Goal: Contribute content: Contribute content

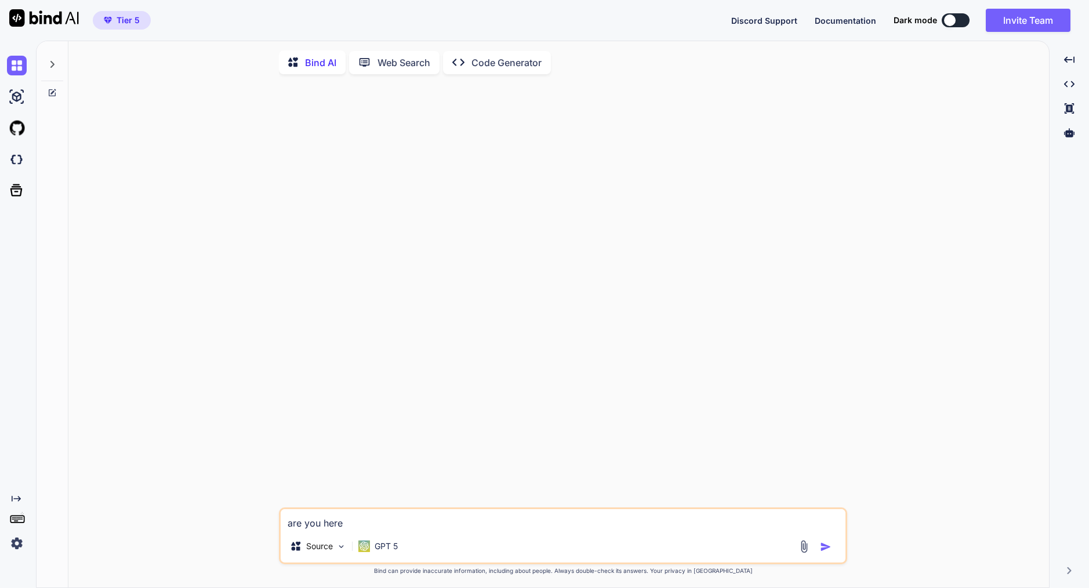
type textarea "x"
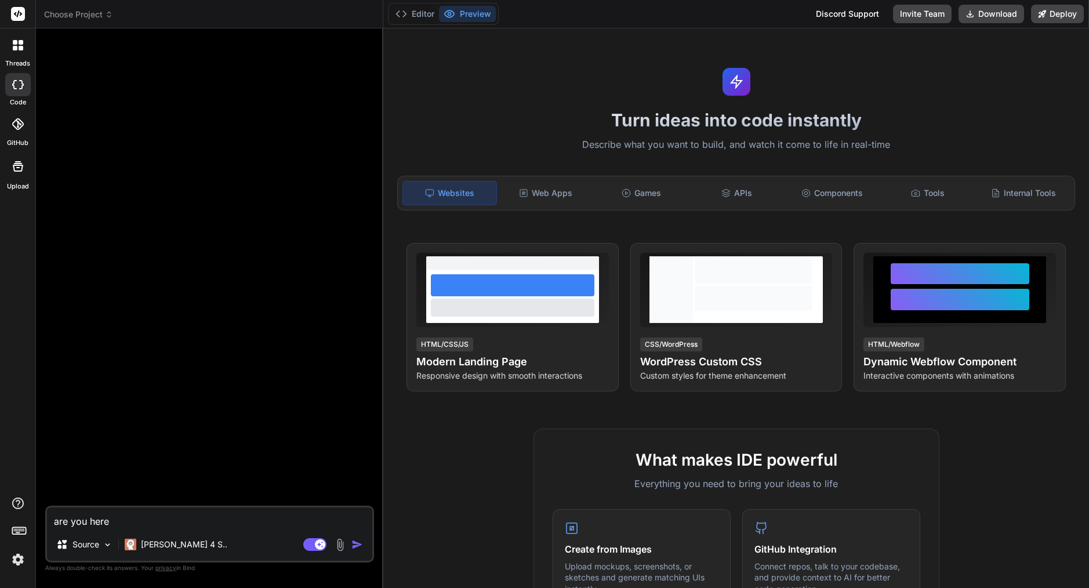
click at [82, 10] on span "Choose Project" at bounding box center [78, 15] width 69 height 12
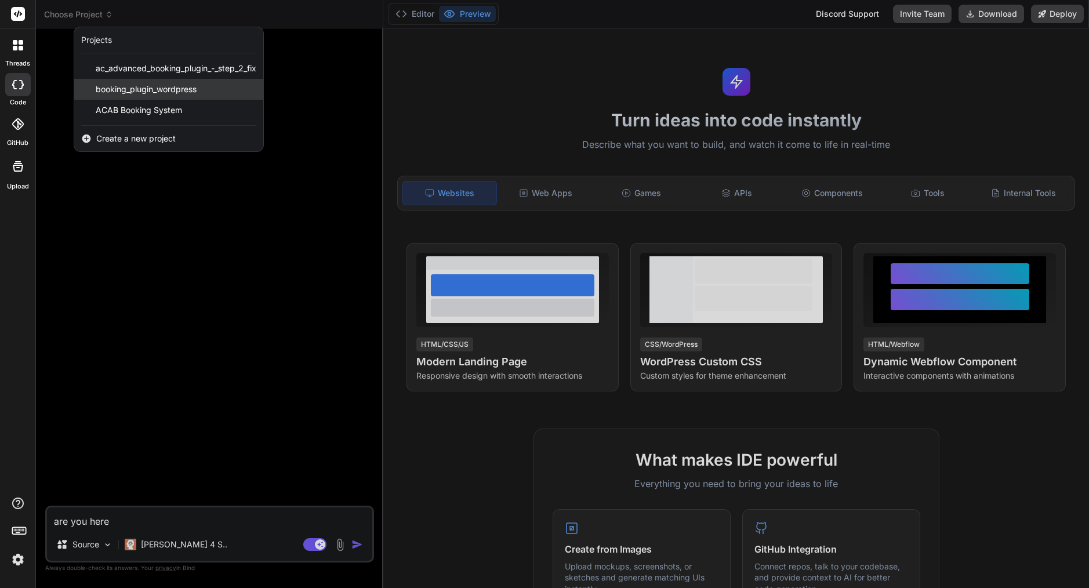
click at [148, 88] on span "booking_plugin_wordpress" at bounding box center [146, 89] width 101 height 12
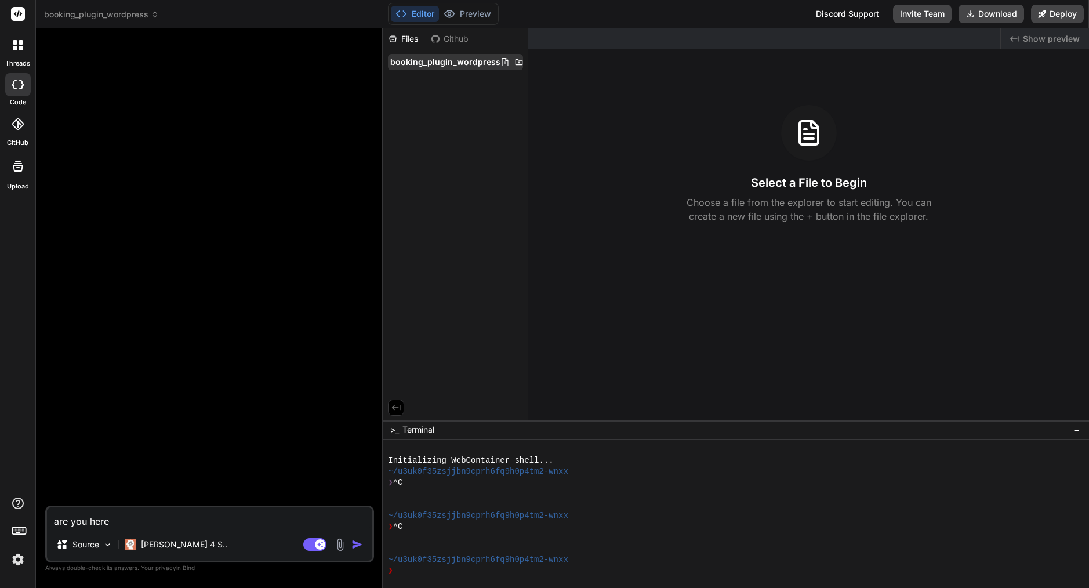
click at [439, 62] on span "booking_plugin_wordpress" at bounding box center [445, 62] width 110 height 12
click at [485, 59] on span "booking_plugin_wordpress" at bounding box center [445, 62] width 110 height 12
click at [500, 61] on icon at bounding box center [504, 61] width 9 height 9
click at [338, 545] on img at bounding box center [339, 544] width 13 height 13
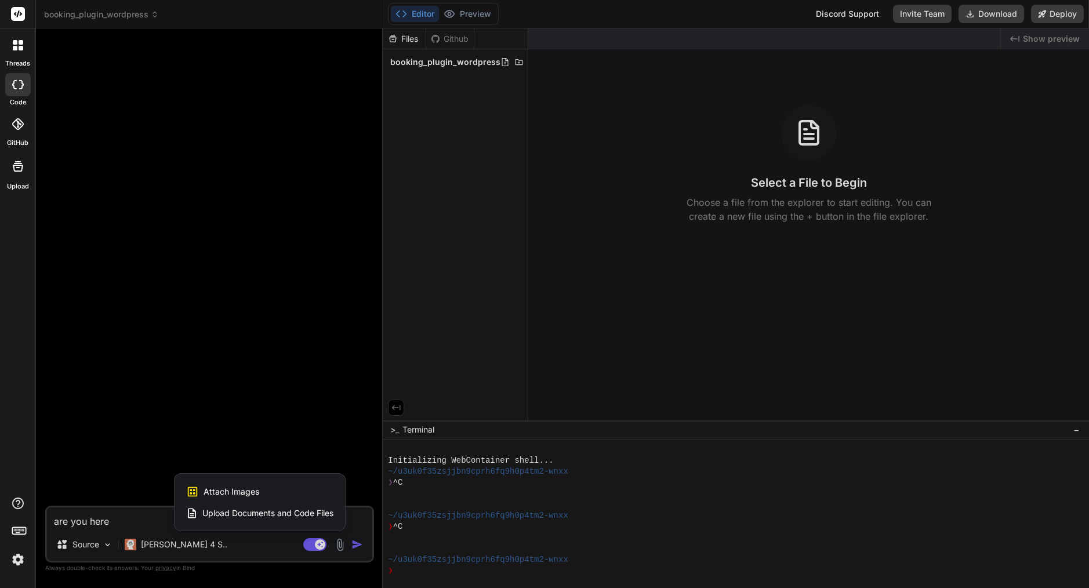
click at [257, 513] on span "Upload Documents and Code Files" at bounding box center [267, 513] width 131 height 12
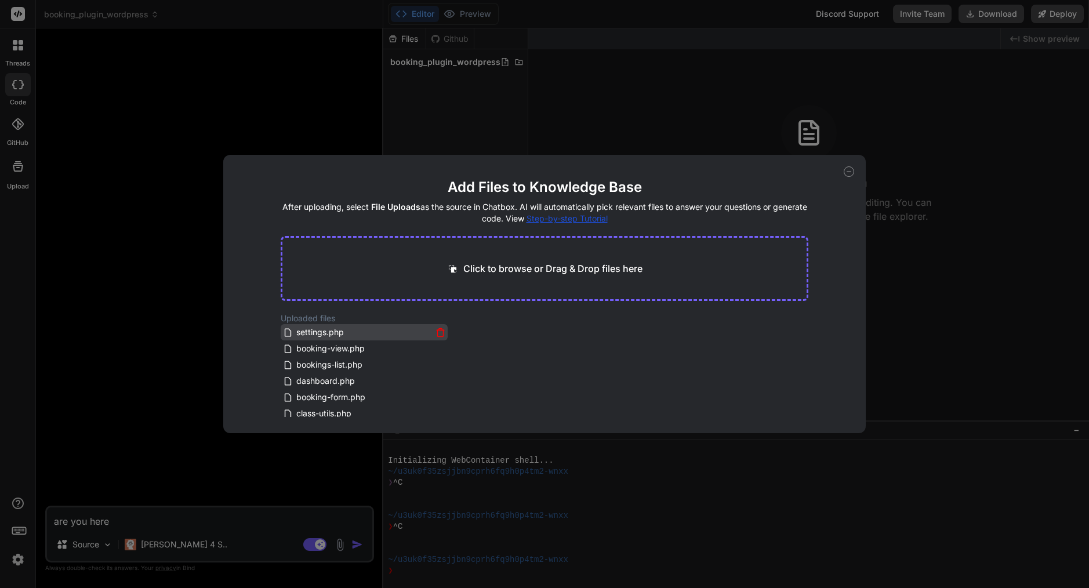
click at [438, 333] on icon at bounding box center [440, 333] width 10 height 10
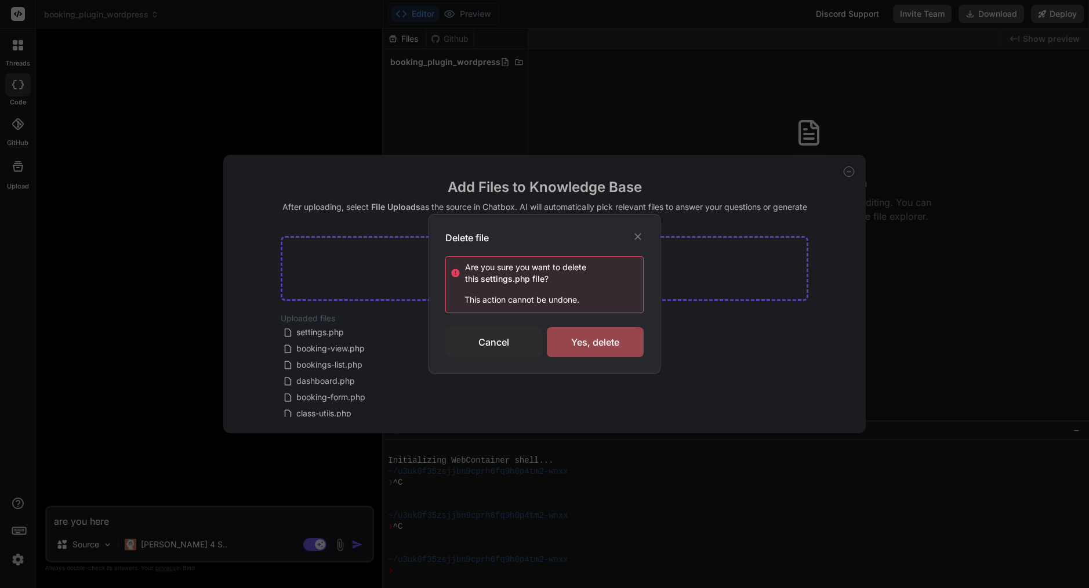
click at [394, 271] on div "Delete file Are you sure you want to delete this settings.php file ? This actio…" at bounding box center [544, 294] width 1089 height 588
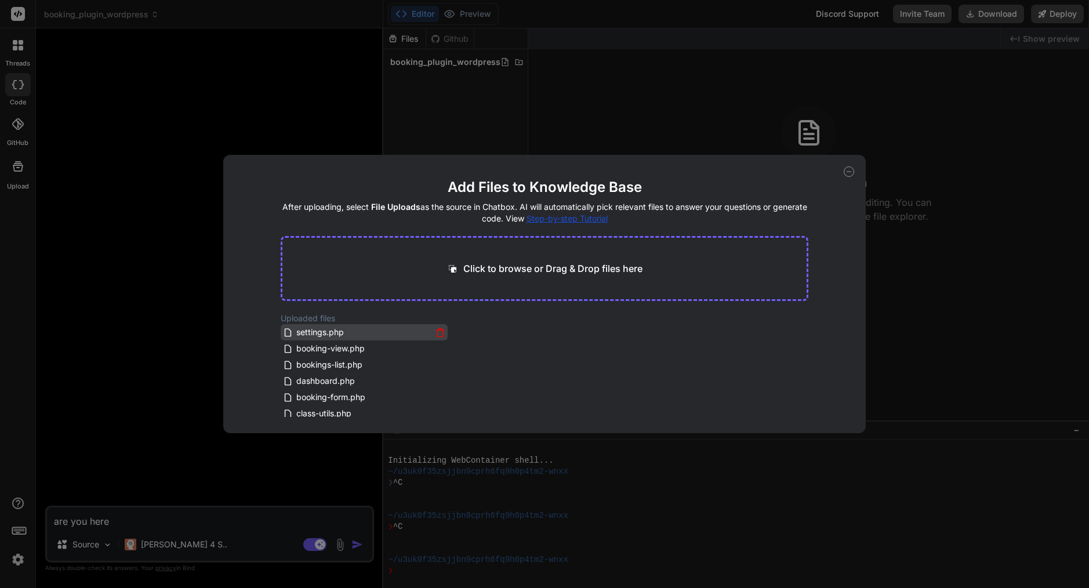
click at [437, 334] on icon at bounding box center [440, 333] width 10 height 10
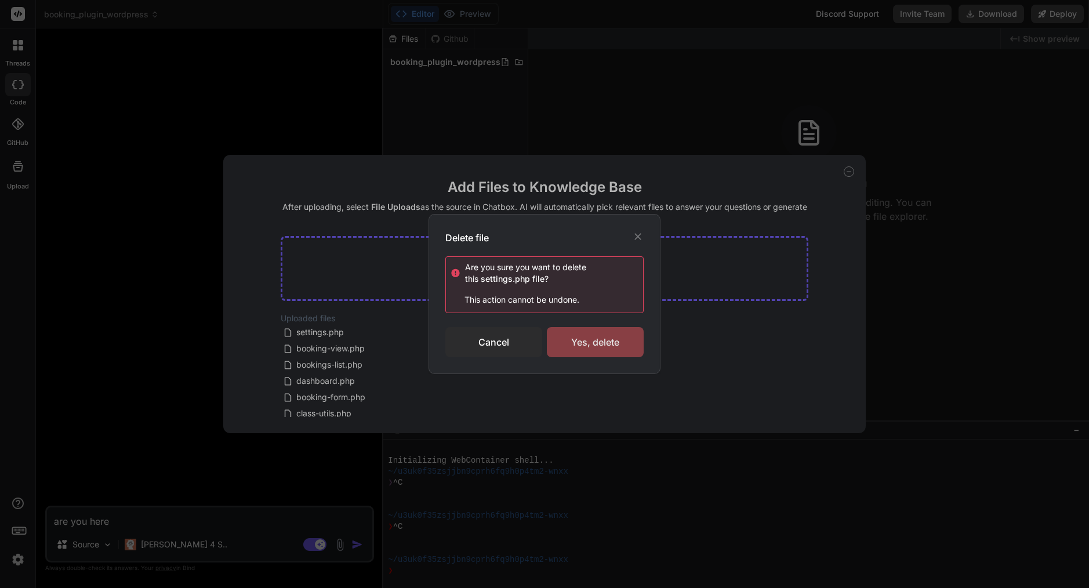
click at [578, 341] on div "Yes, delete" at bounding box center [595, 342] width 97 height 30
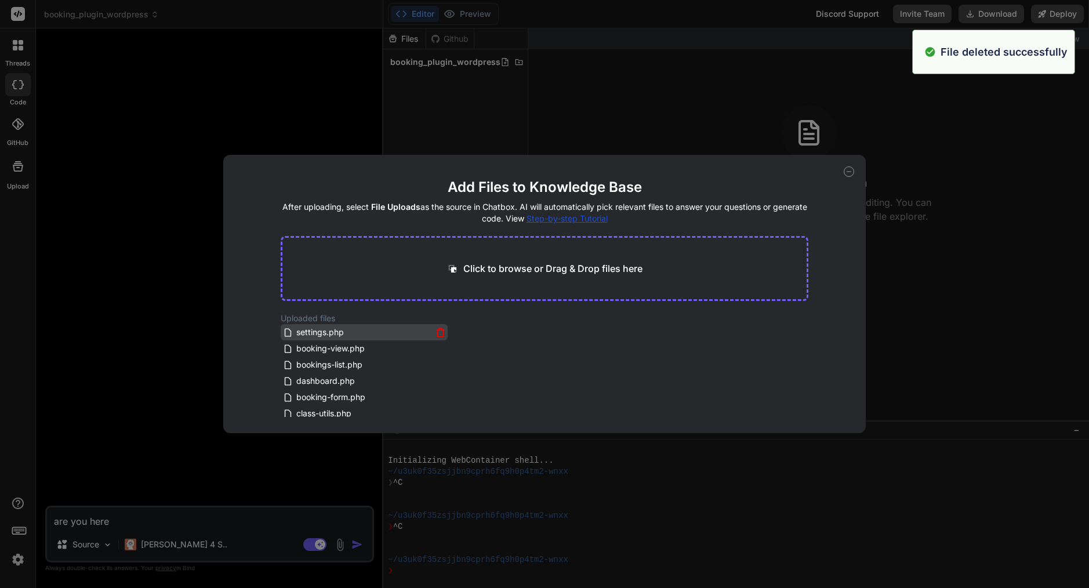
click at [439, 332] on icon at bounding box center [440, 333] width 10 height 10
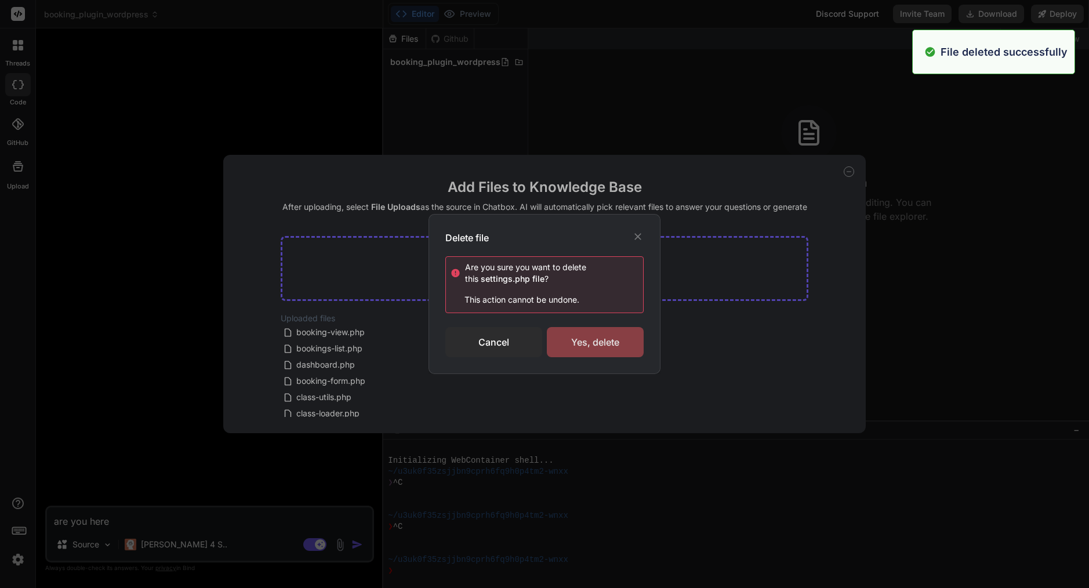
click at [591, 344] on div "Yes, delete" at bounding box center [595, 342] width 97 height 30
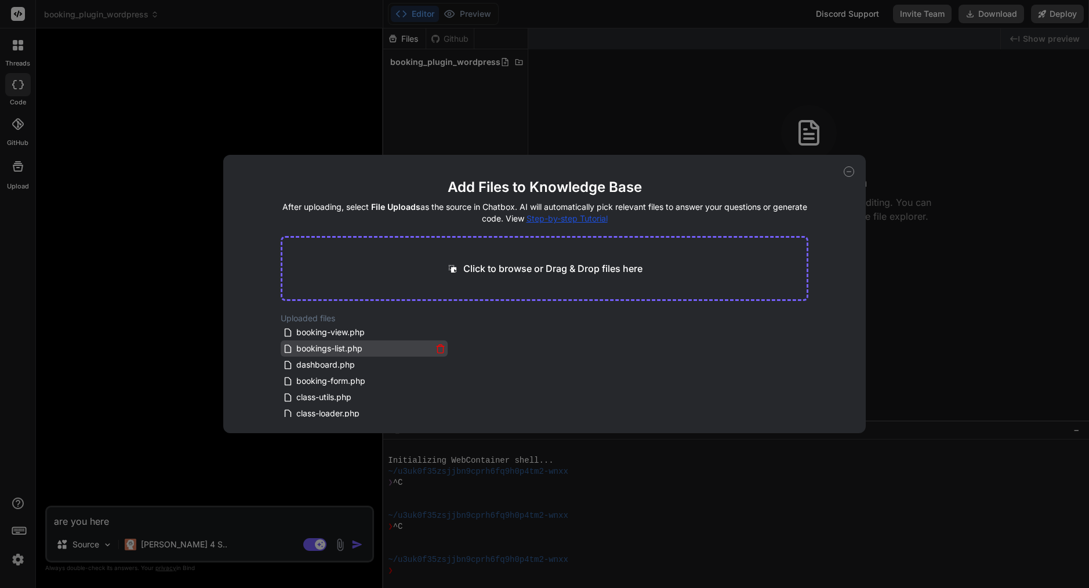
click at [439, 346] on icon at bounding box center [440, 345] width 3 height 2
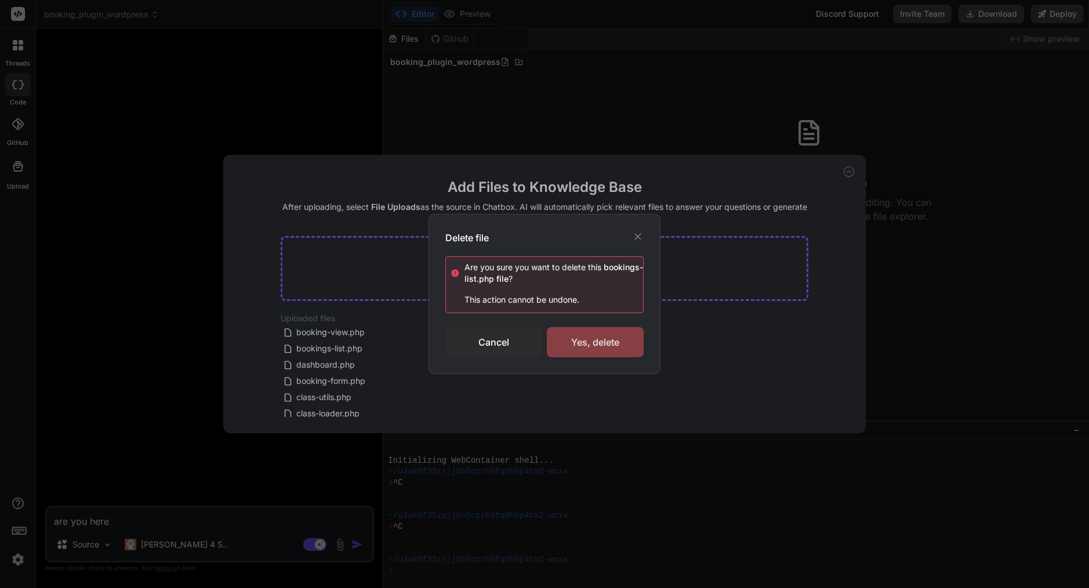
click at [585, 343] on div "Yes, delete" at bounding box center [595, 342] width 97 height 30
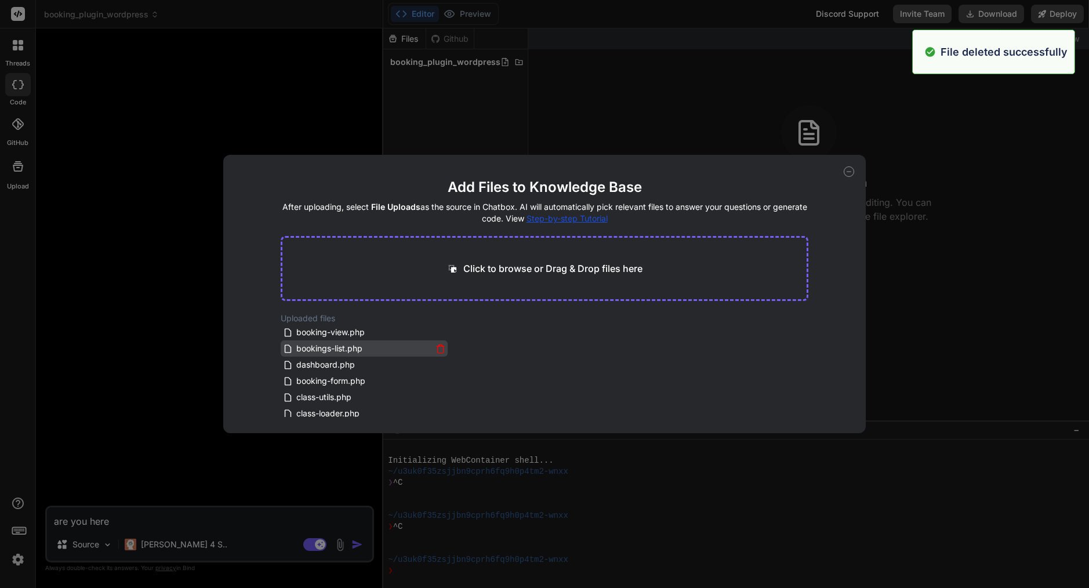
click at [439, 348] on icon at bounding box center [440, 349] width 10 height 10
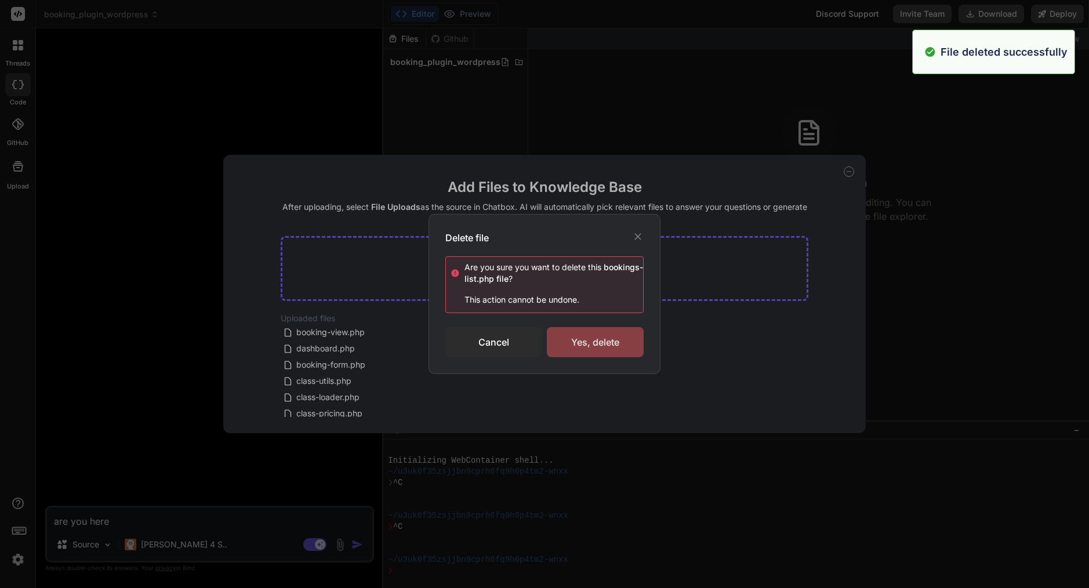
click at [579, 349] on div "Yes, delete" at bounding box center [595, 342] width 97 height 30
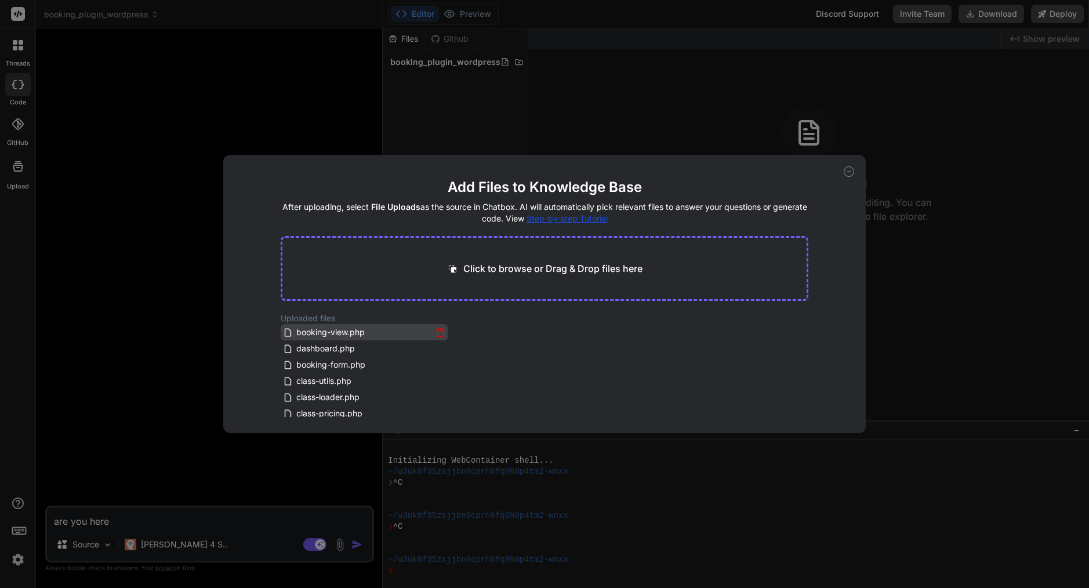
click at [438, 330] on icon at bounding box center [440, 330] width 8 height 0
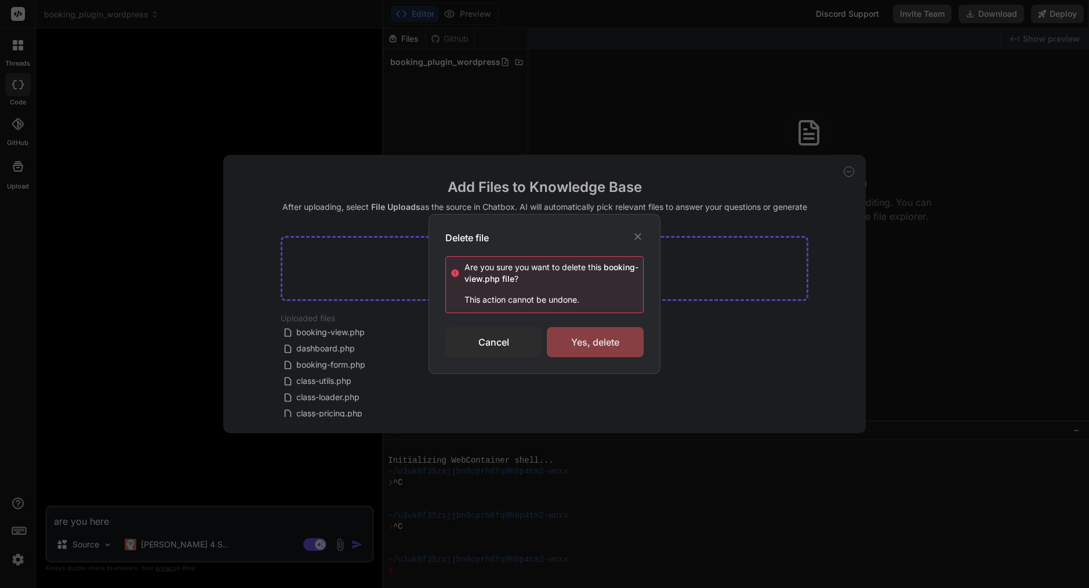
click at [570, 335] on div "Yes, delete" at bounding box center [595, 342] width 97 height 30
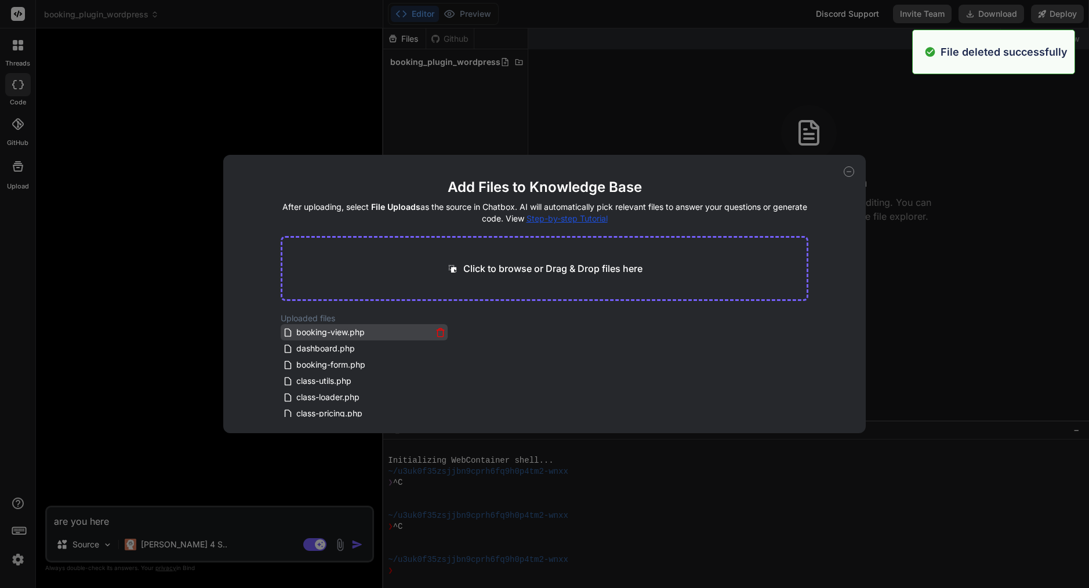
click at [435, 333] on icon at bounding box center [440, 333] width 10 height 10
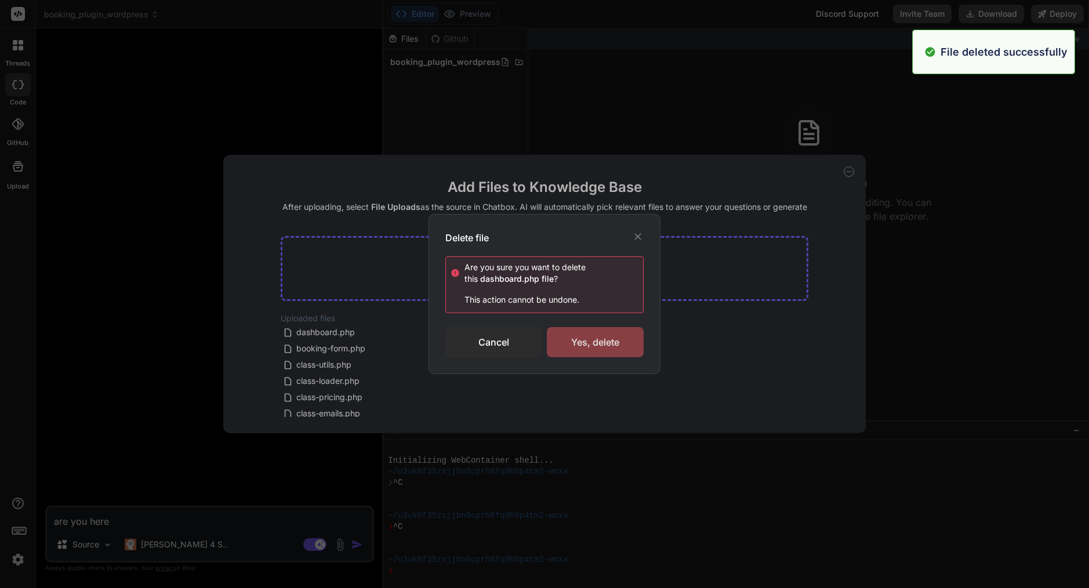
click at [604, 342] on div "Yes, delete" at bounding box center [595, 342] width 97 height 30
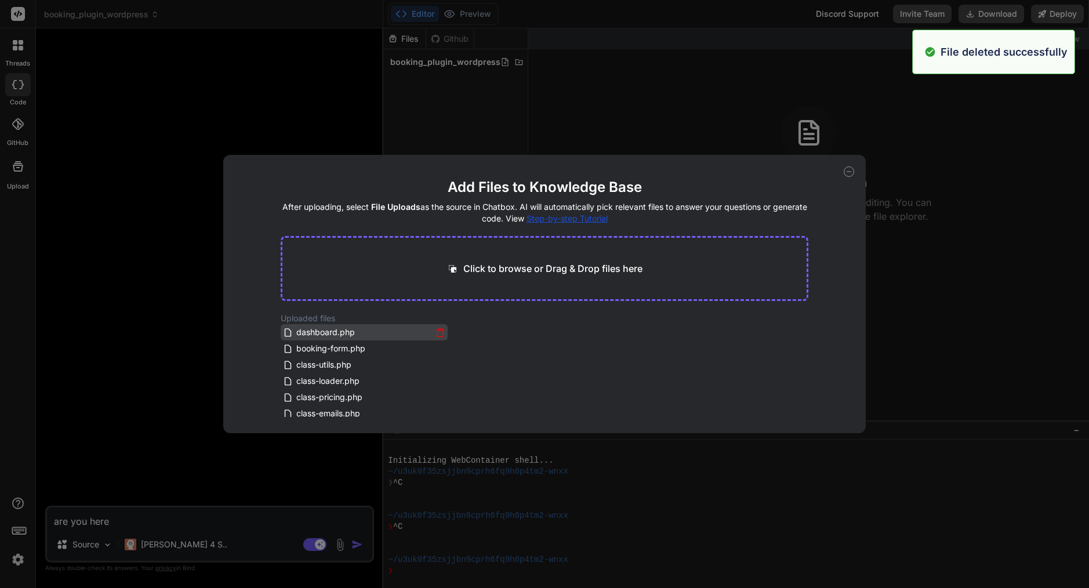
click at [442, 329] on icon at bounding box center [440, 333] width 10 height 10
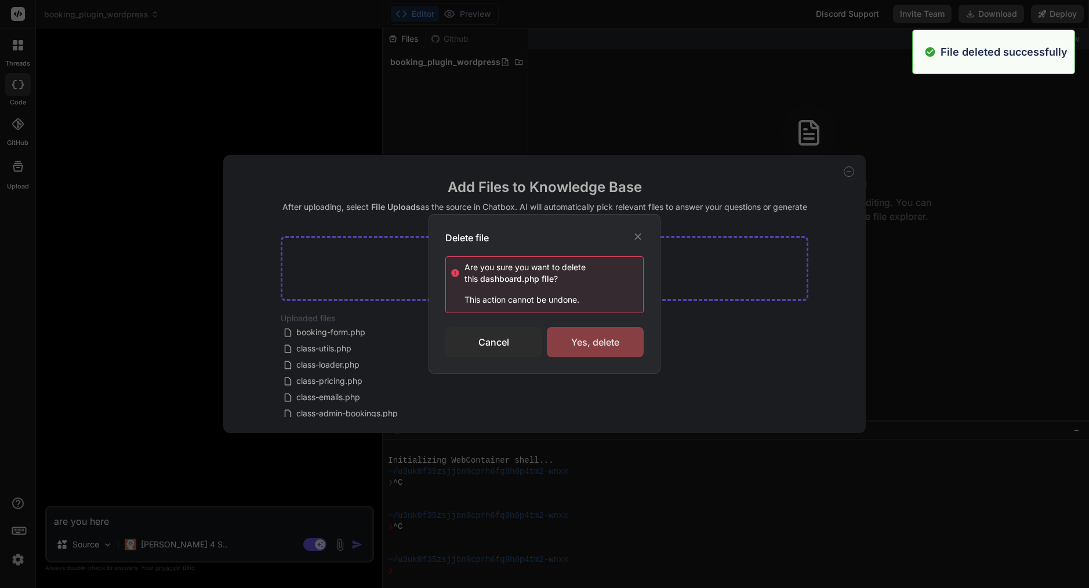
click at [584, 340] on div "Yes, delete" at bounding box center [595, 342] width 97 height 30
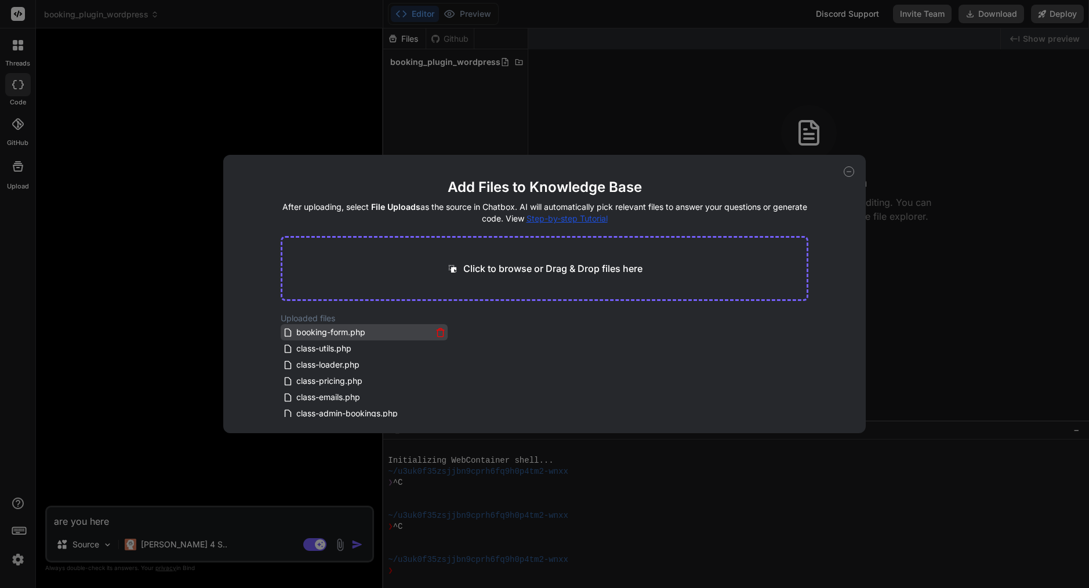
click at [440, 328] on icon at bounding box center [440, 333] width 10 height 10
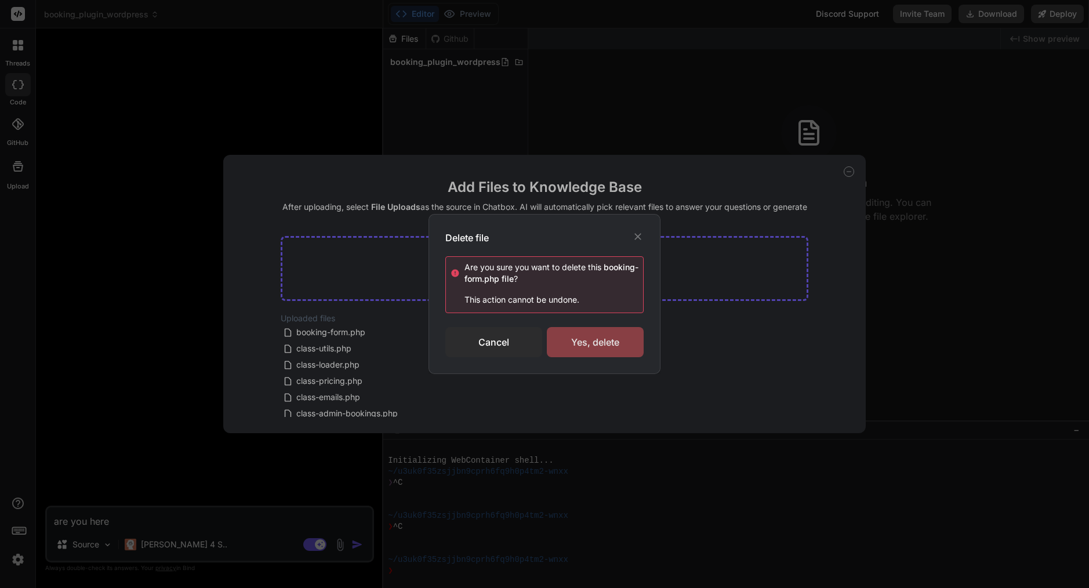
click at [585, 343] on div "Yes, delete" at bounding box center [595, 342] width 97 height 30
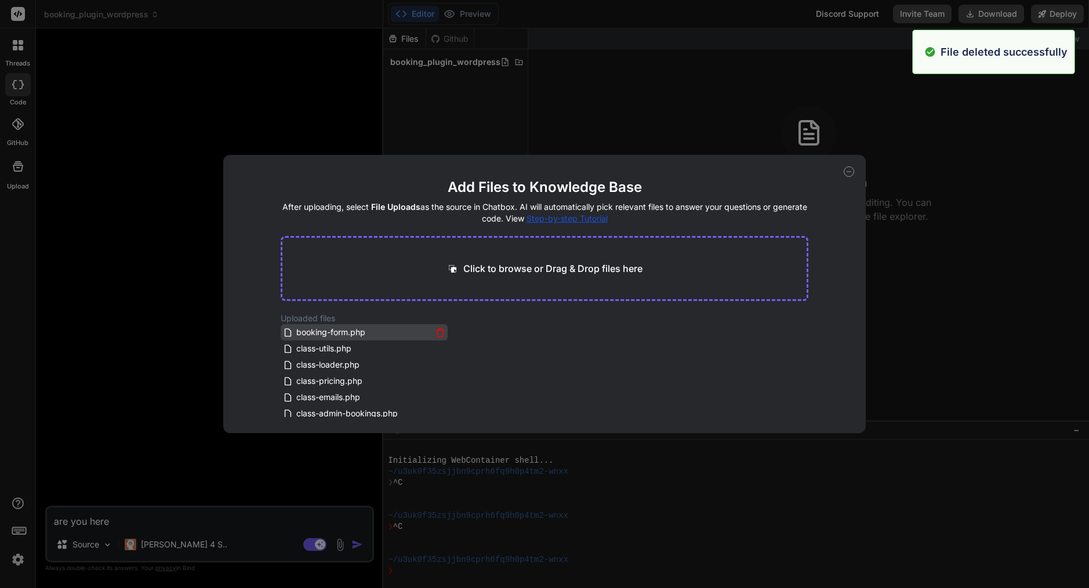
click at [438, 334] on icon at bounding box center [440, 333] width 10 height 10
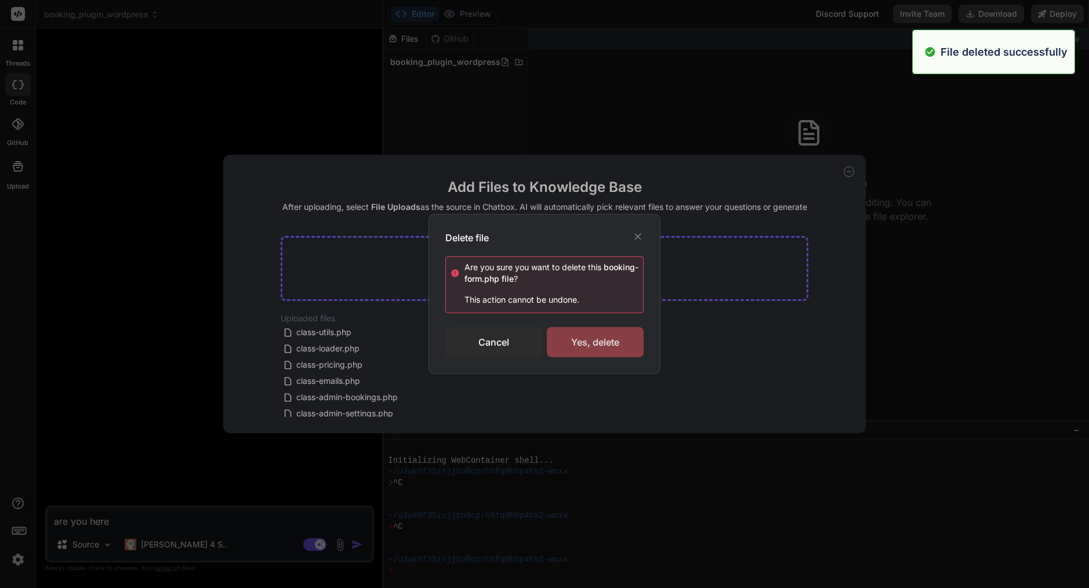
click at [582, 348] on div "Yes, delete" at bounding box center [595, 342] width 97 height 30
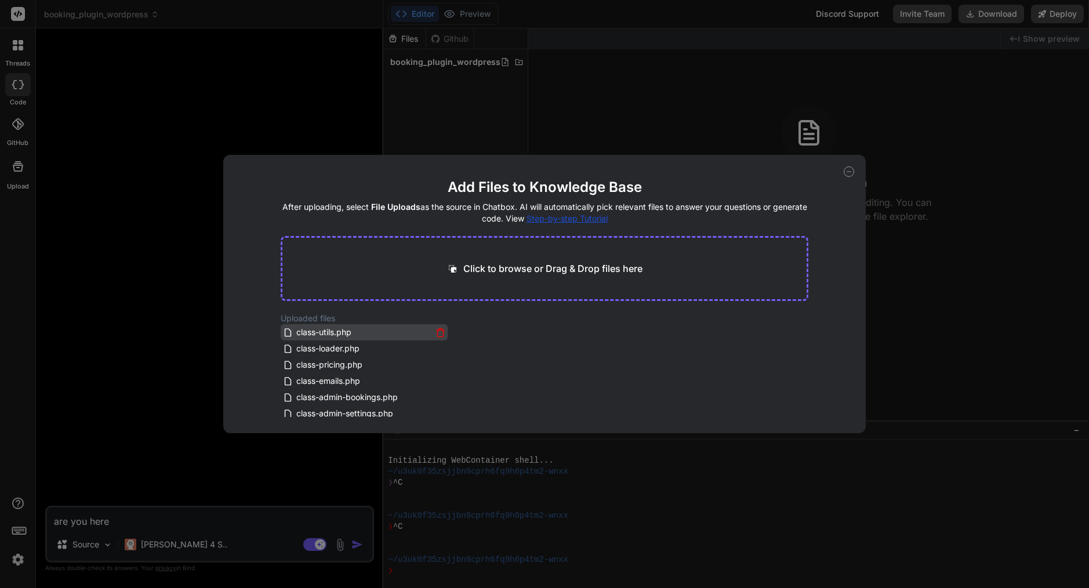
click at [439, 331] on icon at bounding box center [440, 333] width 10 height 10
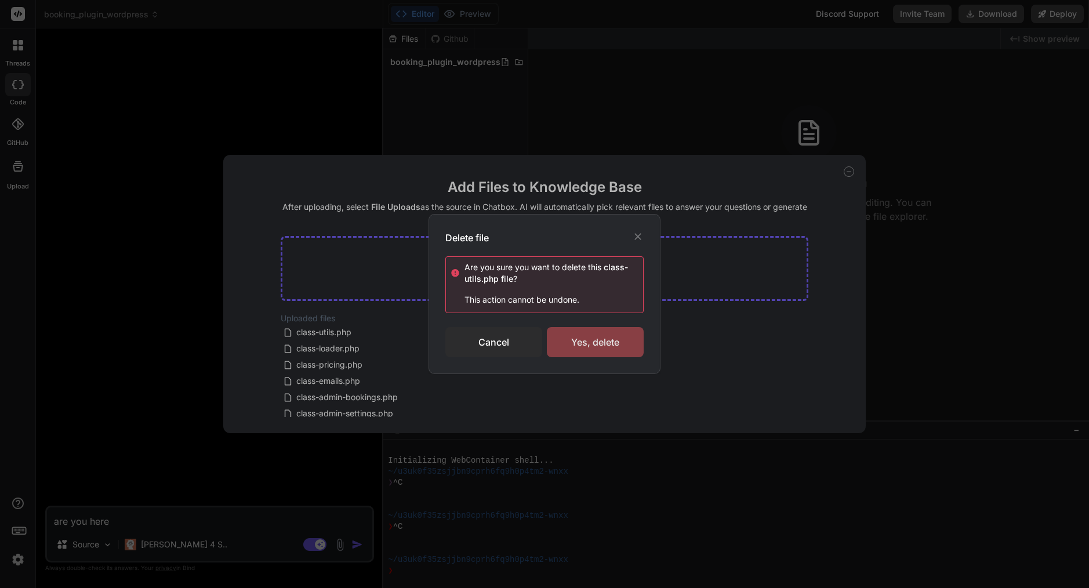
click at [580, 341] on div "Yes, delete" at bounding box center [595, 342] width 97 height 30
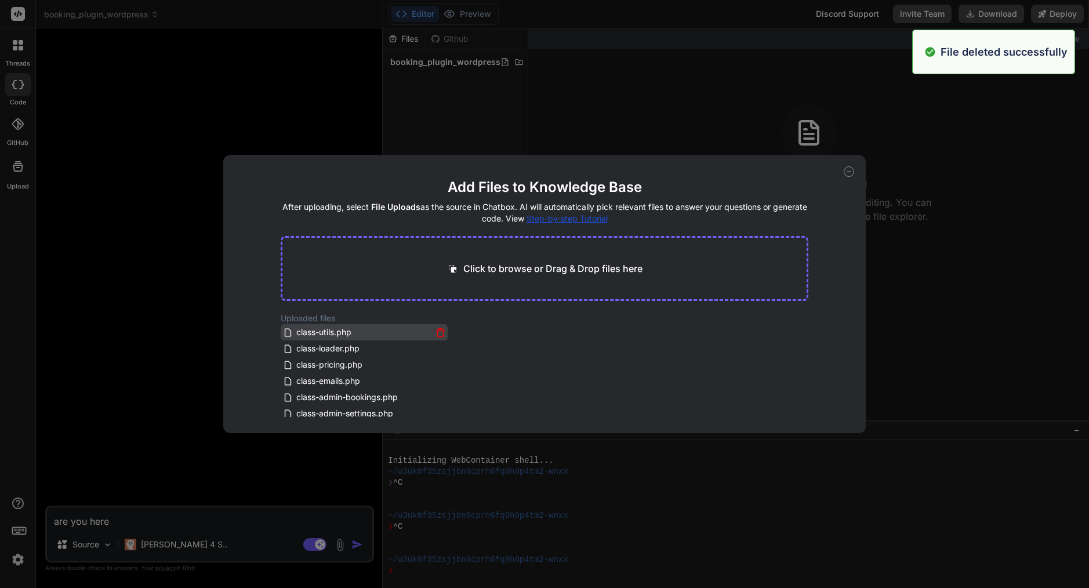
click at [438, 332] on icon at bounding box center [440, 333] width 10 height 10
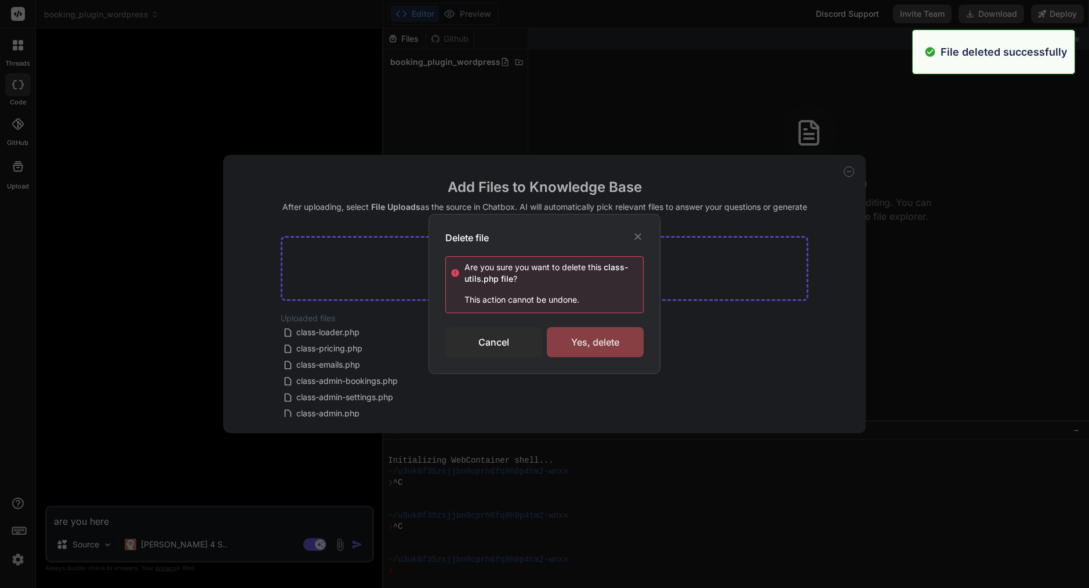
click at [582, 335] on div "Yes, delete" at bounding box center [595, 342] width 97 height 30
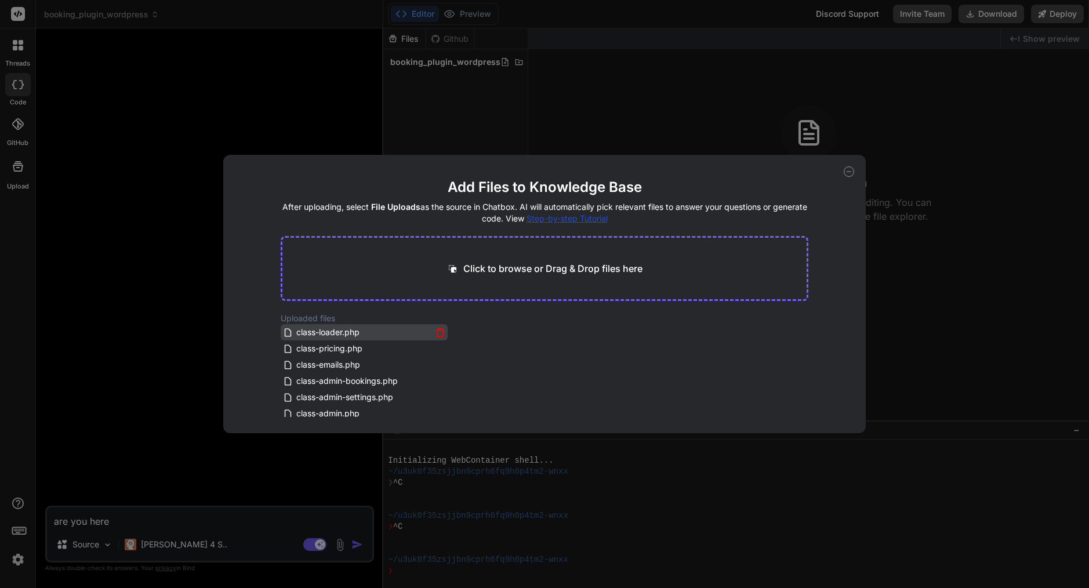
click at [439, 329] on icon at bounding box center [440, 329] width 3 height 2
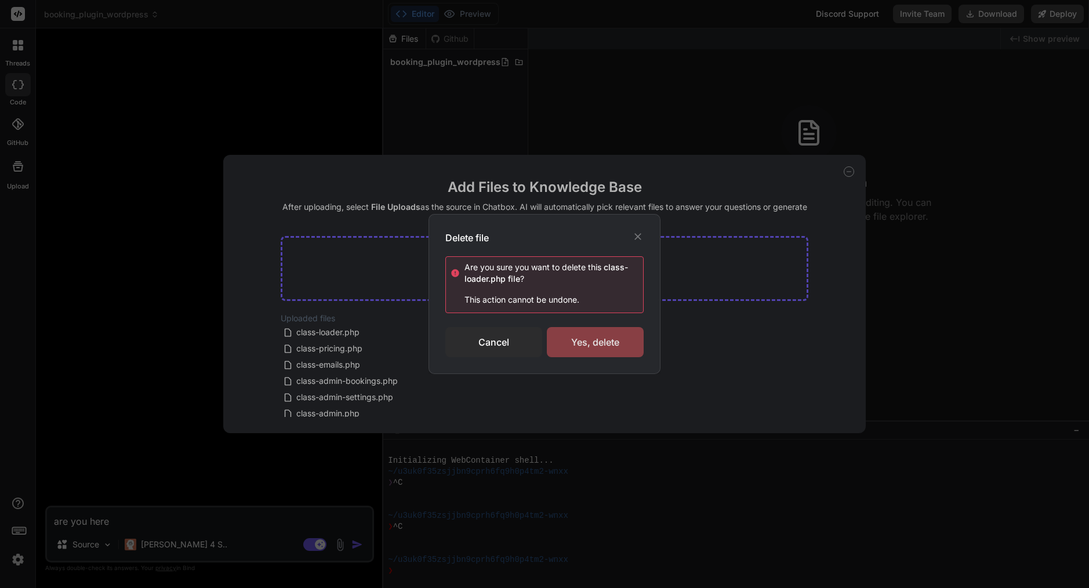
click at [591, 348] on div "Yes, delete" at bounding box center [595, 342] width 97 height 30
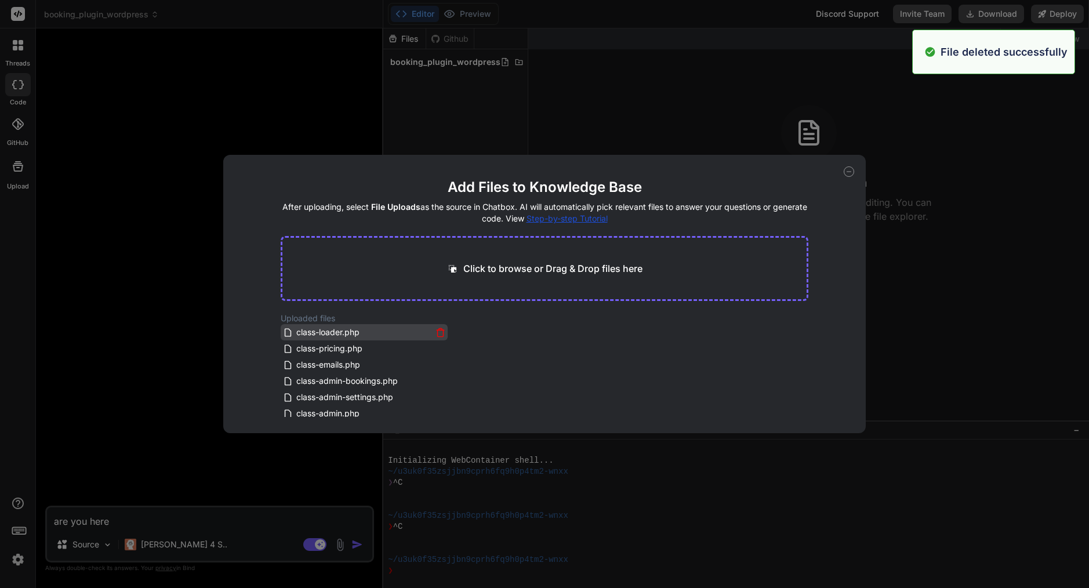
click at [438, 334] on icon at bounding box center [441, 333] width 6 height 6
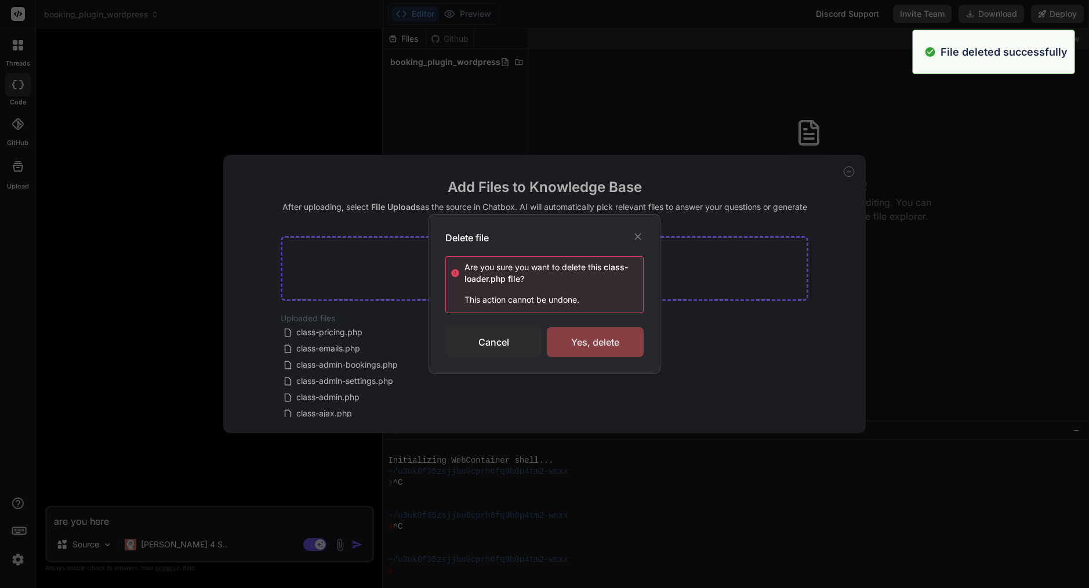
click at [581, 345] on div "Yes, delete" at bounding box center [595, 342] width 97 height 30
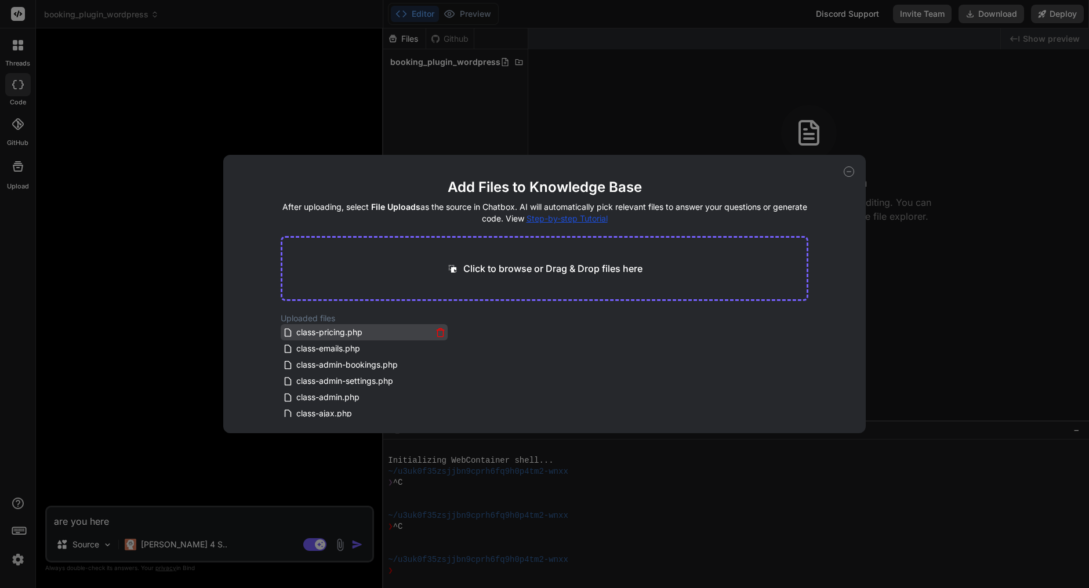
click at [439, 332] on icon at bounding box center [440, 333] width 10 height 10
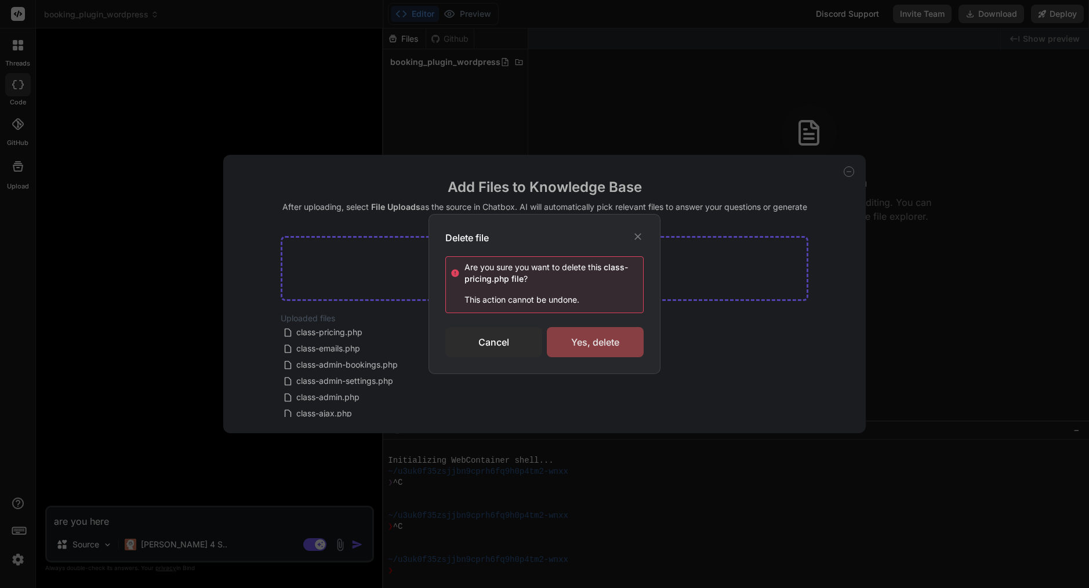
click at [584, 347] on div "Yes, delete" at bounding box center [595, 342] width 97 height 30
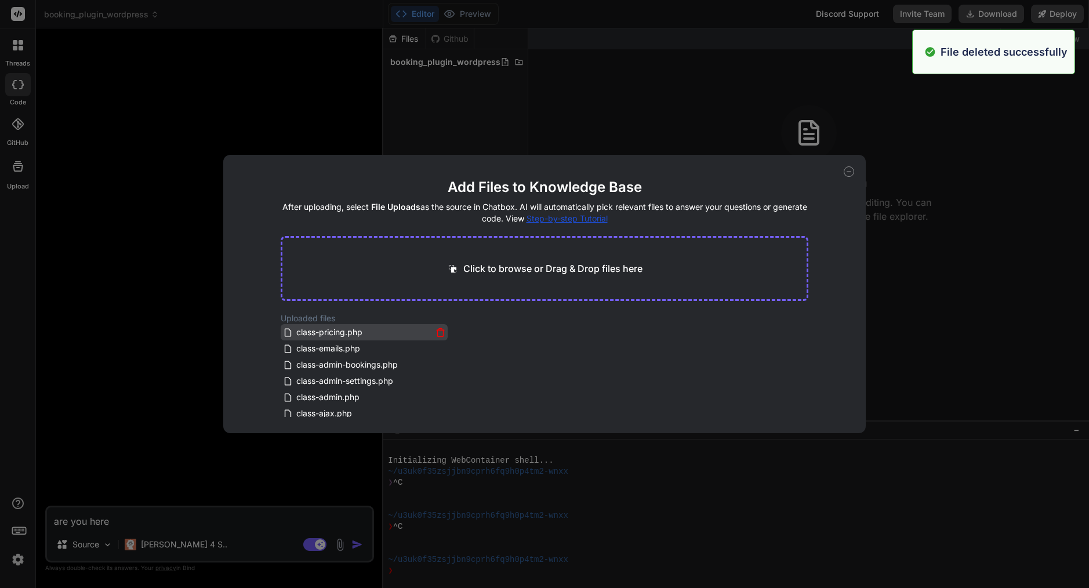
click at [435, 336] on icon at bounding box center [440, 333] width 10 height 10
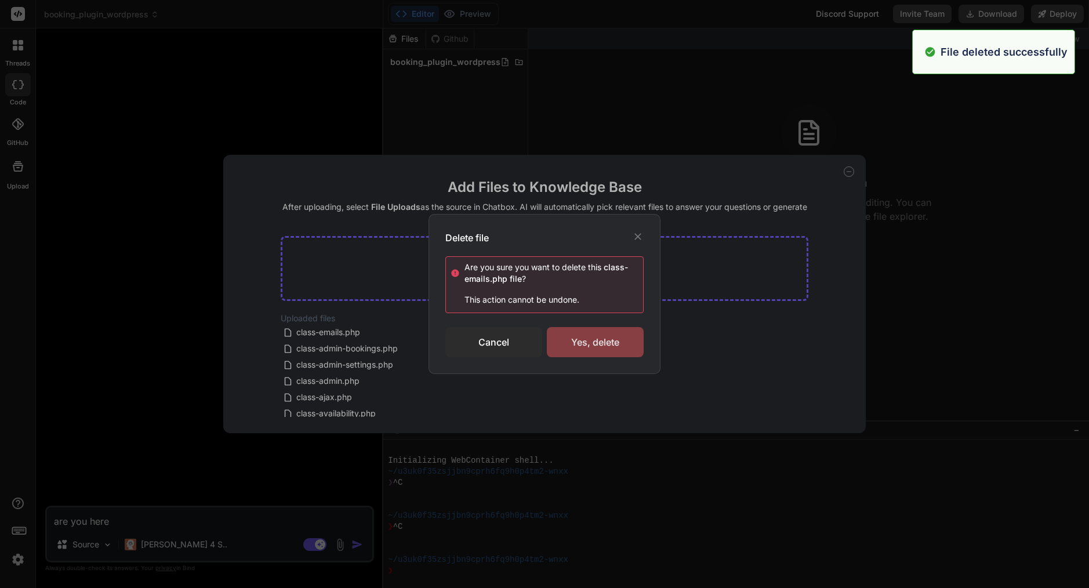
click at [576, 339] on div "Yes, delete" at bounding box center [595, 342] width 97 height 30
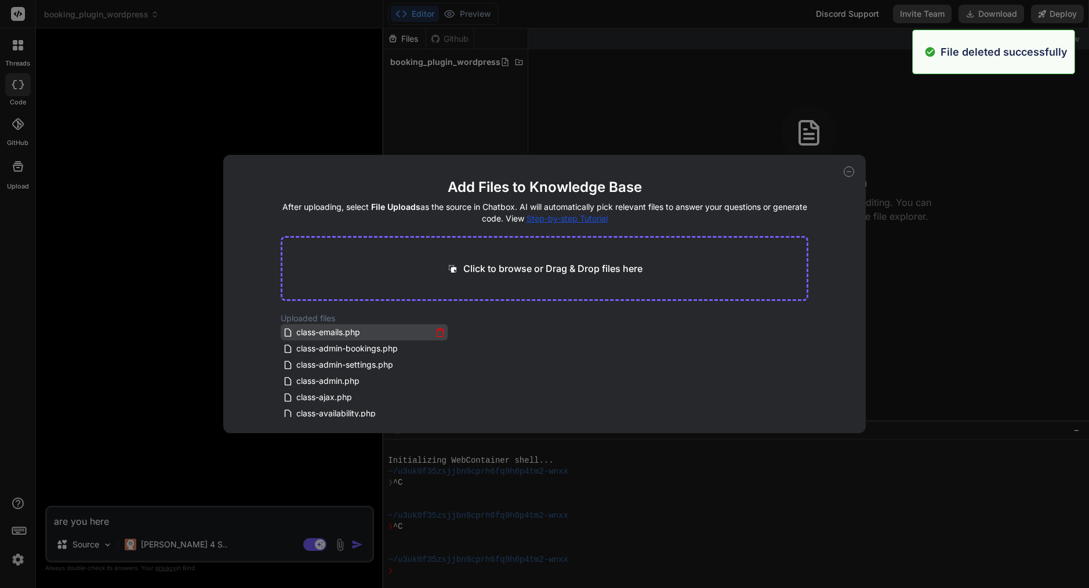
click at [440, 335] on icon at bounding box center [440, 333] width 10 height 10
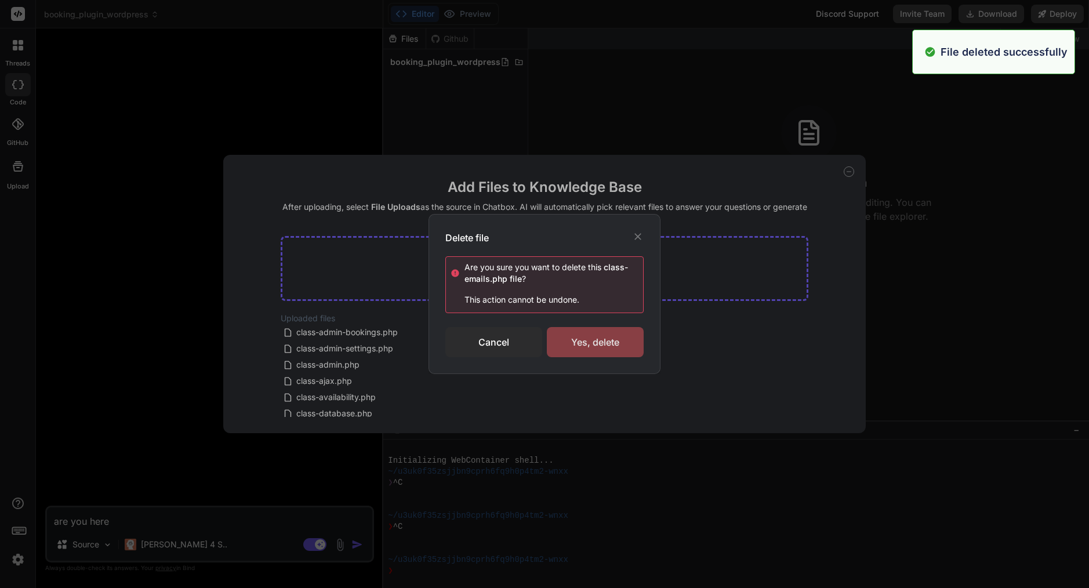
click at [598, 334] on div "Yes, delete" at bounding box center [595, 342] width 97 height 30
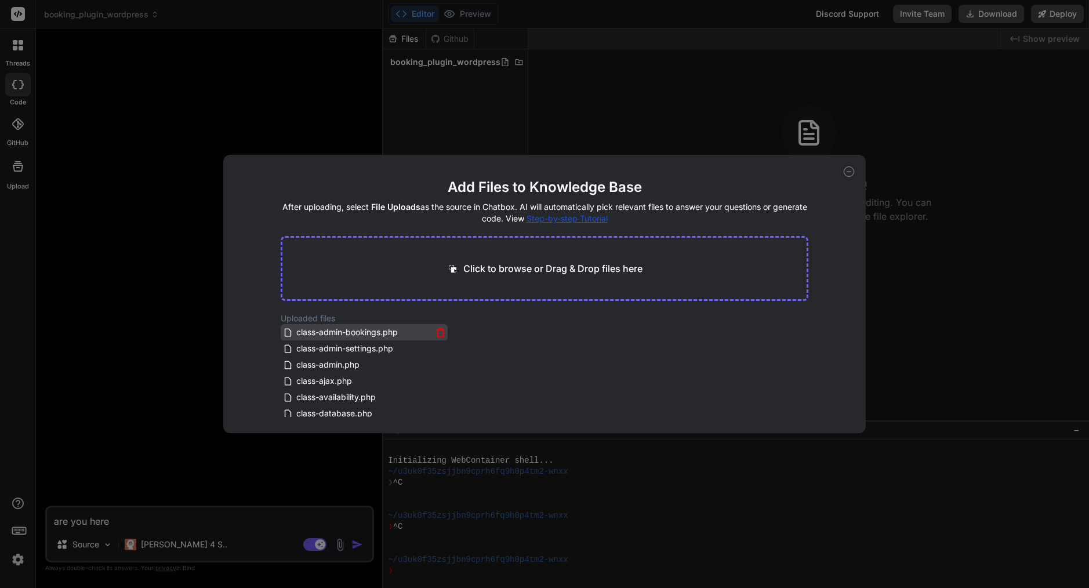
click at [438, 330] on icon at bounding box center [440, 333] width 10 height 10
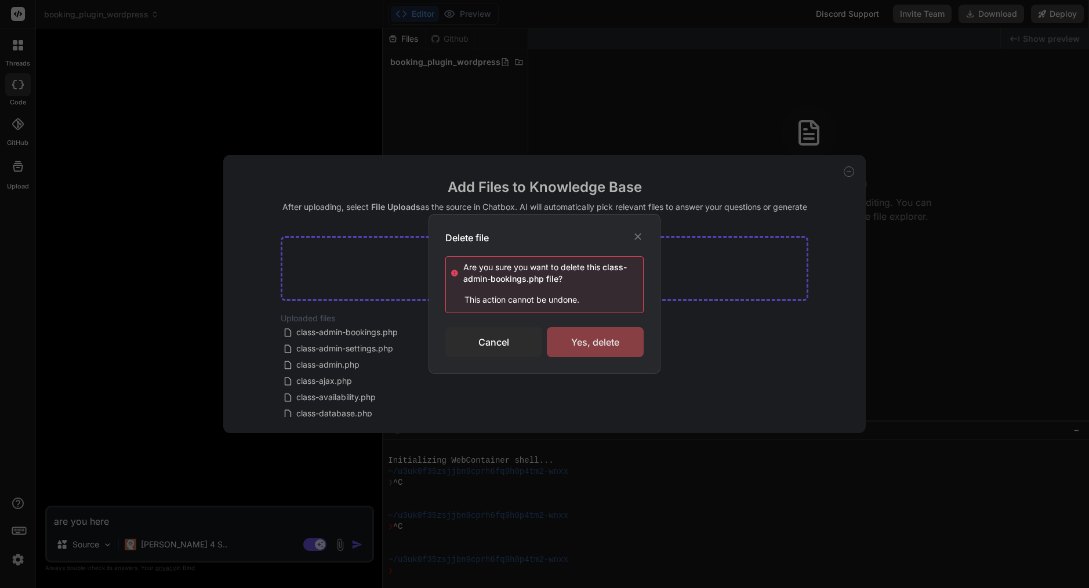
click at [598, 334] on div "Yes, delete" at bounding box center [595, 342] width 97 height 30
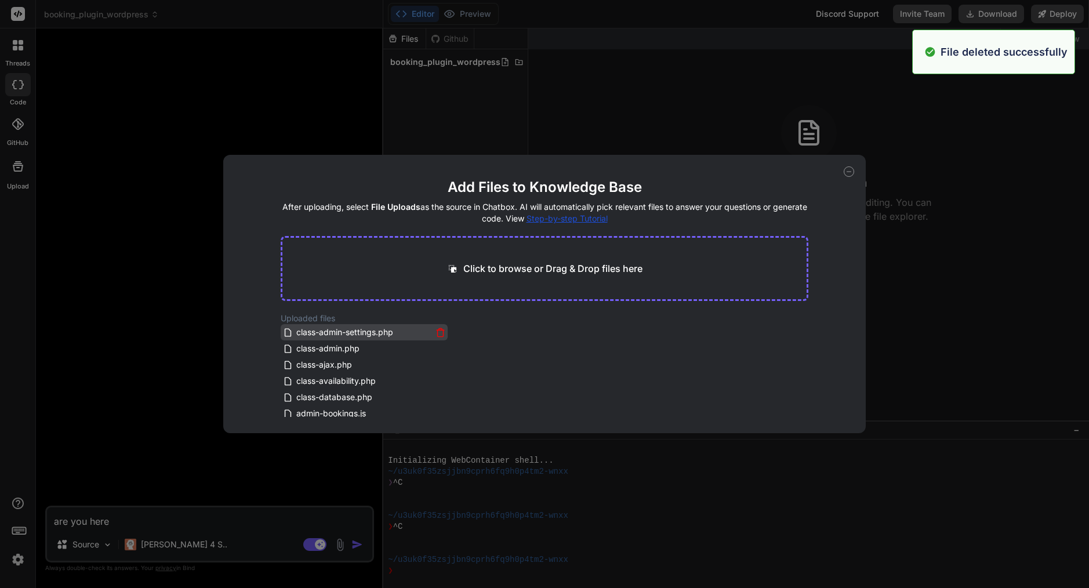
click at [441, 329] on icon at bounding box center [440, 333] width 10 height 10
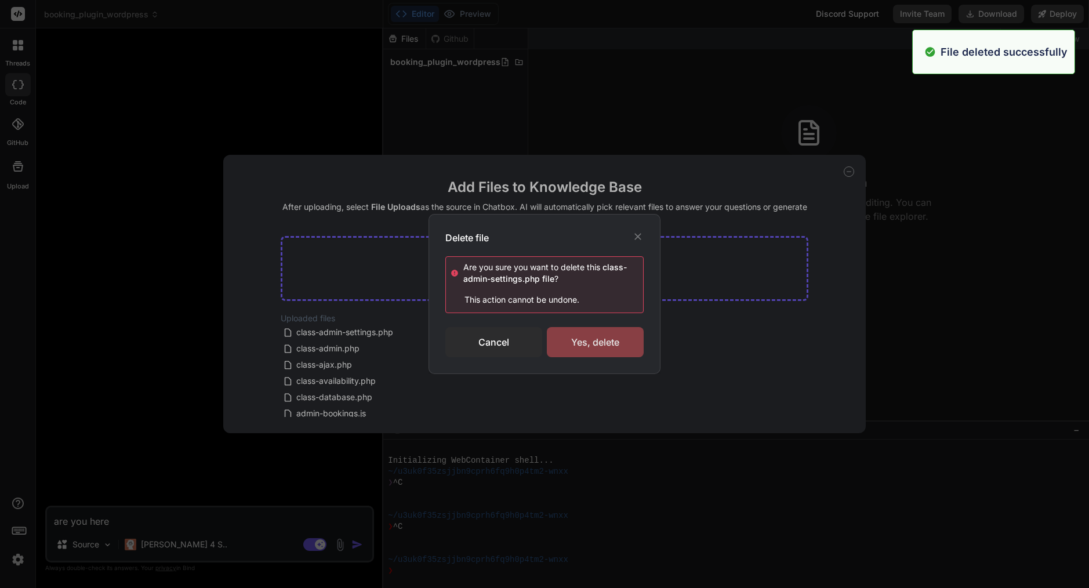
click at [628, 346] on div "Yes, delete" at bounding box center [595, 342] width 97 height 30
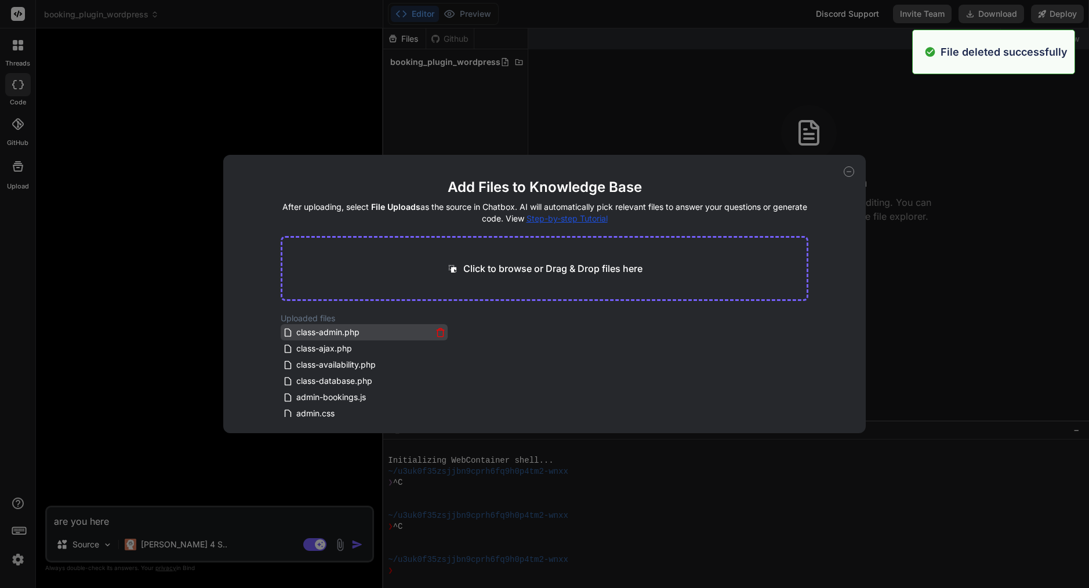
click at [438, 333] on icon at bounding box center [440, 333] width 10 height 10
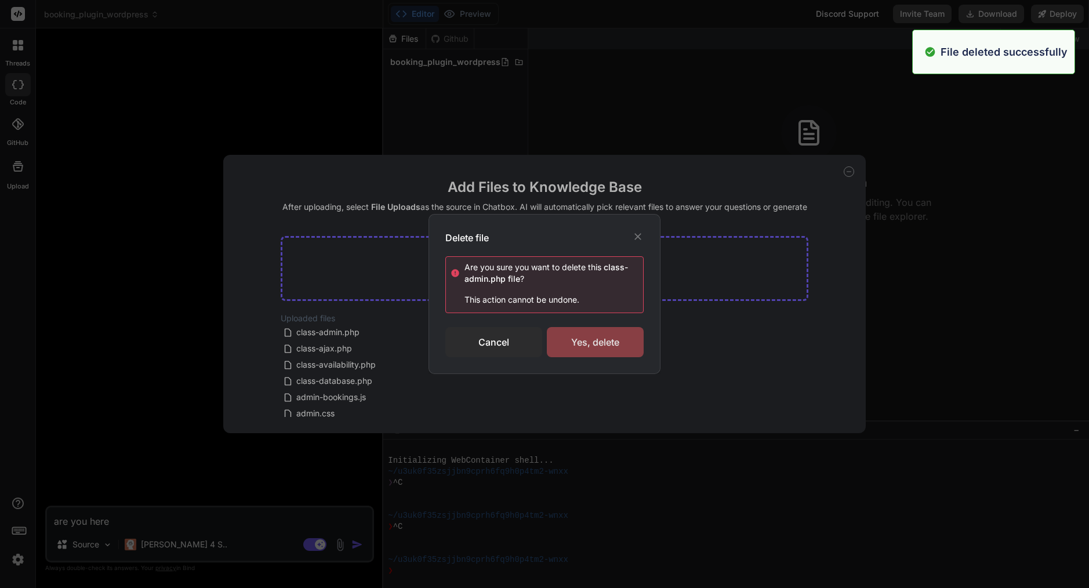
click at [578, 346] on div "Yes, delete" at bounding box center [595, 342] width 97 height 30
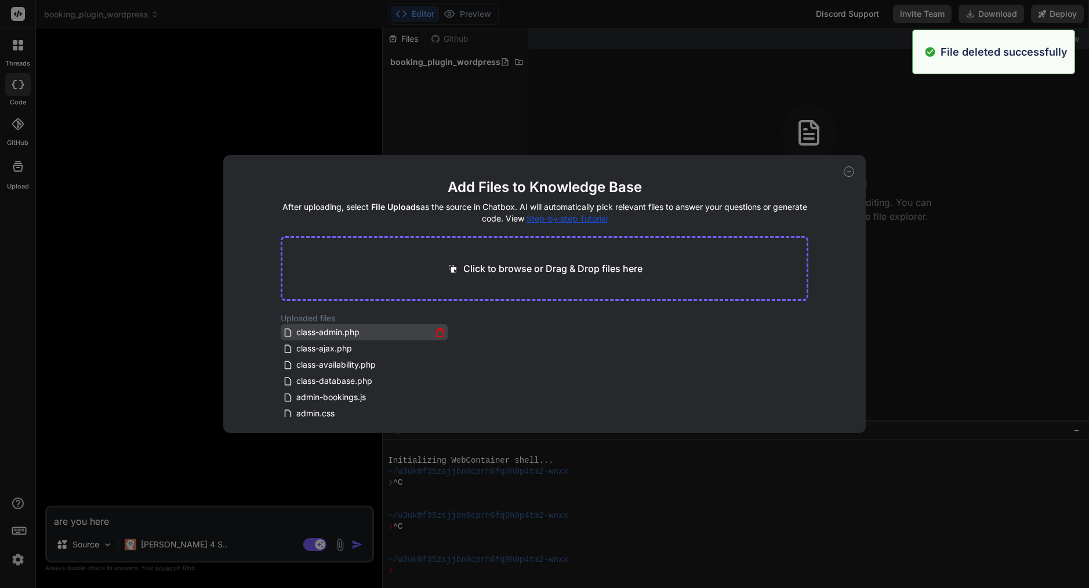
click at [437, 334] on icon at bounding box center [440, 333] width 10 height 10
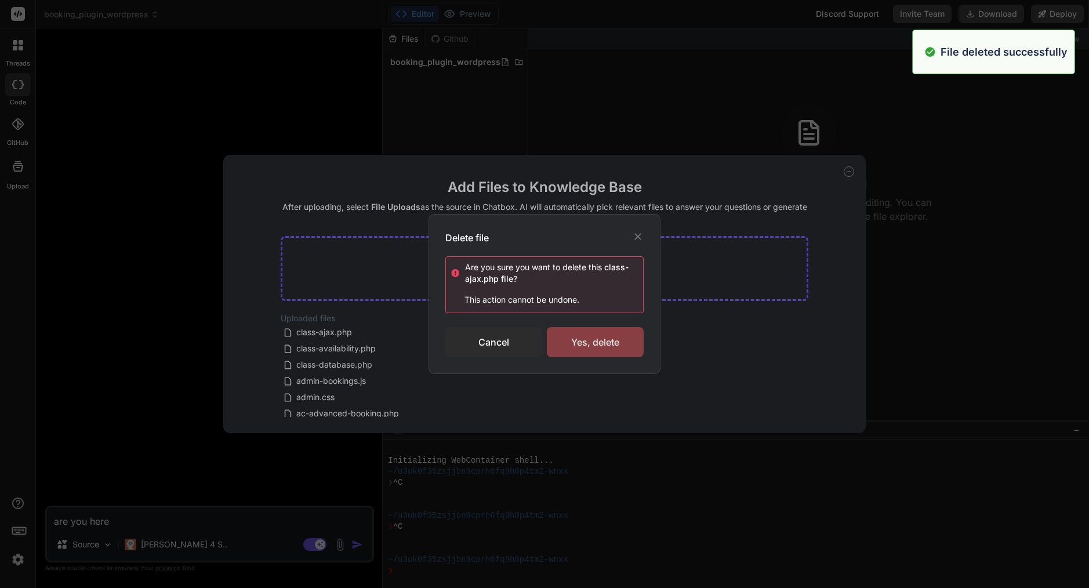
click at [602, 348] on div "Yes, delete" at bounding box center [595, 342] width 97 height 30
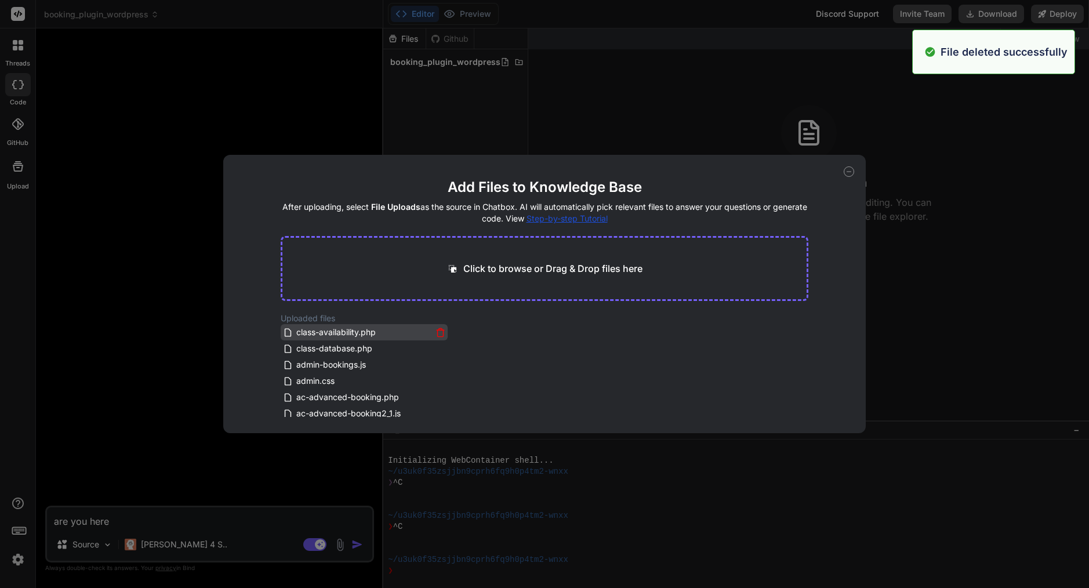
click at [437, 329] on icon at bounding box center [440, 333] width 10 height 10
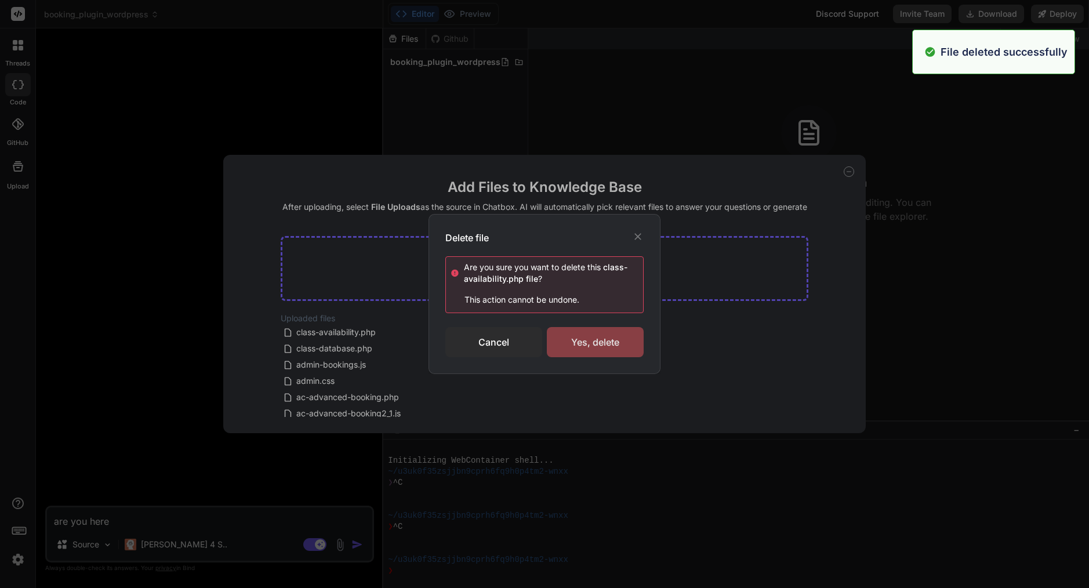
click at [567, 347] on div "Yes, delete" at bounding box center [595, 342] width 97 height 30
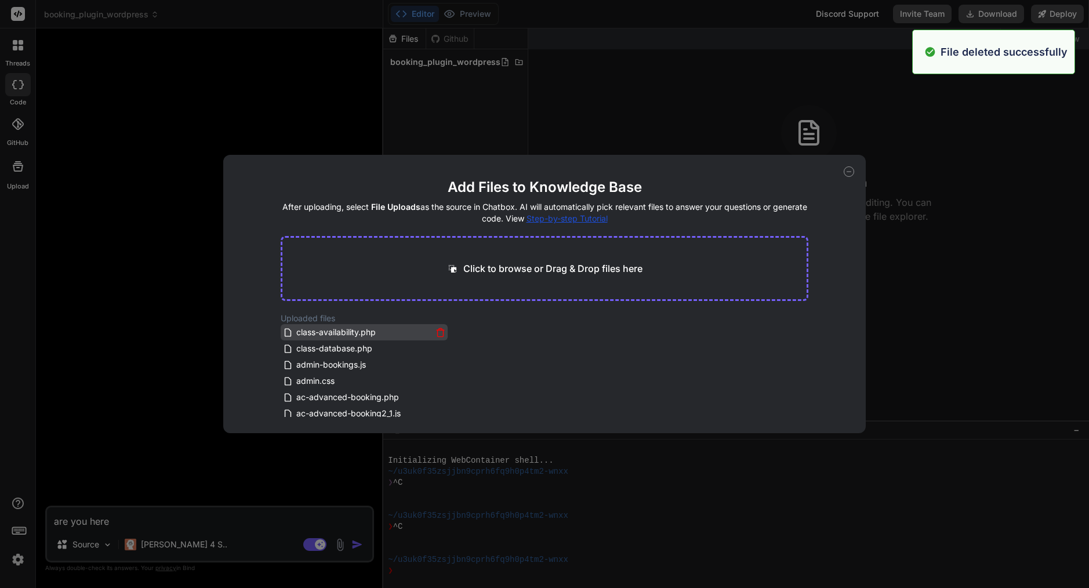
click at [438, 333] on icon at bounding box center [440, 333] width 10 height 10
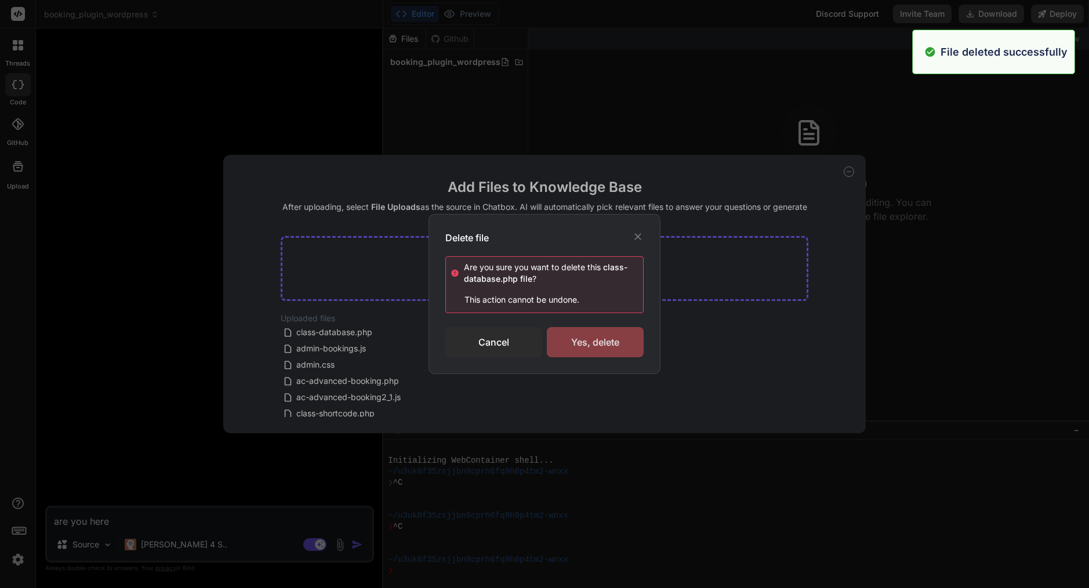
click at [567, 338] on div "Yes, delete" at bounding box center [595, 342] width 97 height 30
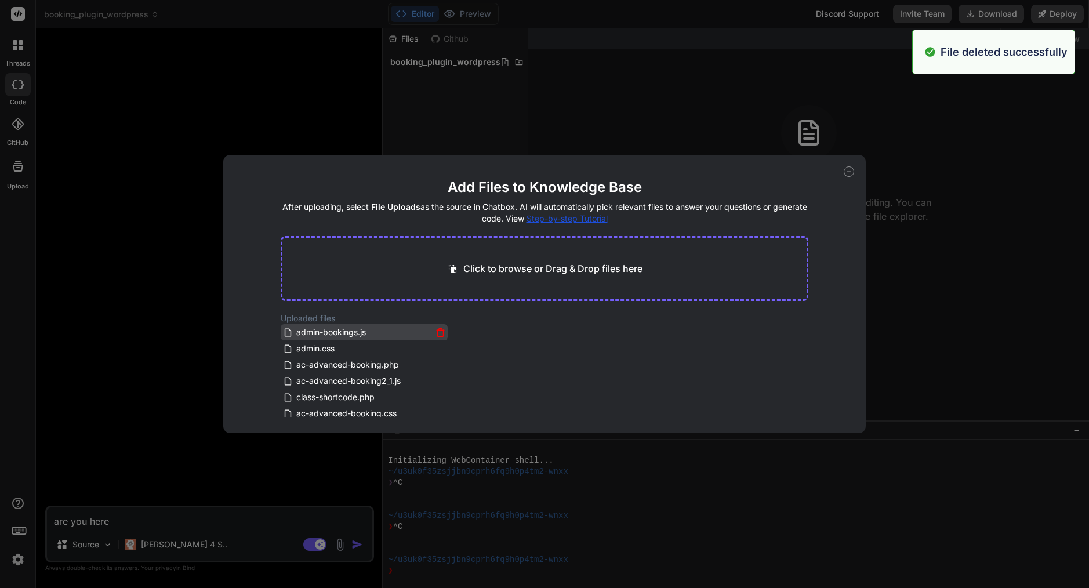
click at [438, 330] on icon at bounding box center [440, 330] width 8 height 0
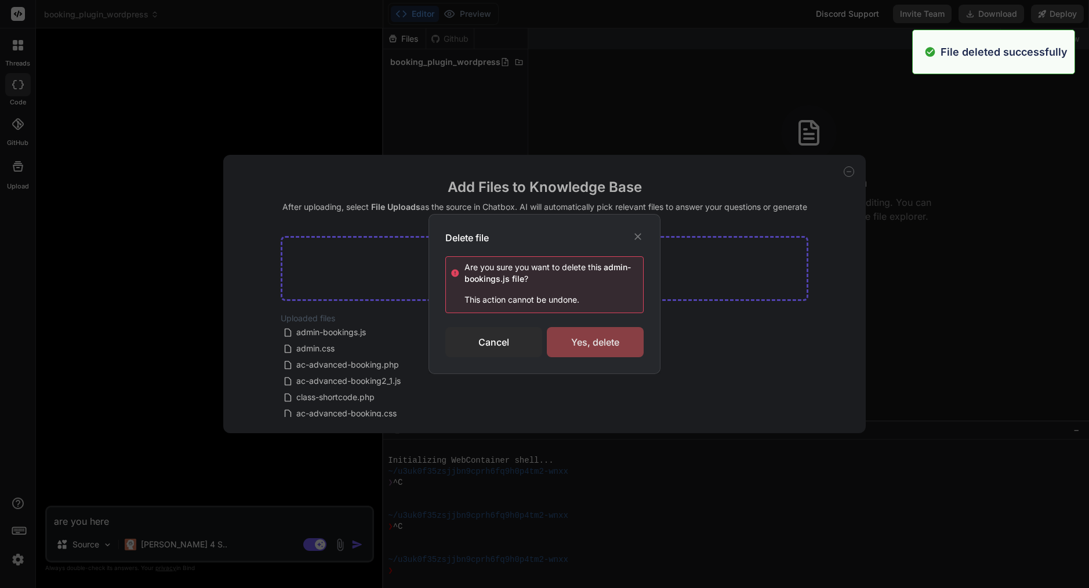
click at [573, 345] on div "Yes, delete" at bounding box center [595, 342] width 97 height 30
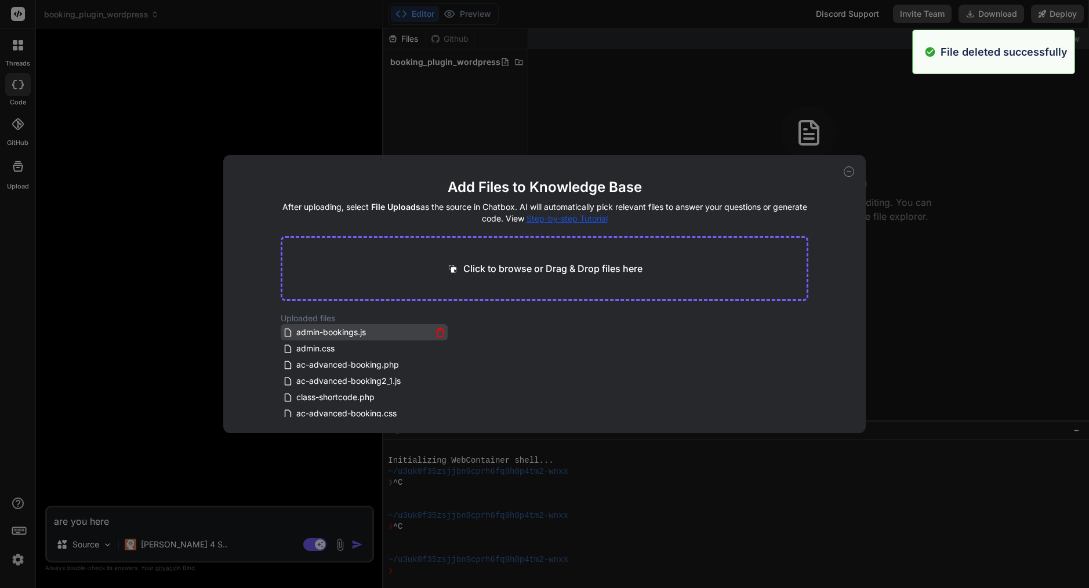
click at [439, 331] on icon at bounding box center [440, 333] width 10 height 10
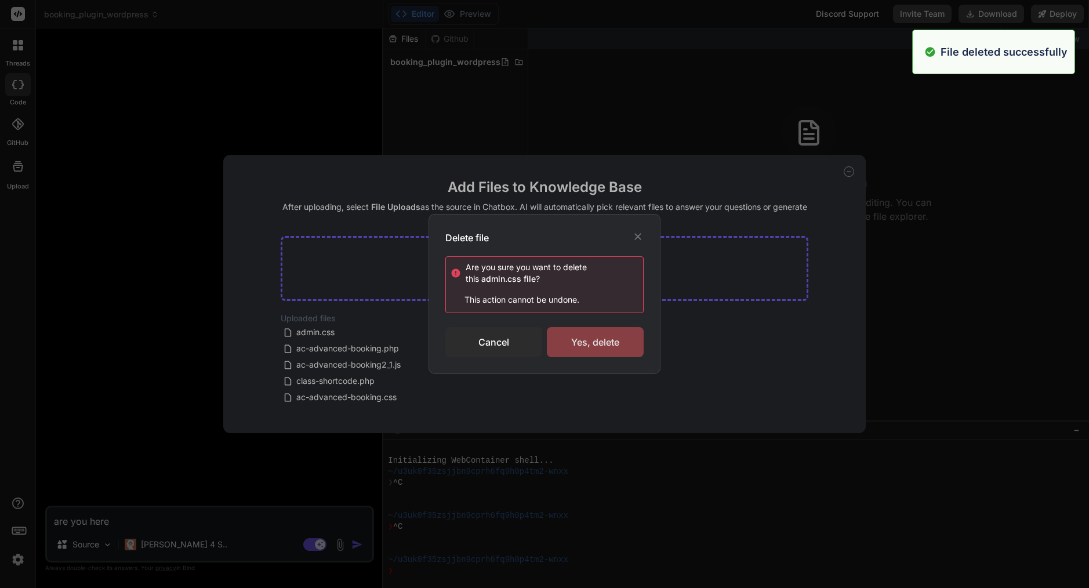
click at [579, 335] on div "Yes, delete" at bounding box center [595, 342] width 97 height 30
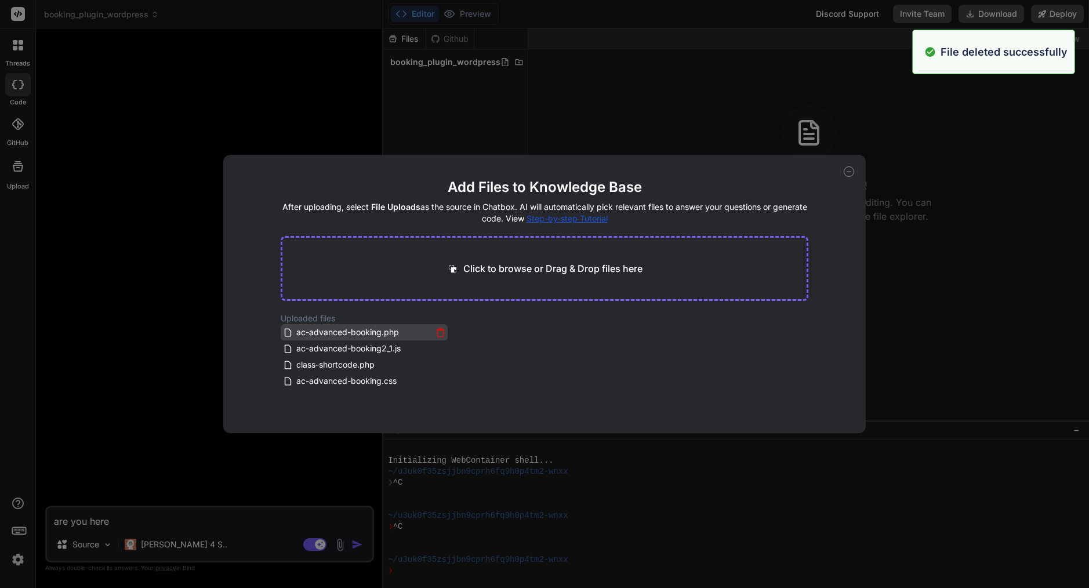
click at [438, 329] on icon at bounding box center [440, 333] width 10 height 10
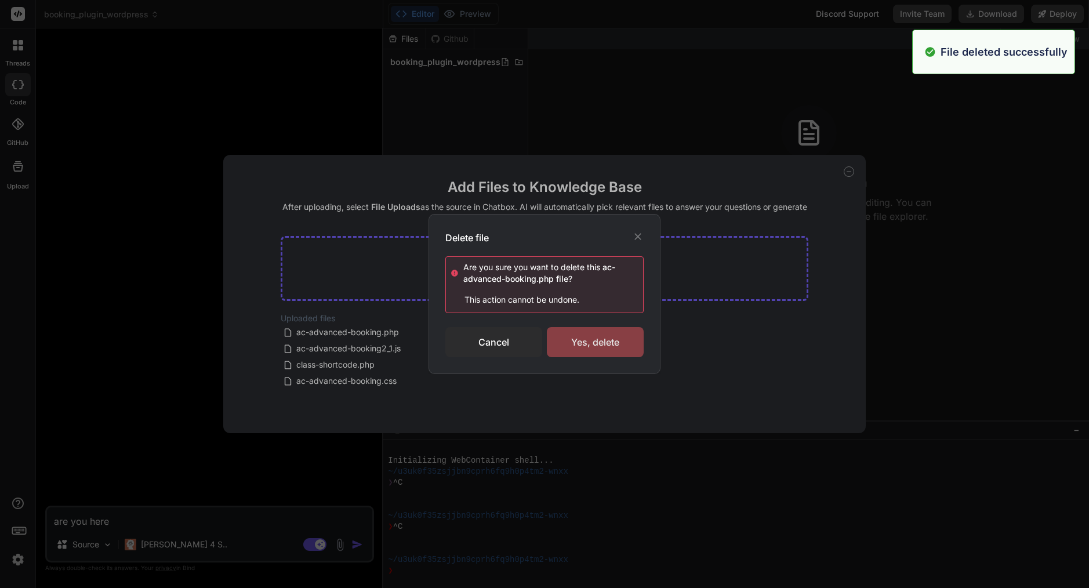
click at [576, 340] on div "Yes, delete" at bounding box center [595, 342] width 97 height 30
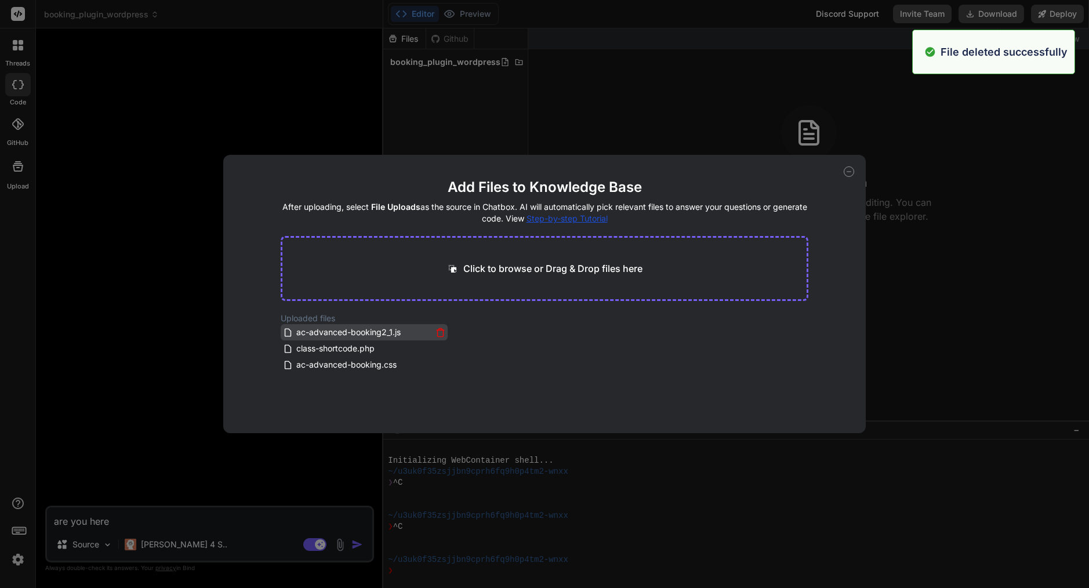
click at [436, 333] on icon at bounding box center [440, 333] width 10 height 10
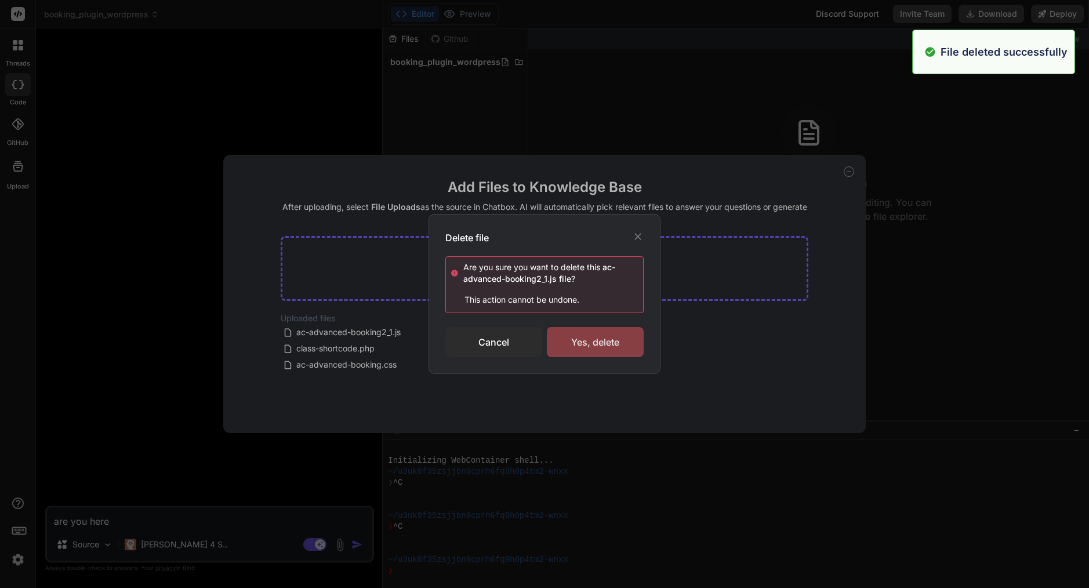
click at [583, 348] on div "Yes, delete" at bounding box center [595, 342] width 97 height 30
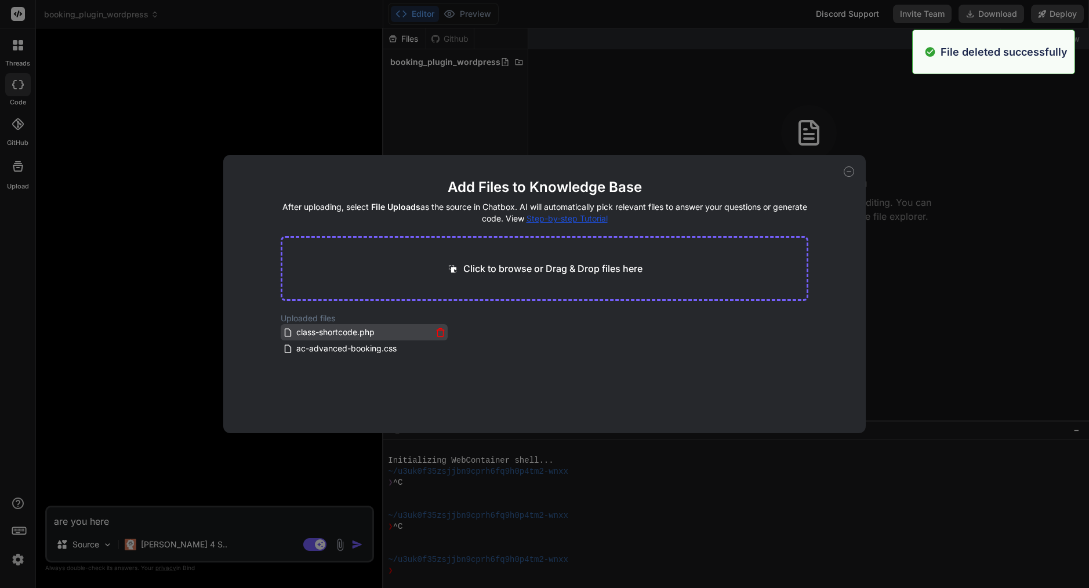
click at [441, 330] on icon at bounding box center [441, 333] width 6 height 6
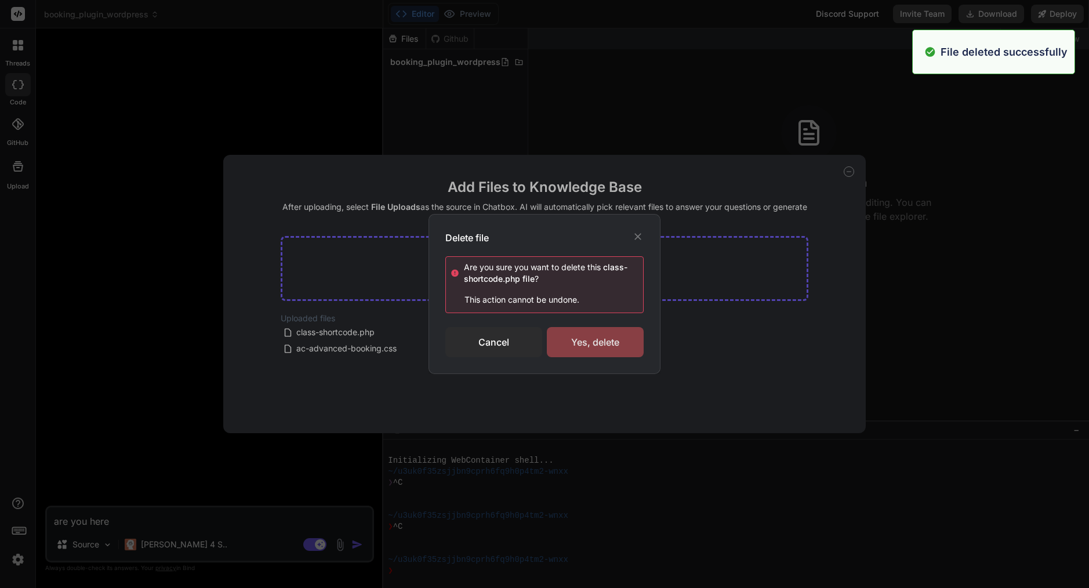
click at [590, 340] on div "Yes, delete" at bounding box center [595, 342] width 97 height 30
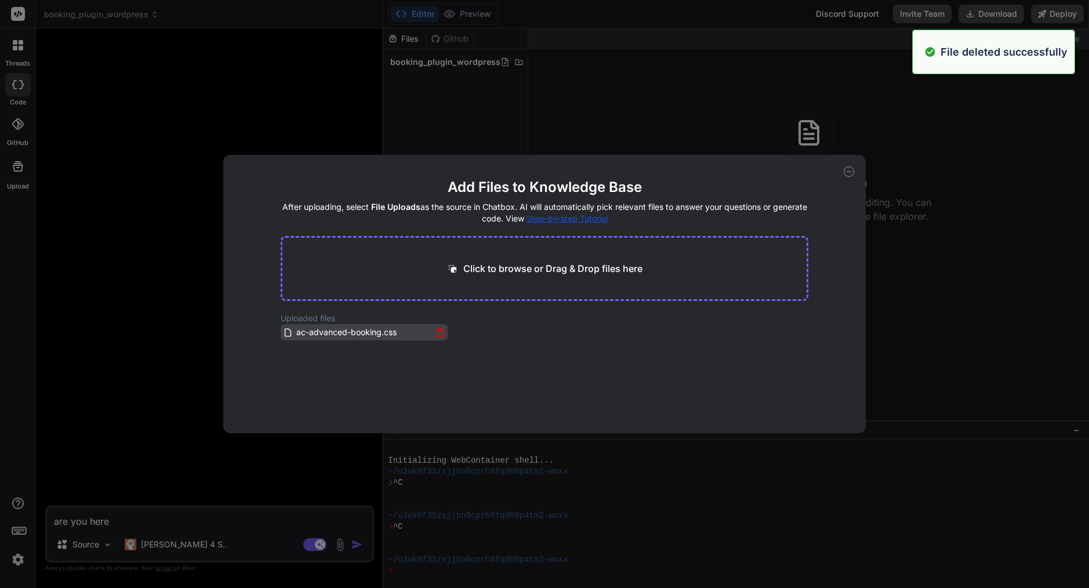
click at [441, 332] on icon at bounding box center [441, 333] width 6 height 6
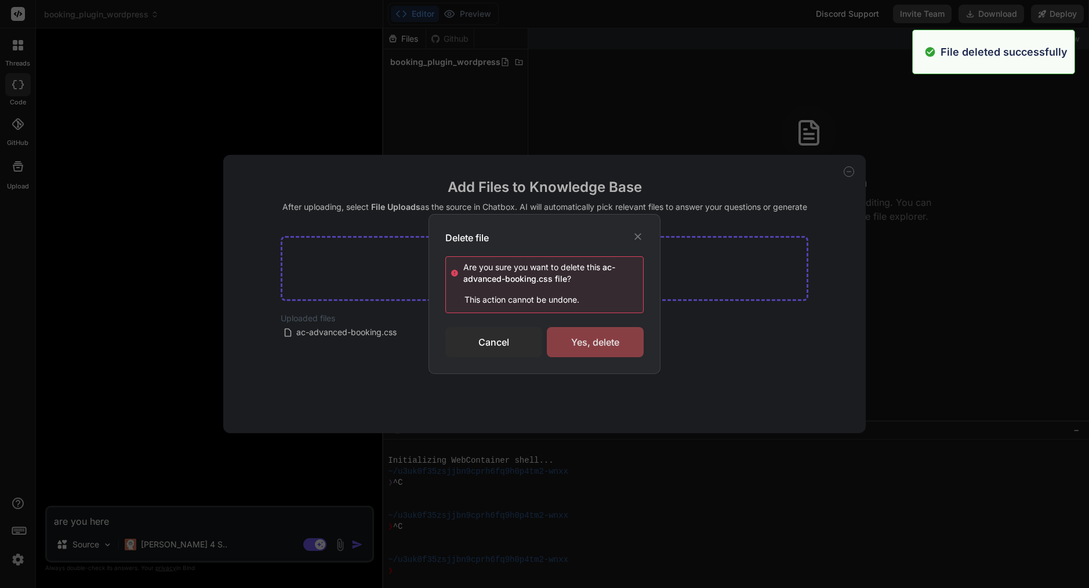
click at [572, 343] on div "Yes, delete" at bounding box center [595, 342] width 97 height 30
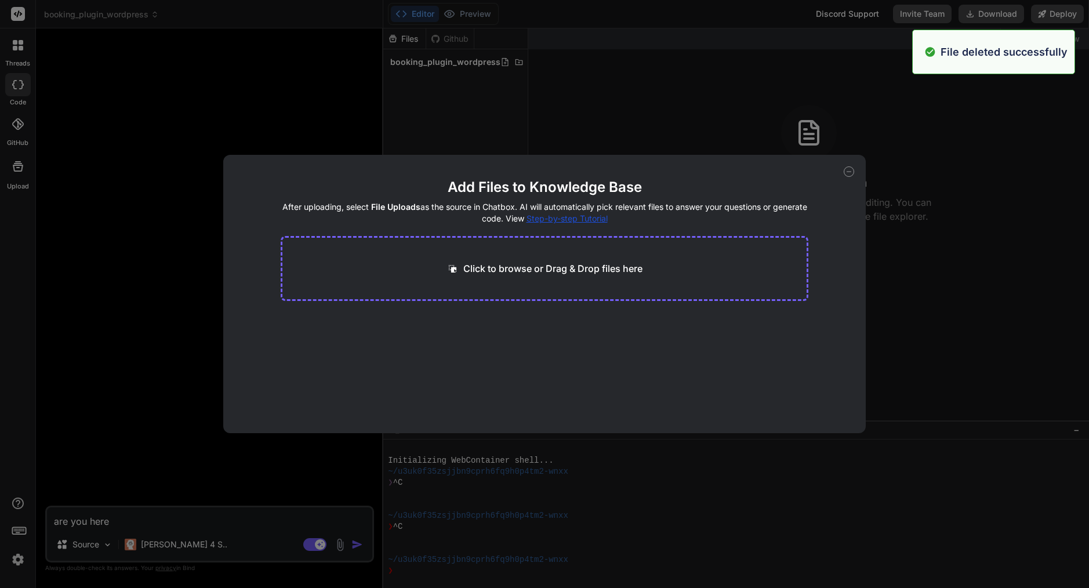
click at [573, 271] on p "Click to browse or Drag & Drop files here" at bounding box center [552, 268] width 179 height 14
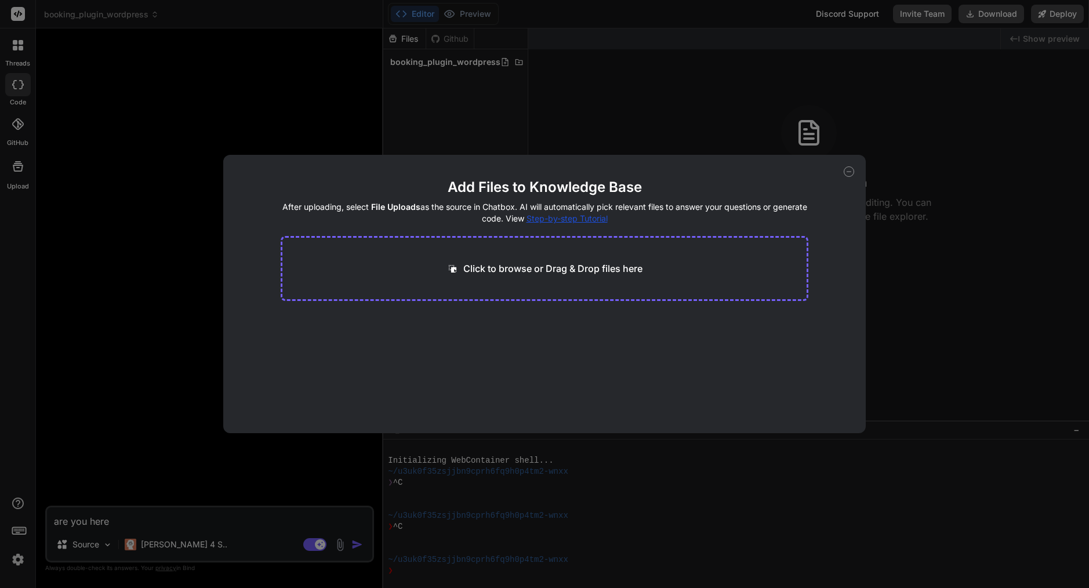
click at [851, 168] on icon at bounding box center [848, 171] width 10 height 10
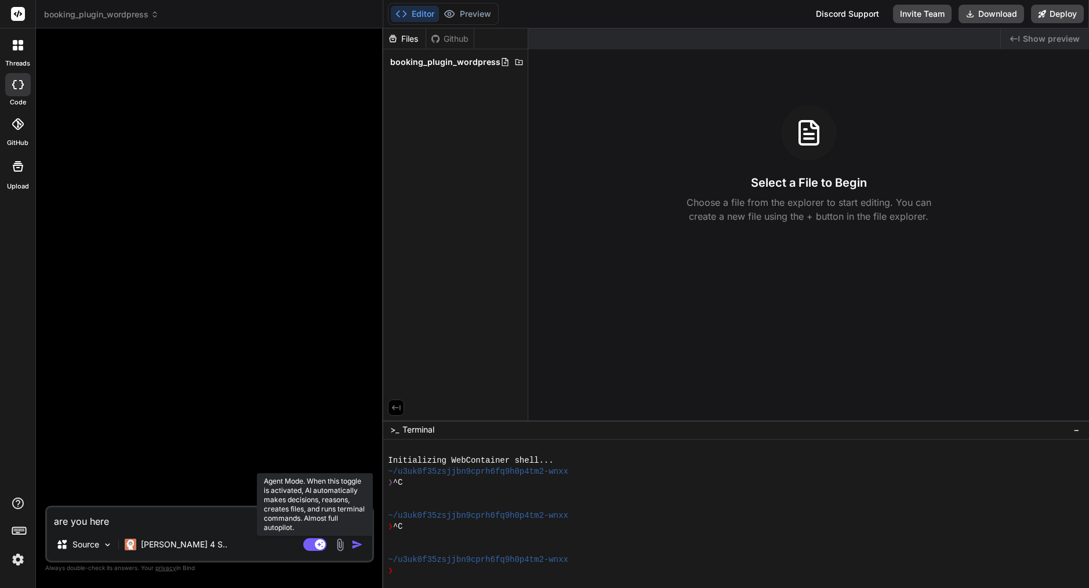
click at [316, 543] on rect at bounding box center [320, 544] width 10 height 10
type textarea "x"
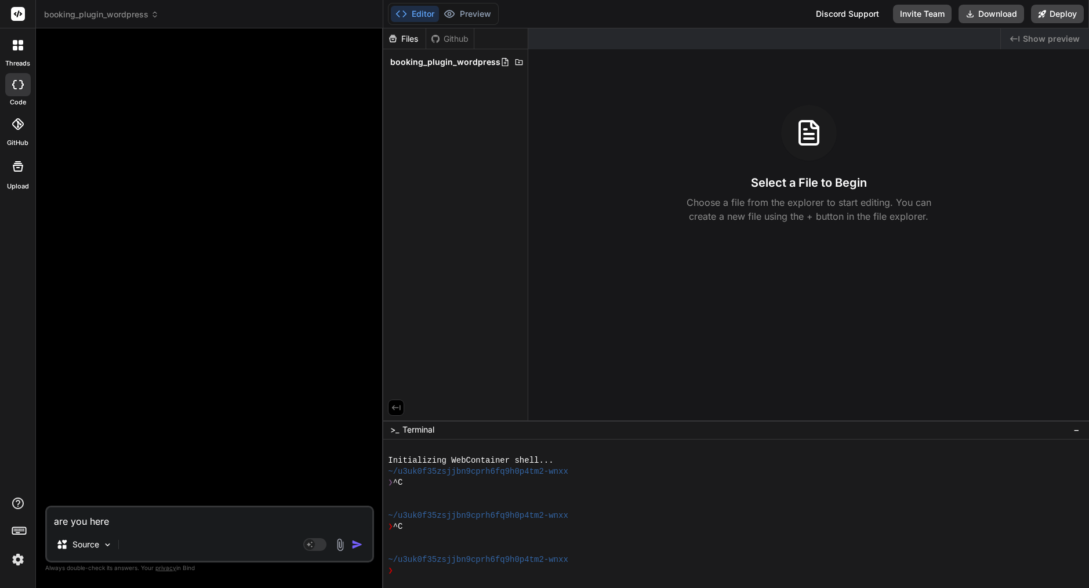
click at [180, 519] on textarea "are you here" at bounding box center [209, 517] width 325 height 21
type textarea "are you her"
type textarea "x"
type textarea "are you he"
type textarea "x"
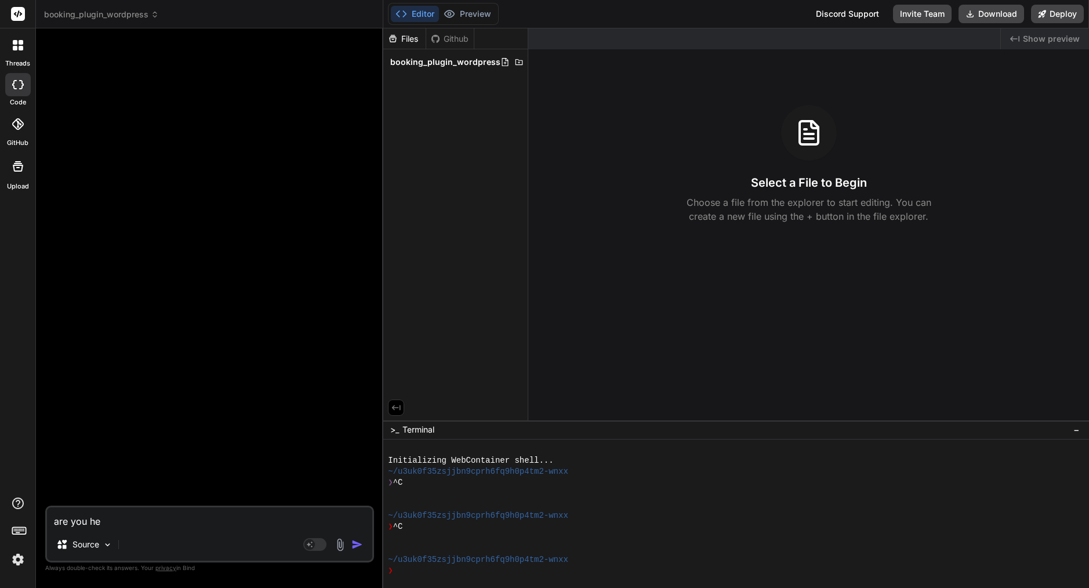
type textarea "are you h"
type textarea "x"
type textarea "are you"
type textarea "x"
type textarea "are you"
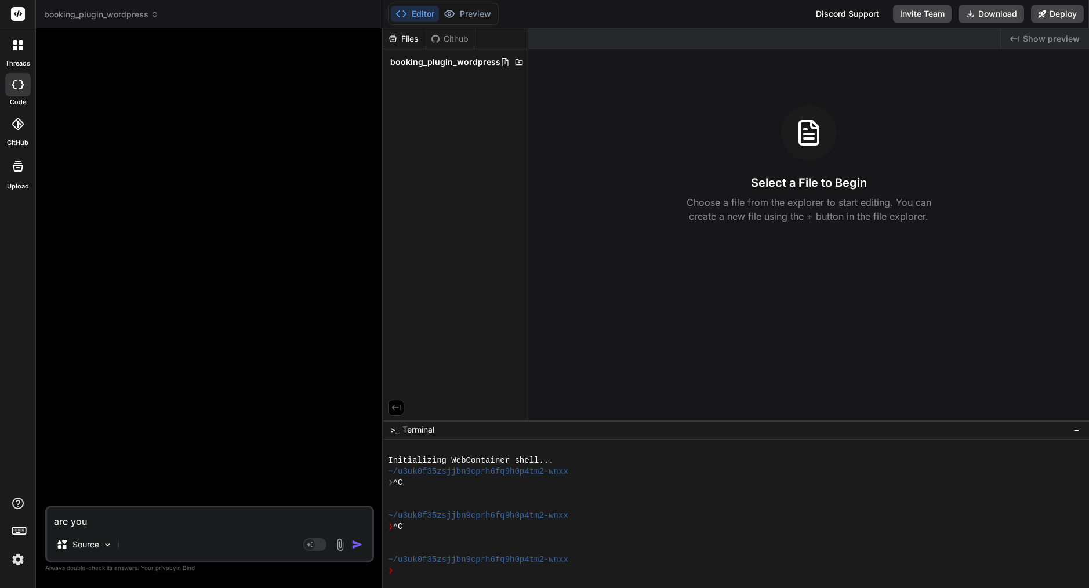
type textarea "x"
type textarea "are yo"
type textarea "x"
type textarea "are y"
type textarea "x"
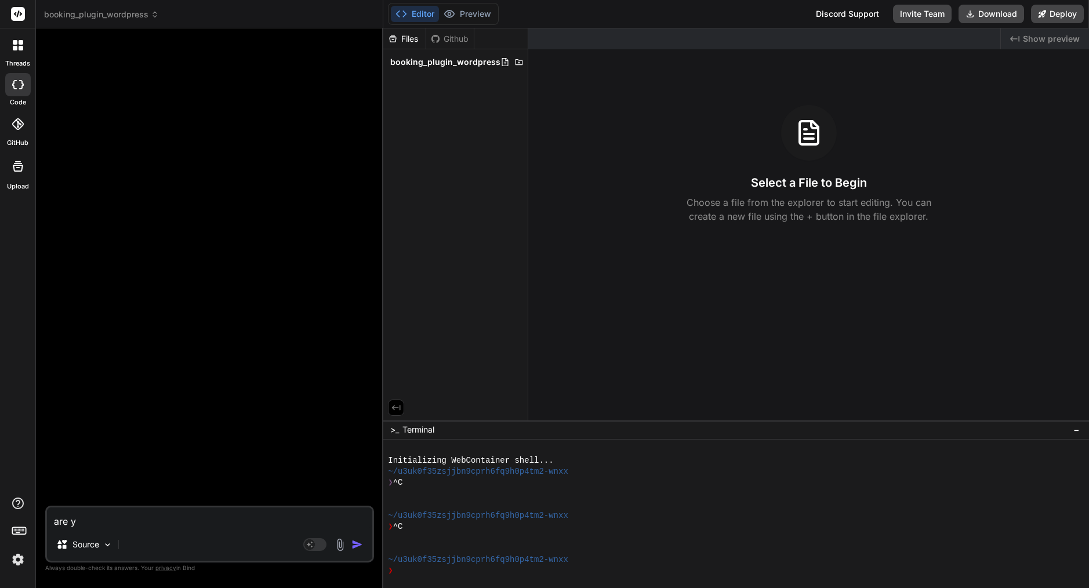
type textarea "are"
type textarea "x"
type textarea "are"
type textarea "x"
type textarea "ar"
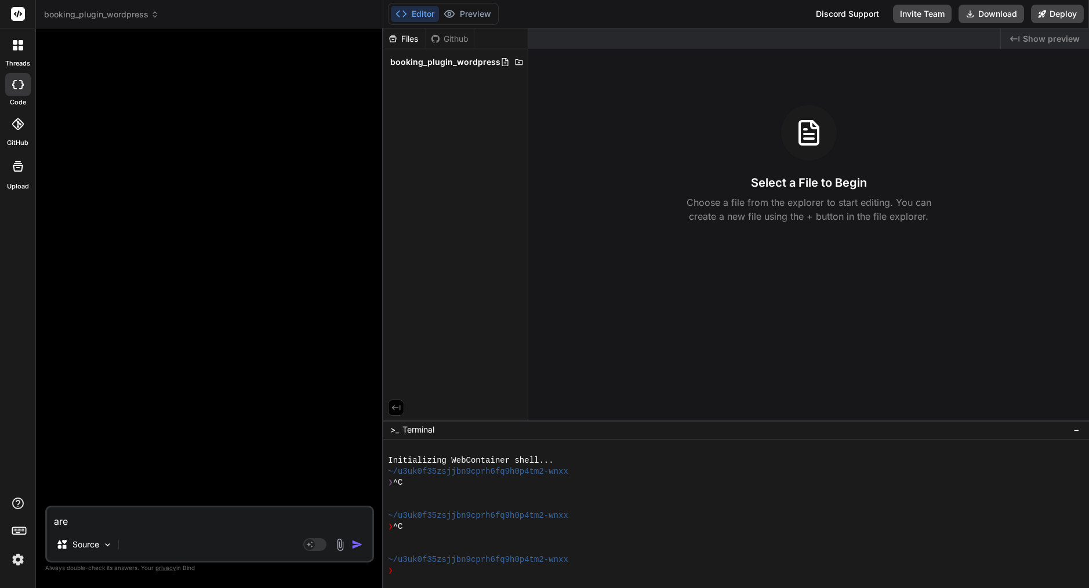
type textarea "x"
type textarea "a"
type textarea "x"
click at [460, 64] on span "booking_plugin_wordpress" at bounding box center [445, 62] width 110 height 12
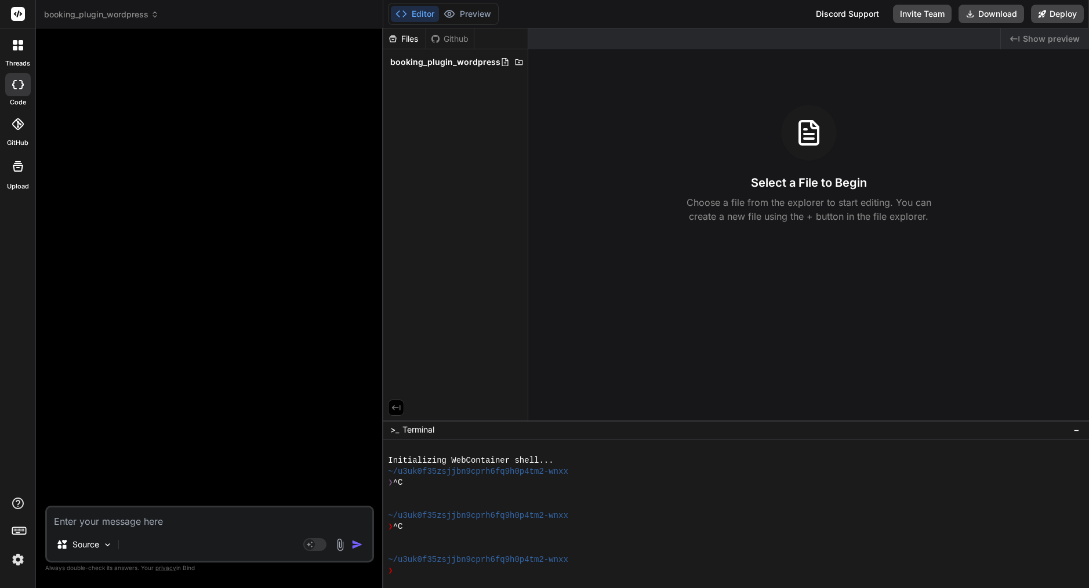
click at [460, 64] on span "booking_plugin_wordpress" at bounding box center [445, 62] width 110 height 12
click at [143, 14] on span "booking_plugin_wordpress" at bounding box center [101, 15] width 115 height 12
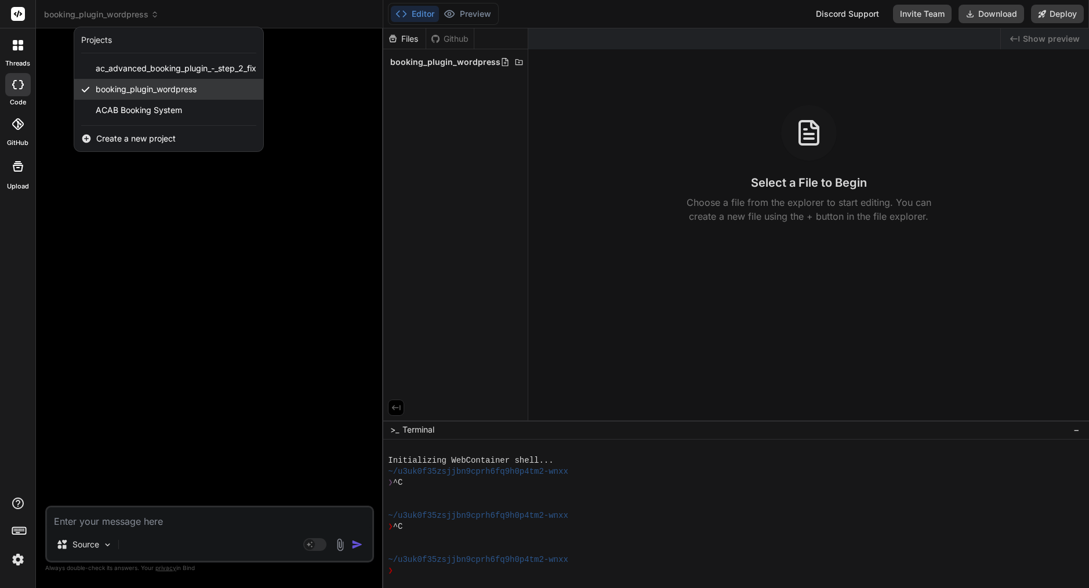
click at [173, 89] on span "booking_plugin_wordpress" at bounding box center [146, 89] width 101 height 12
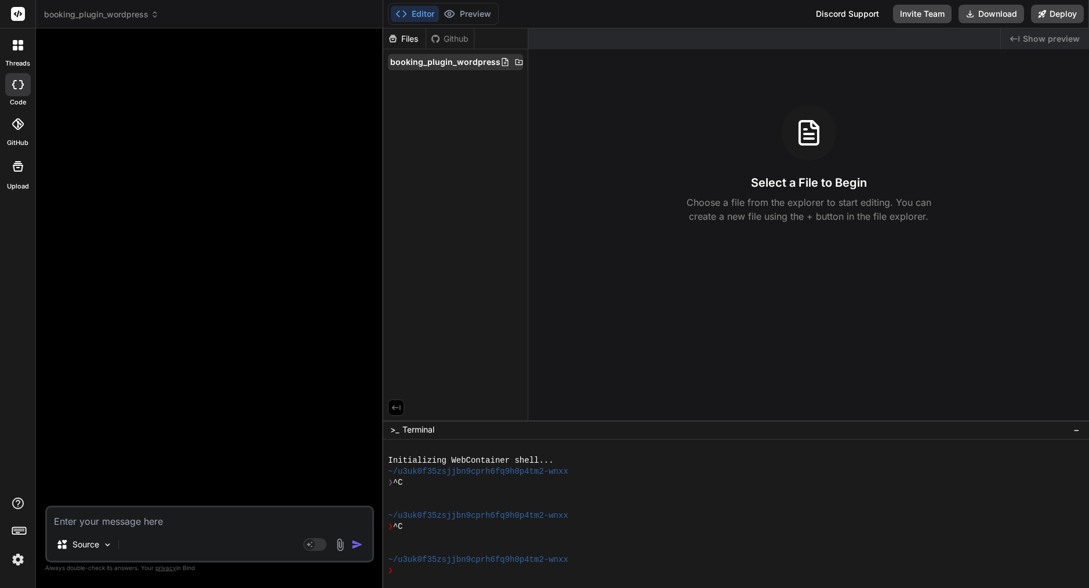
click at [471, 65] on span "booking_plugin_wordpress" at bounding box center [445, 62] width 110 height 12
click at [288, 79] on div at bounding box center [211, 272] width 326 height 468
click at [185, 523] on textarea at bounding box center [209, 517] width 325 height 21
type textarea "a"
type textarea "x"
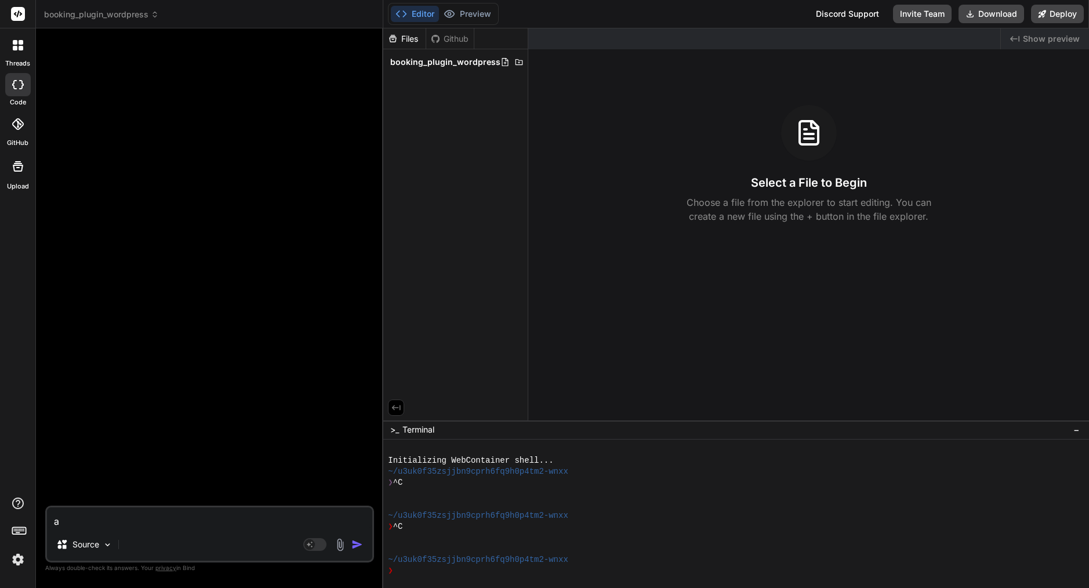
type textarea "ad"
type textarea "x"
type textarea "add"
type textarea "x"
type textarea "add"
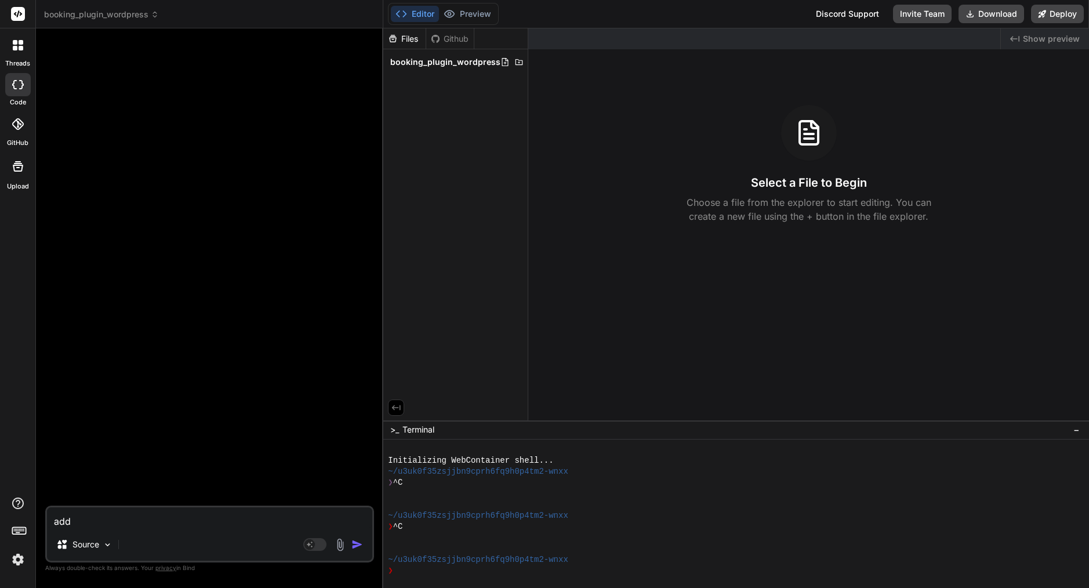
type textarea "x"
type textarea "add f"
type textarea "x"
type textarea "add fi"
type textarea "x"
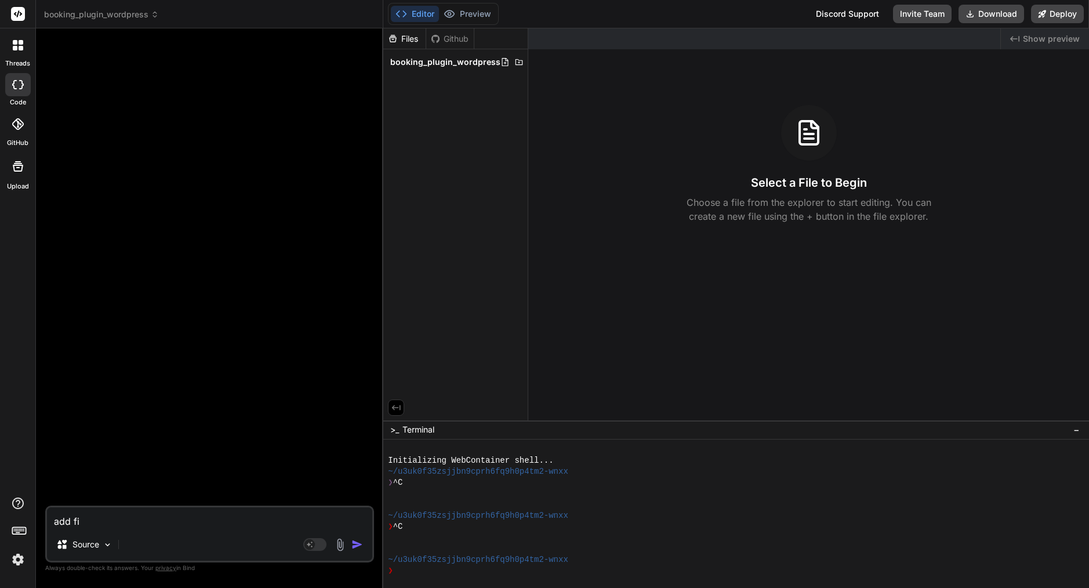
type textarea "add fil"
type textarea "x"
type textarea "add fi"
type textarea "x"
type textarea "add f"
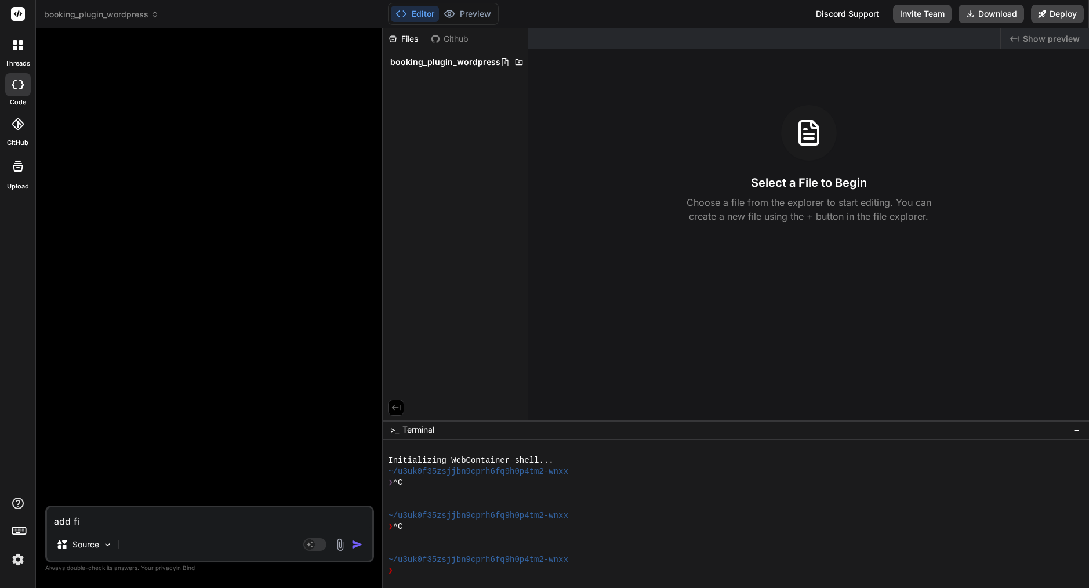
type textarea "x"
type textarea "add"
type textarea "x"
type textarea "add"
type textarea "x"
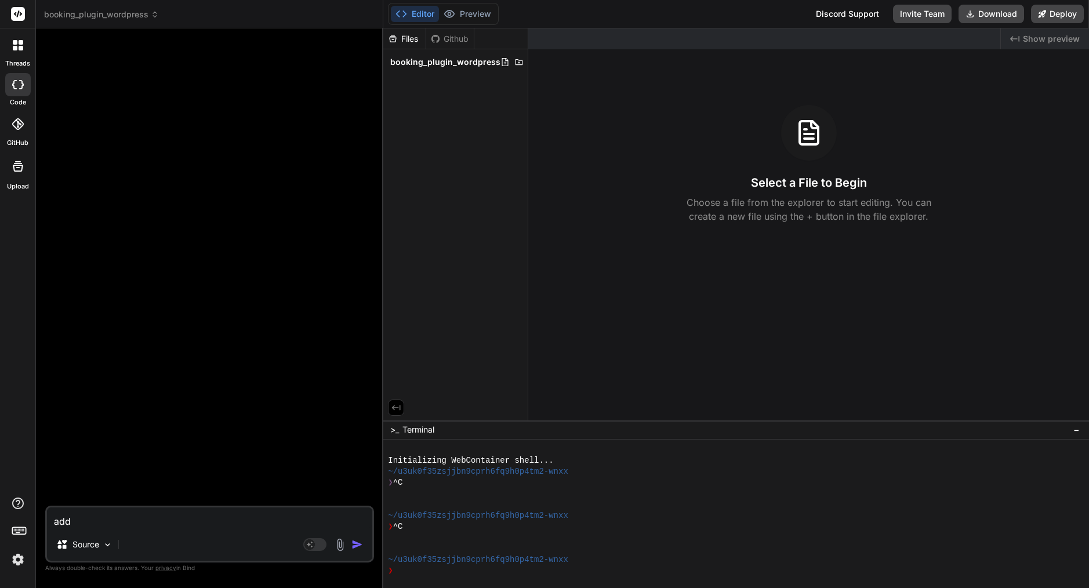
type textarea "ad"
type textarea "x"
type textarea "a"
type textarea "x"
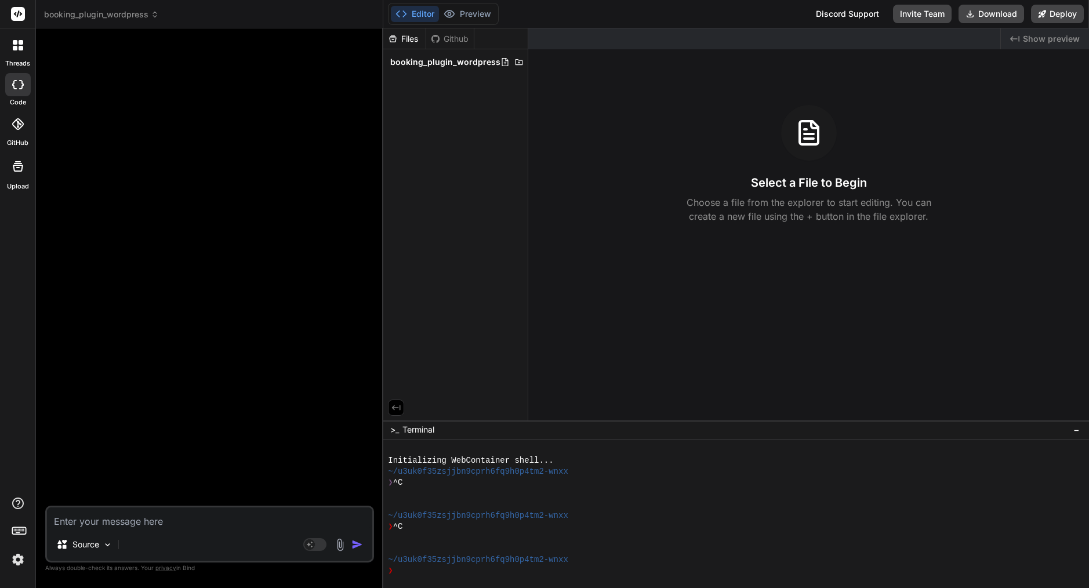
type textarea "c"
type textarea "x"
type textarea "cr"
type textarea "x"
type textarea "cre"
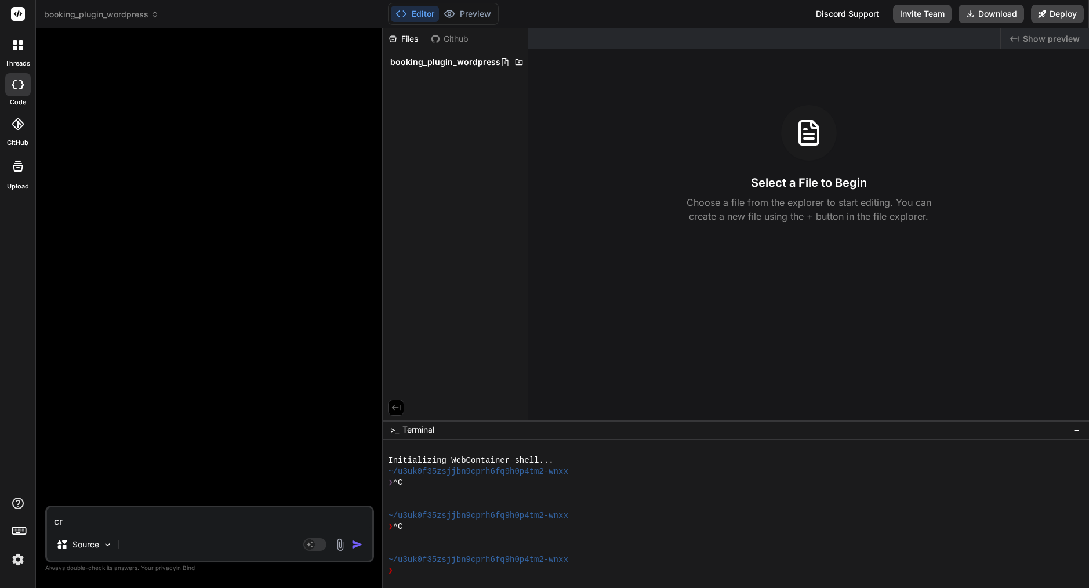
type textarea "x"
type textarea "crea"
type textarea "x"
type textarea "creat"
type textarea "x"
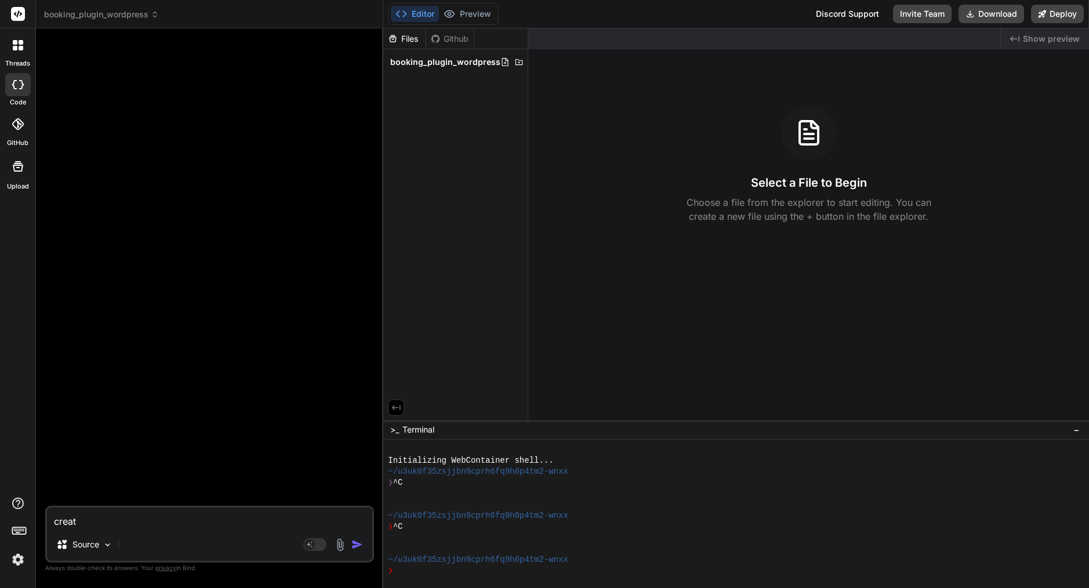
type textarea "create"
type textarea "x"
type textarea "create"
type textarea "x"
type textarea "create f"
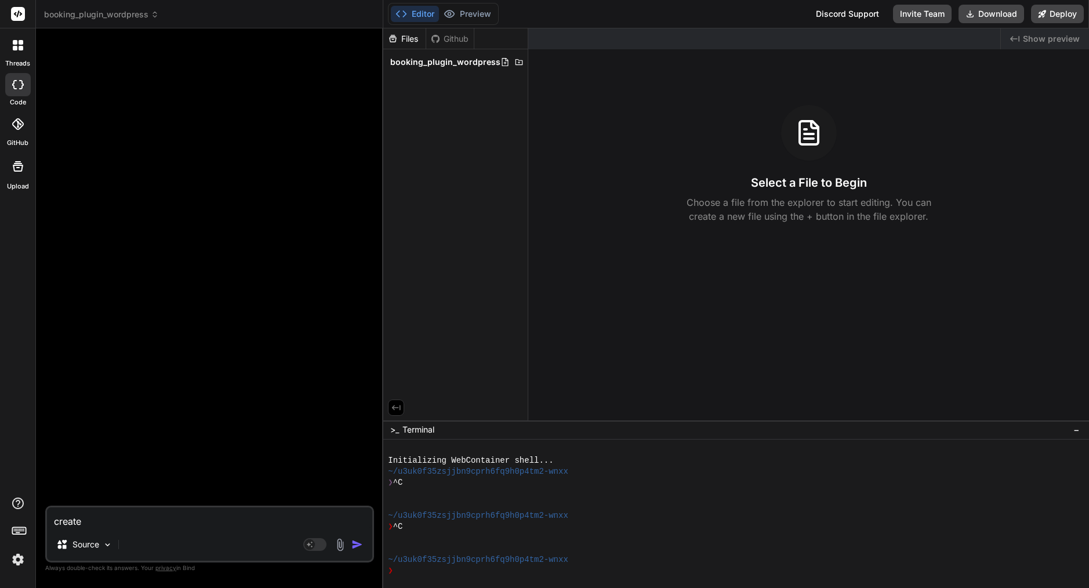
type textarea "x"
type textarea "create fi"
type textarea "x"
type textarea "create fil"
type textarea "x"
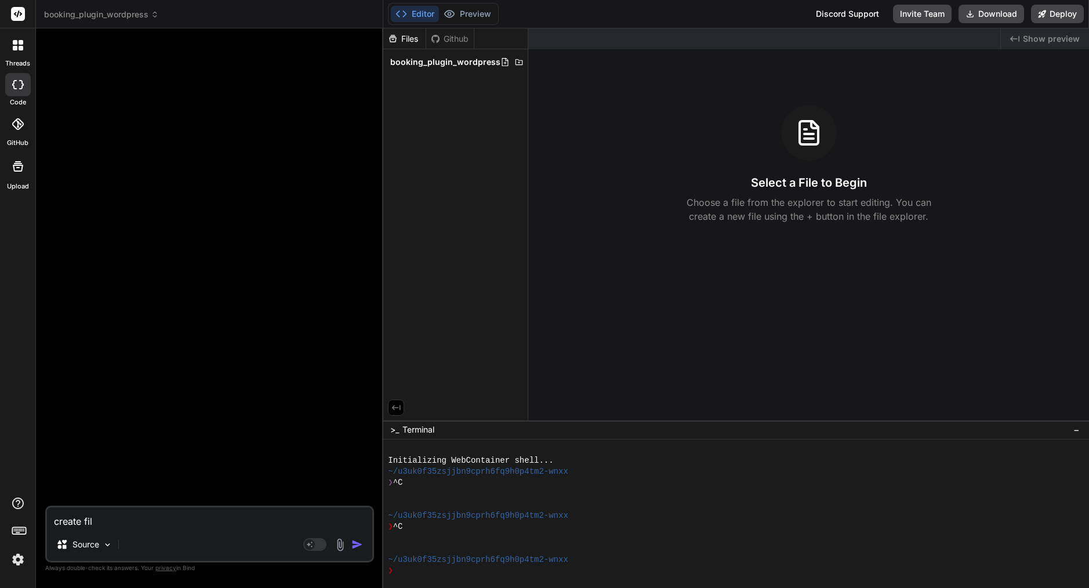
type textarea "create file"
type textarea "x"
type textarea "create file:"
type textarea "x"
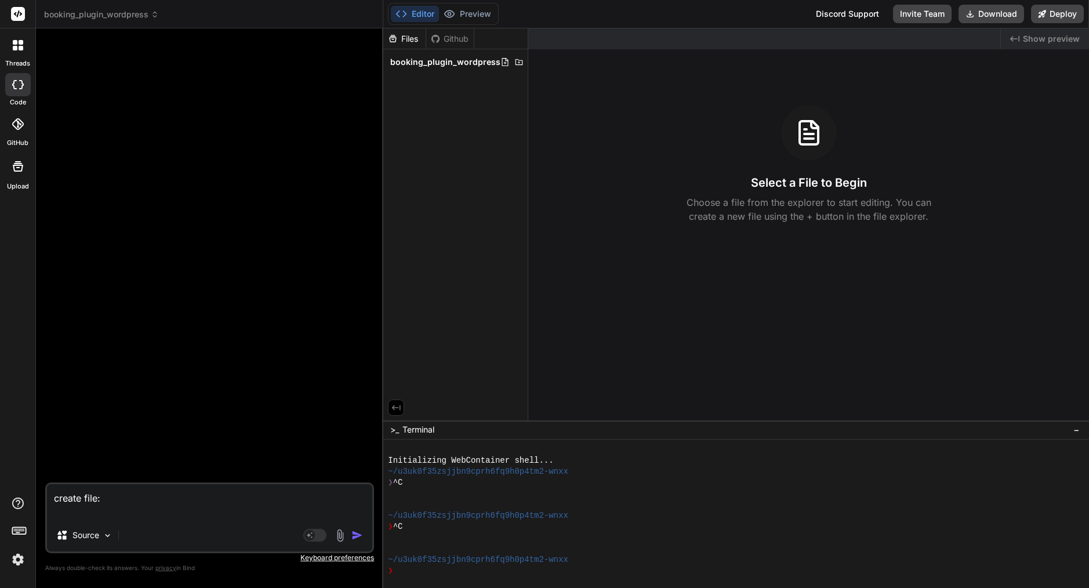
paste textarea "<?php /** * Plugin Name: Clean4U Quote (Phase 1) * Description: Custom quote fo…"
type textarea "create file: <?php /** * Plugin Name: Clean4U Quote (Phase 1) * Description: Cu…"
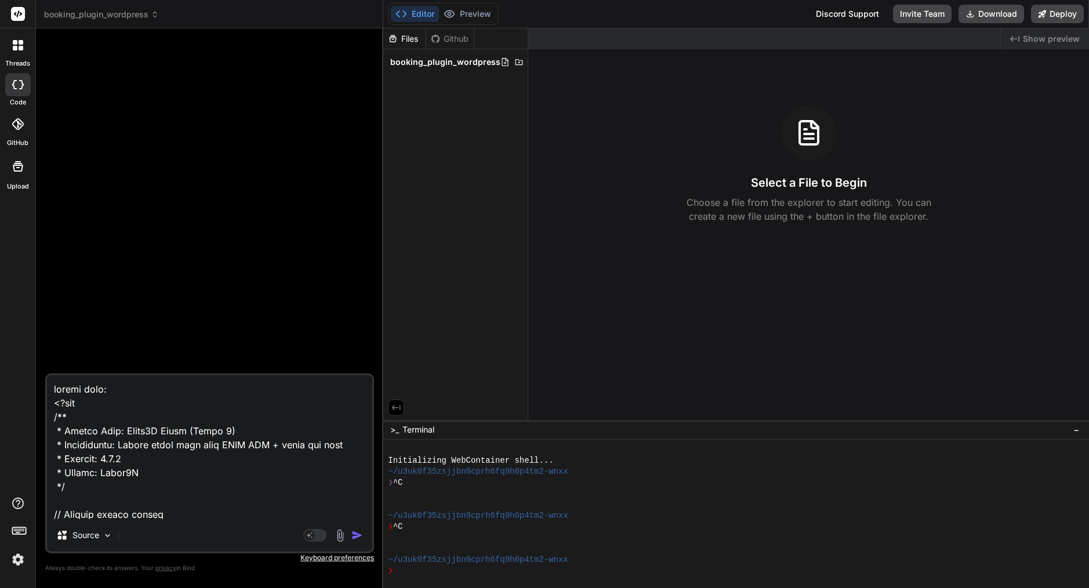
click at [123, 388] on textarea at bounding box center [209, 447] width 325 height 144
type textarea "x"
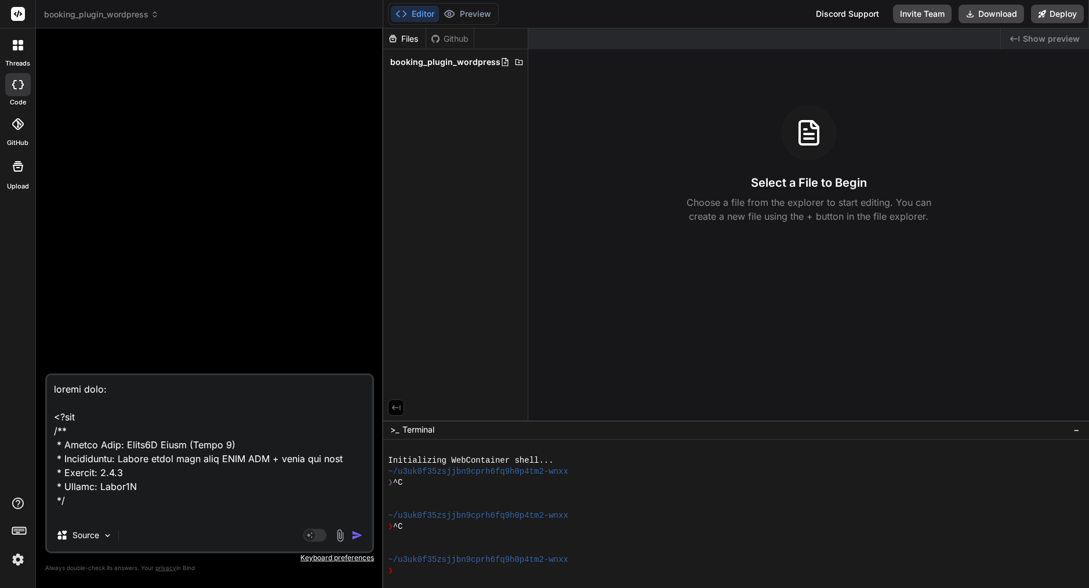
click at [135, 386] on textarea at bounding box center [209, 447] width 325 height 144
click at [141, 387] on textarea at bounding box center [209, 447] width 325 height 144
type textarea "create file: <?php /** * Plugin Name: Clean4U Quote (Phase 1) * Description: Cu…"
type textarea "x"
paste textarea "clean4u-quote.php"
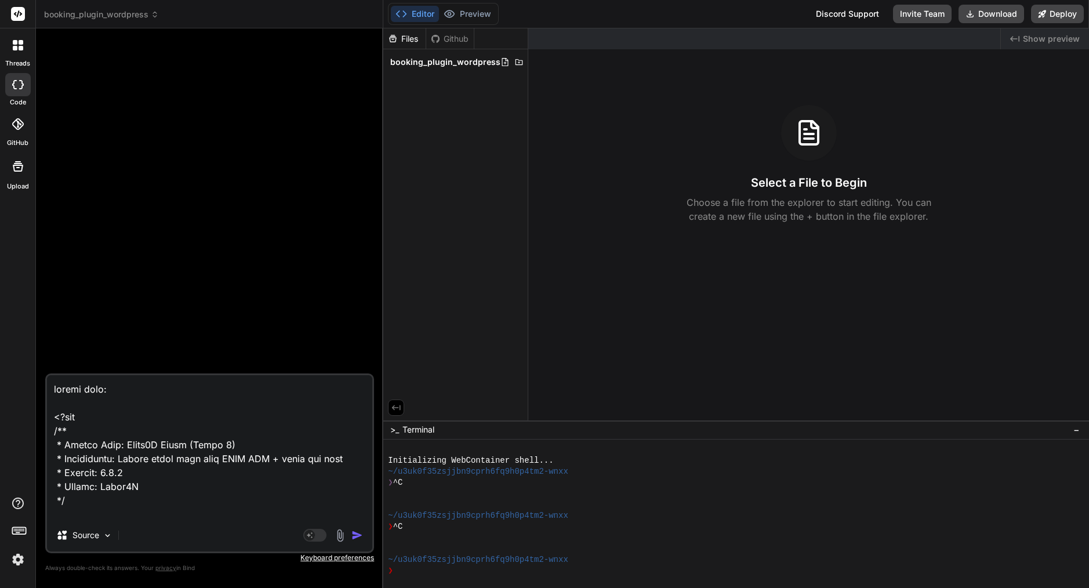
type textarea "create file: clean4u-quote.php <?php /** * Plugin Name: Clean4U Quote (Phase 1)…"
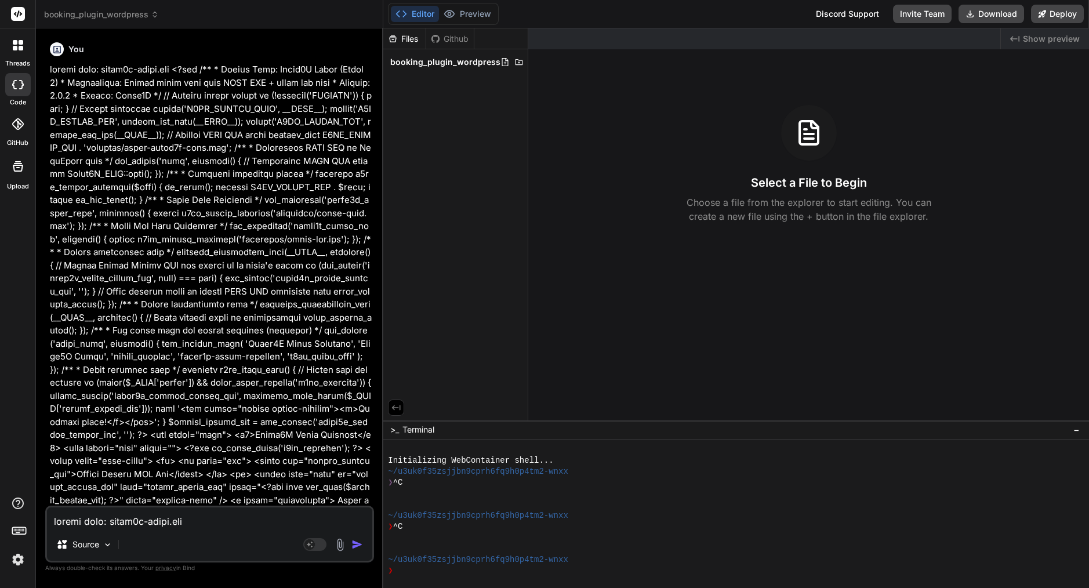
type textarea "x"
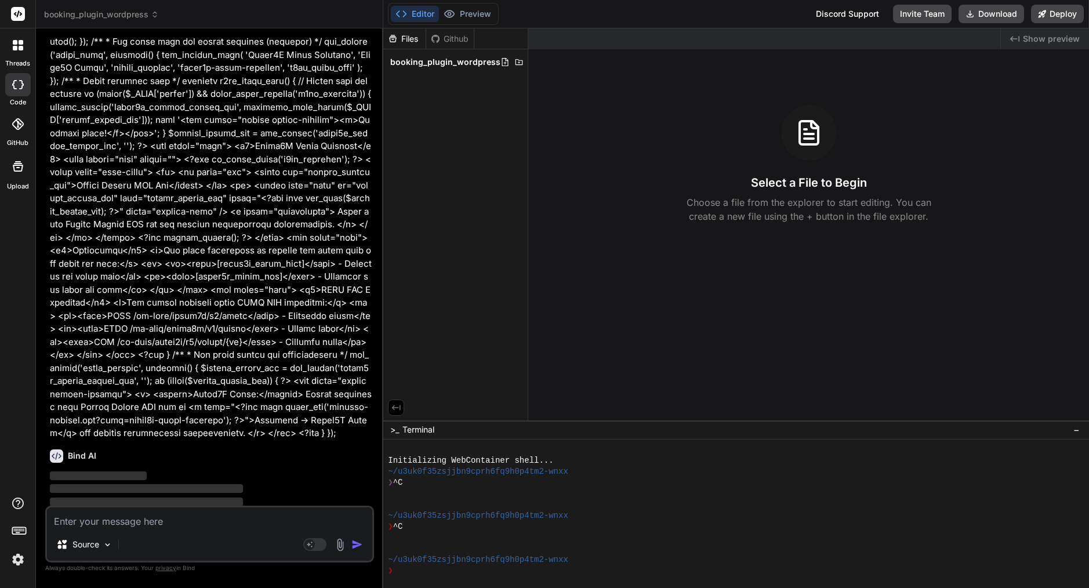
scroll to position [278, 0]
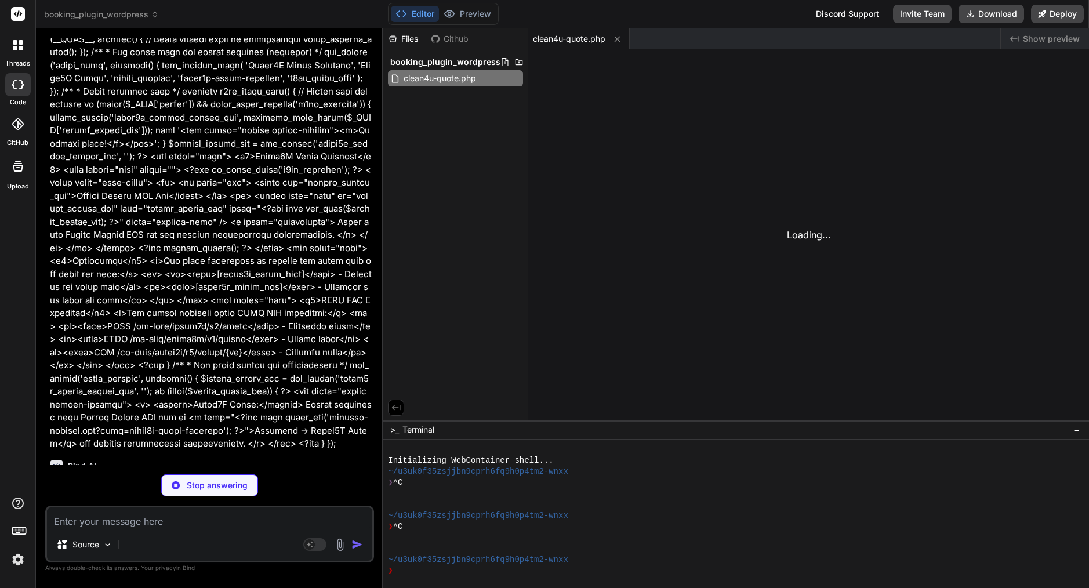
type textarea "x"
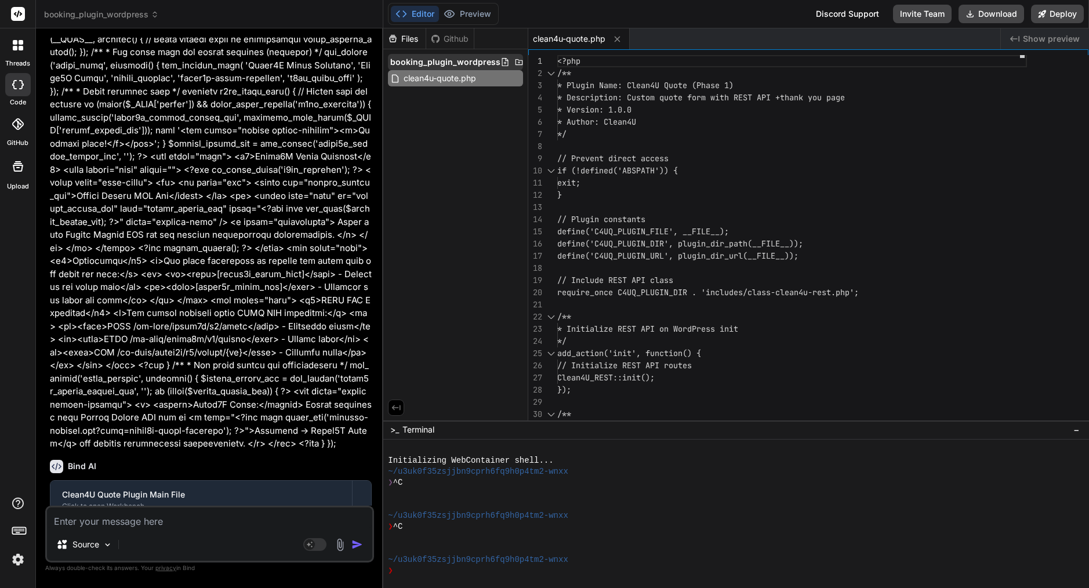
click at [514, 62] on icon at bounding box center [518, 61] width 9 height 9
paste input "assets"
type input "assets"
click at [516, 60] on icon at bounding box center [518, 61] width 9 height 9
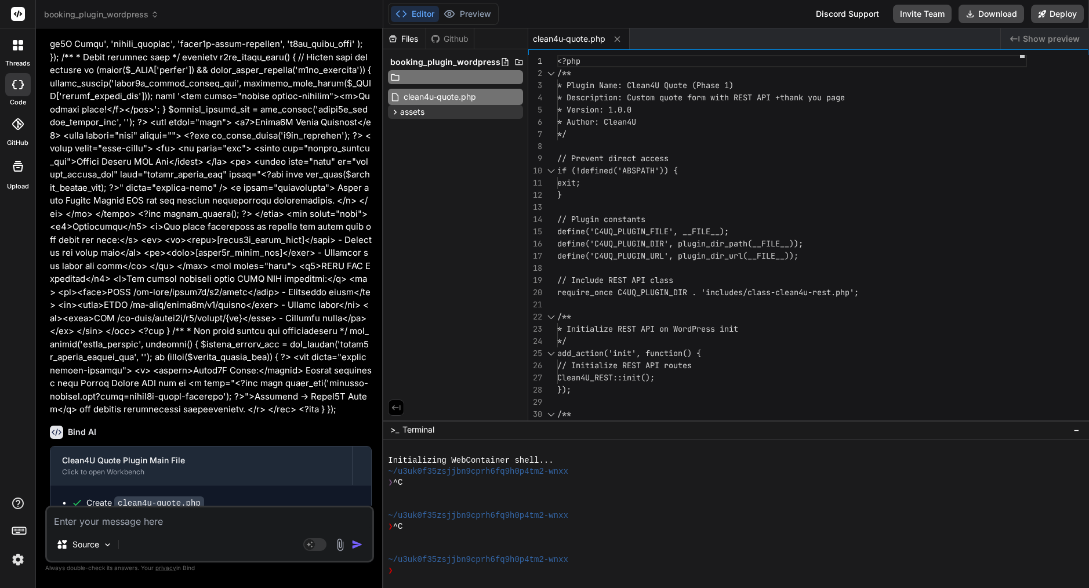
scroll to position [0, 0]
type input "templates"
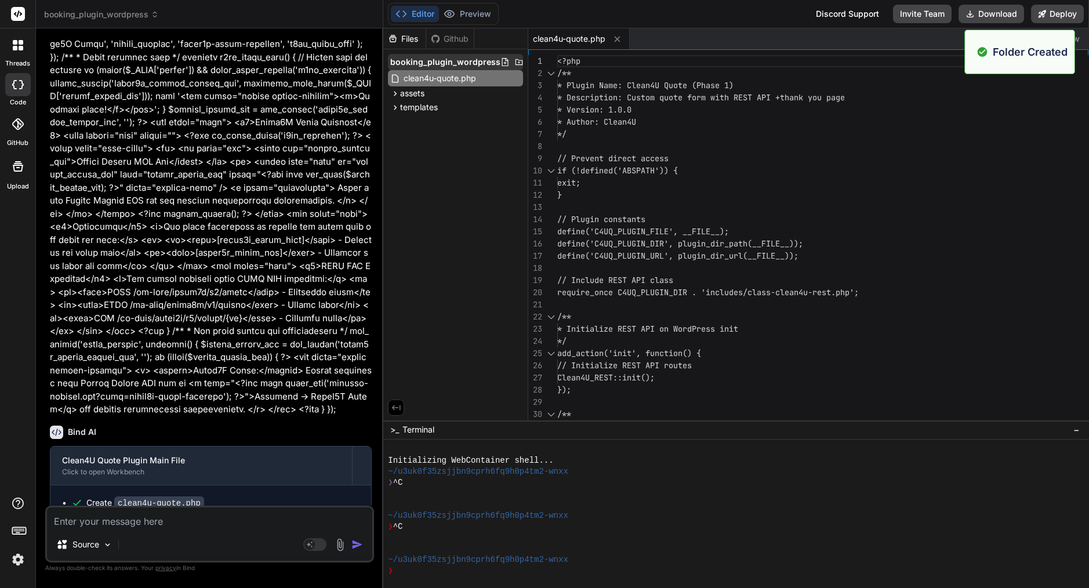
click at [515, 56] on div "booking_plugin_wordpress" at bounding box center [455, 62] width 135 height 16
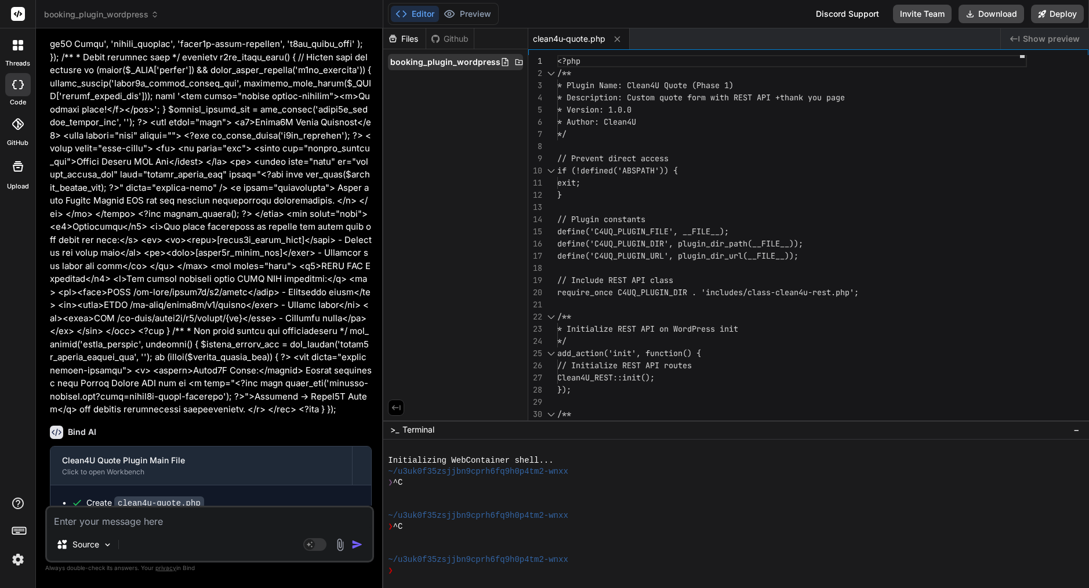
click at [452, 63] on span "booking_plugin_wordpress" at bounding box center [445, 62] width 110 height 12
click at [517, 62] on icon at bounding box center [518, 61] width 9 height 9
type input "includes"
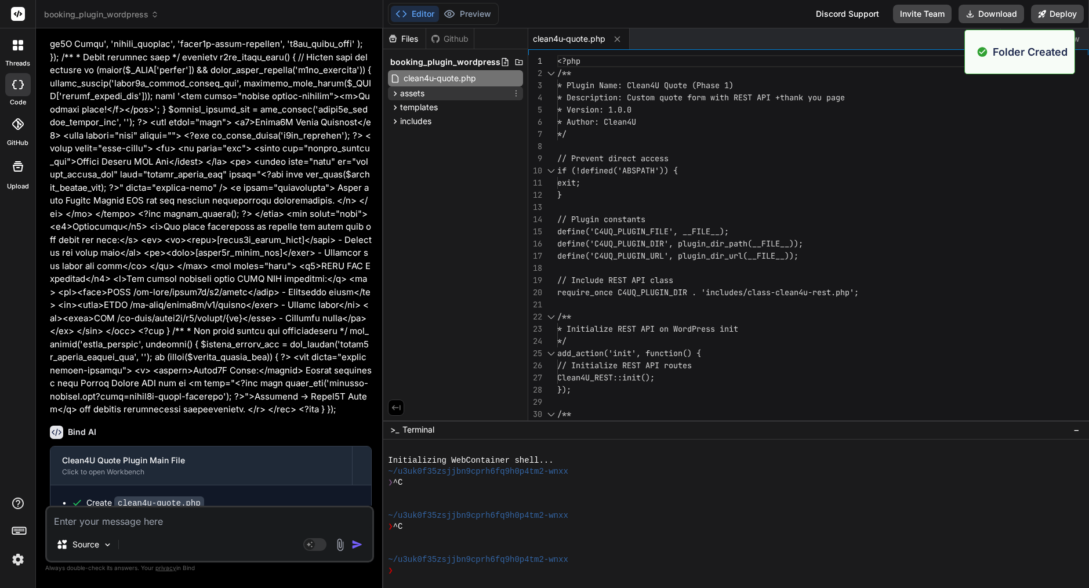
click at [424, 91] on span "assets" at bounding box center [412, 94] width 24 height 12
click at [518, 94] on icon at bounding box center [515, 93] width 9 height 9
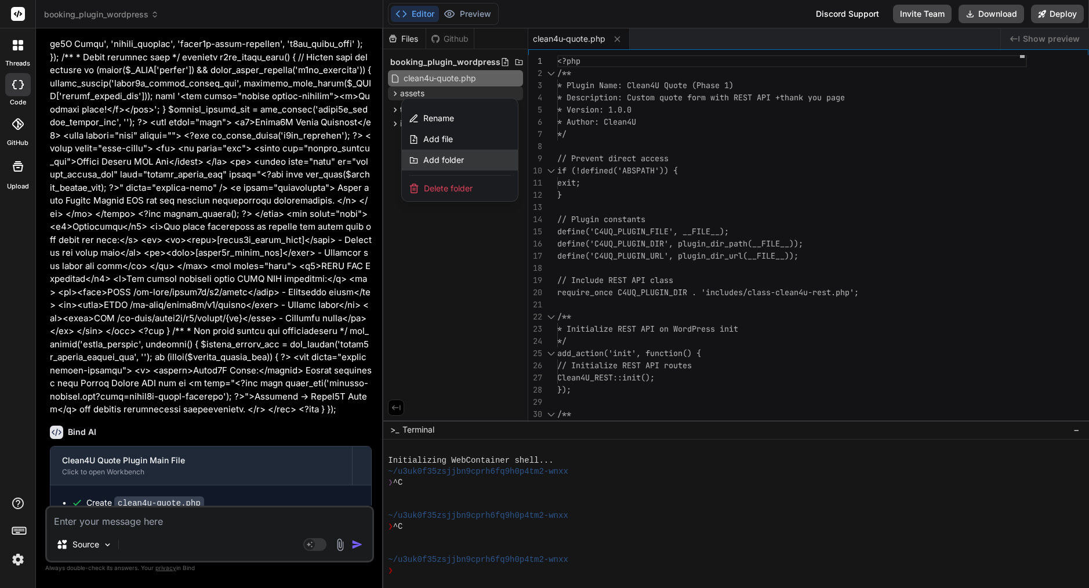
click at [461, 162] on span "Add folder" at bounding box center [443, 160] width 41 height 12
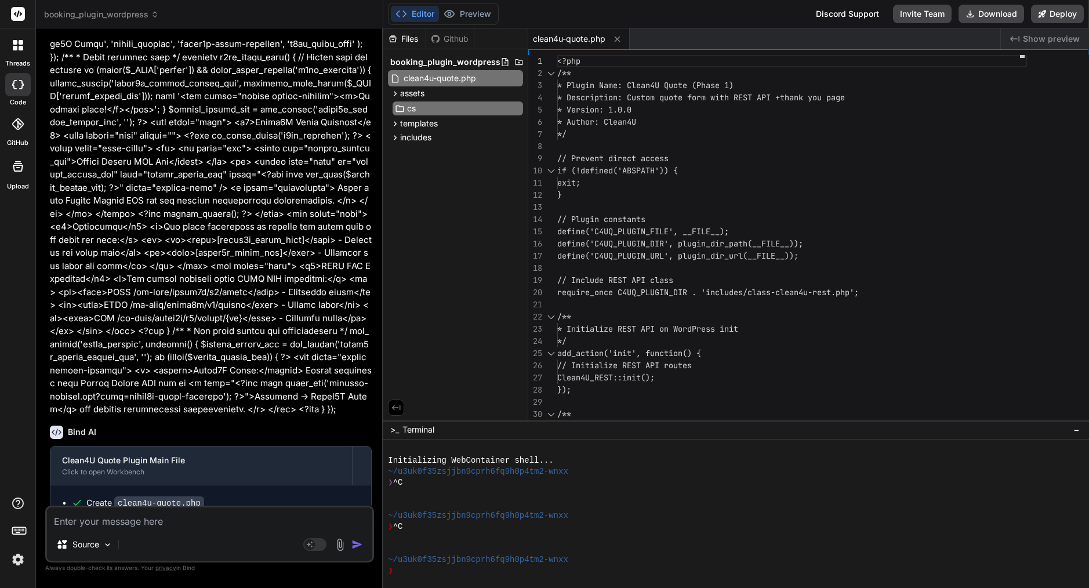
type input "css"
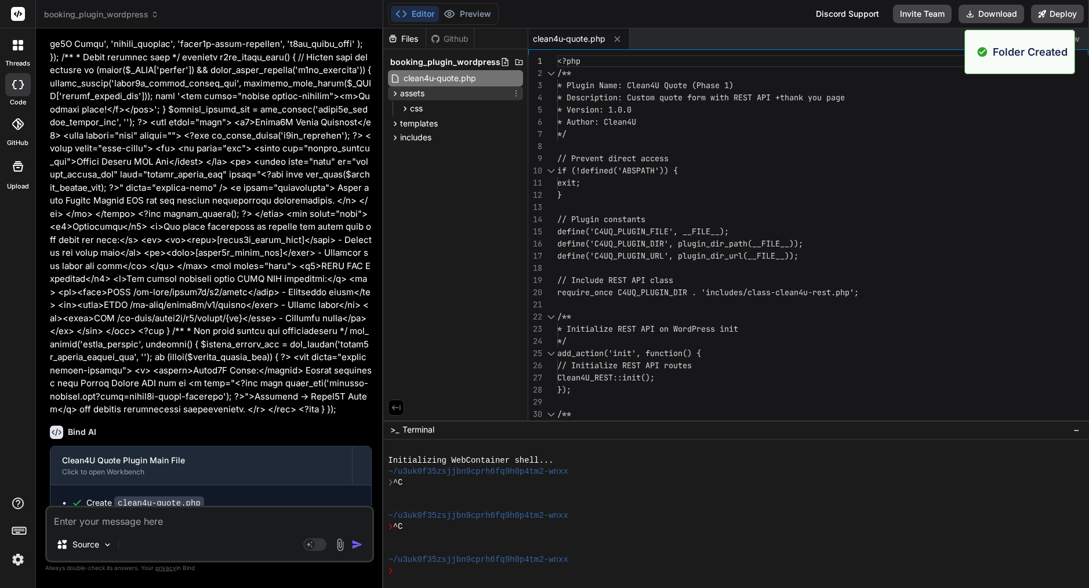
click at [449, 99] on div "assets" at bounding box center [455, 93] width 135 height 14
click at [452, 97] on div "assets" at bounding box center [455, 93] width 135 height 14
click at [517, 96] on icon at bounding box center [515, 93] width 9 height 9
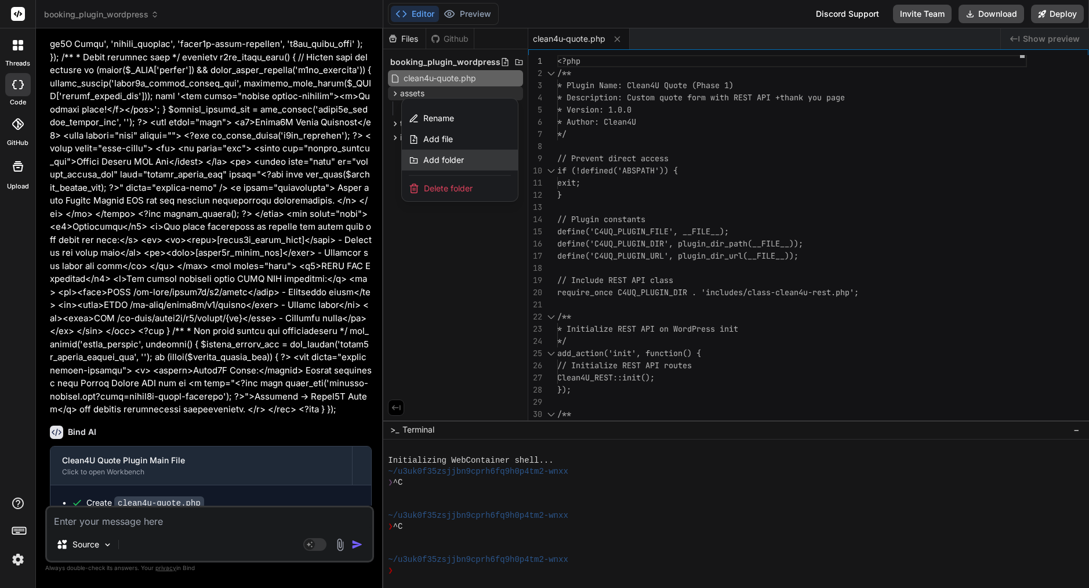
click at [489, 159] on div "Add folder" at bounding box center [460, 160] width 116 height 21
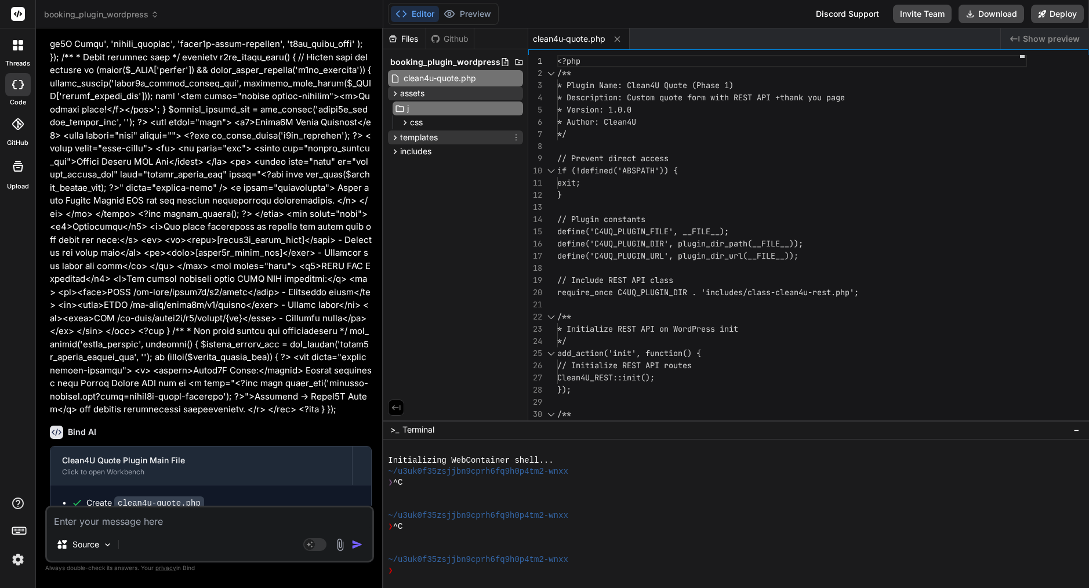
type input "js"
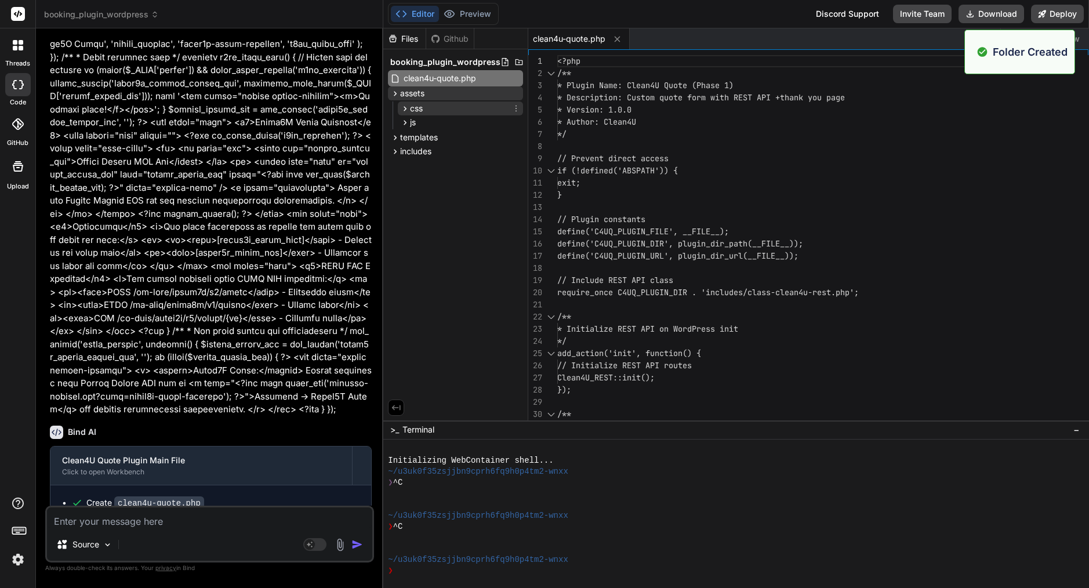
click at [423, 112] on span "css" at bounding box center [416, 109] width 13 height 12
click at [518, 105] on icon at bounding box center [515, 108] width 9 height 9
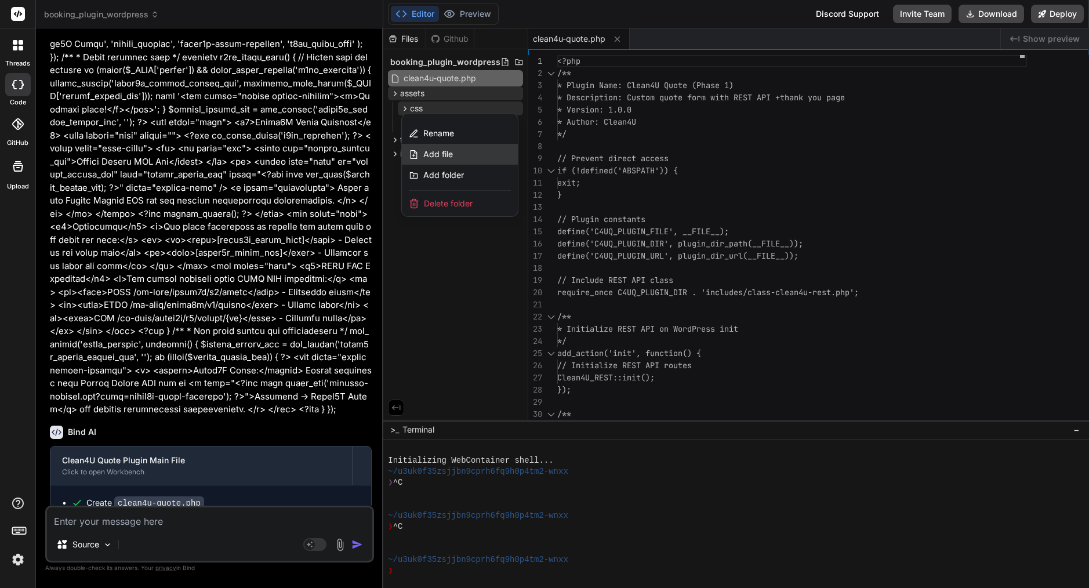
click at [474, 152] on div "Add file" at bounding box center [460, 154] width 116 height 21
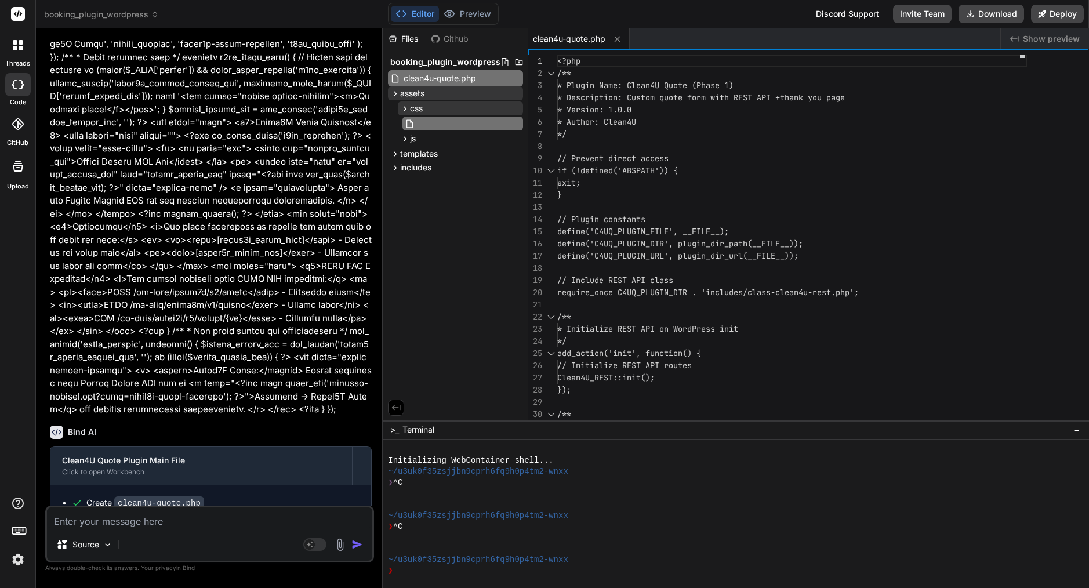
paste input "quote.css"
type input "quote.css"
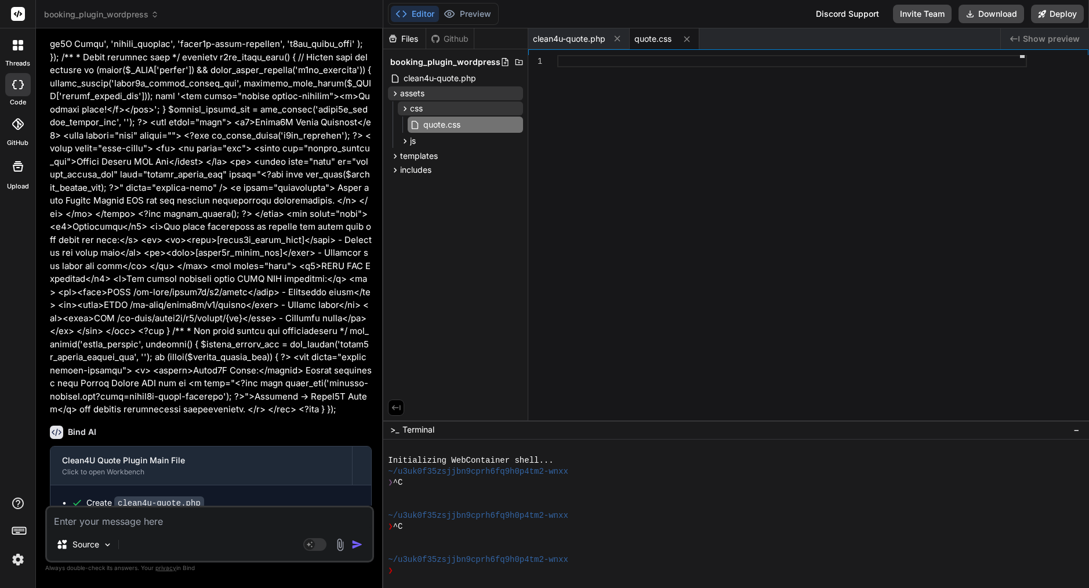
click at [622, 143] on div at bounding box center [792, 240] width 470 height 370
type textarea "} .quote-grid { grid-template-columns: 1fr; } }"
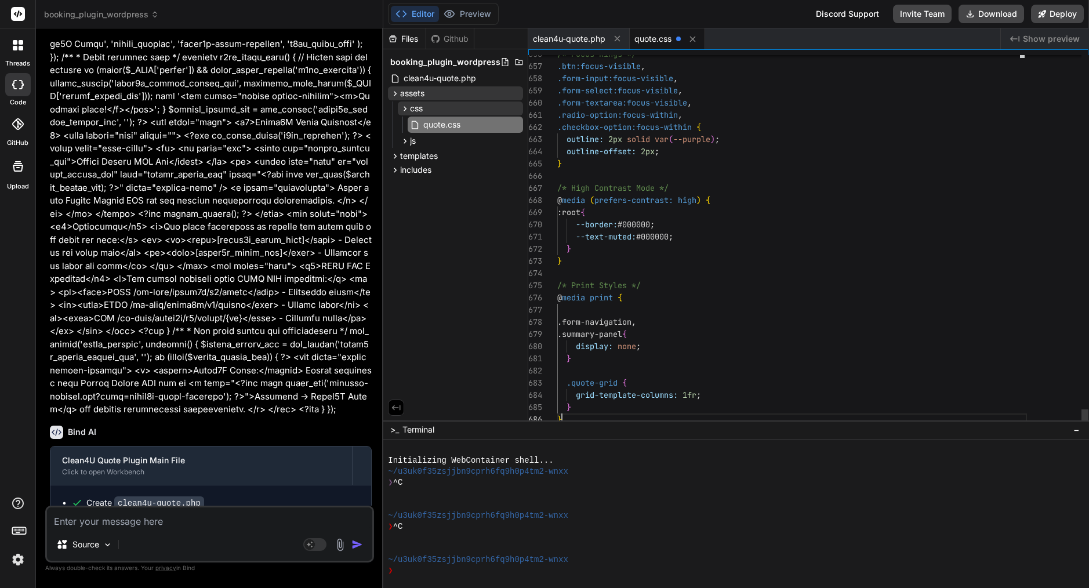
scroll to position [61, 0]
click at [427, 143] on div "js" at bounding box center [460, 141] width 125 height 14
click at [516, 141] on icon at bounding box center [515, 140] width 9 height 9
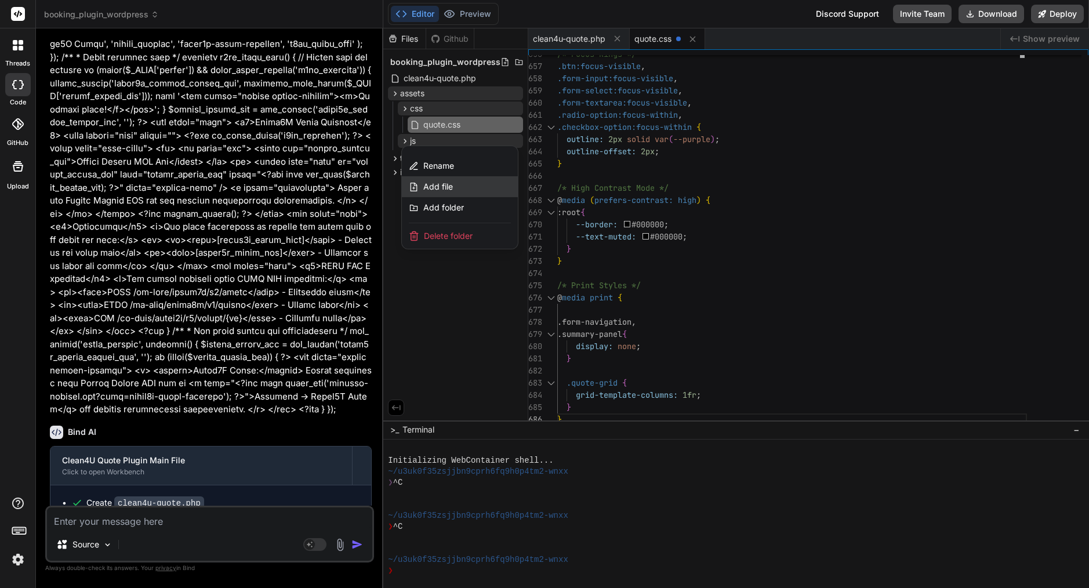
click at [470, 192] on div "Add file" at bounding box center [460, 186] width 116 height 21
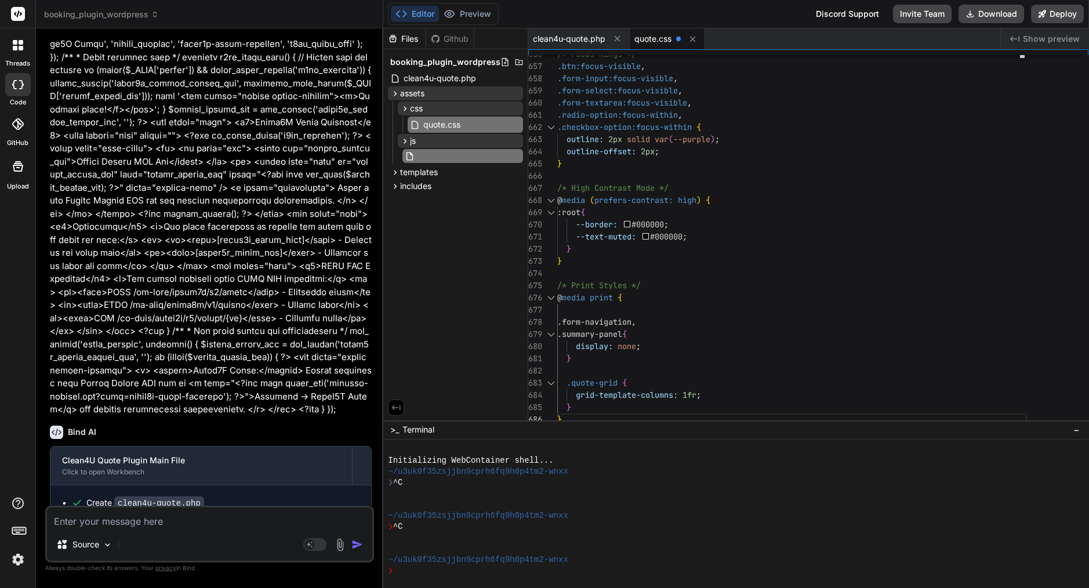
paste input "quote.js"
type input "quote.js"
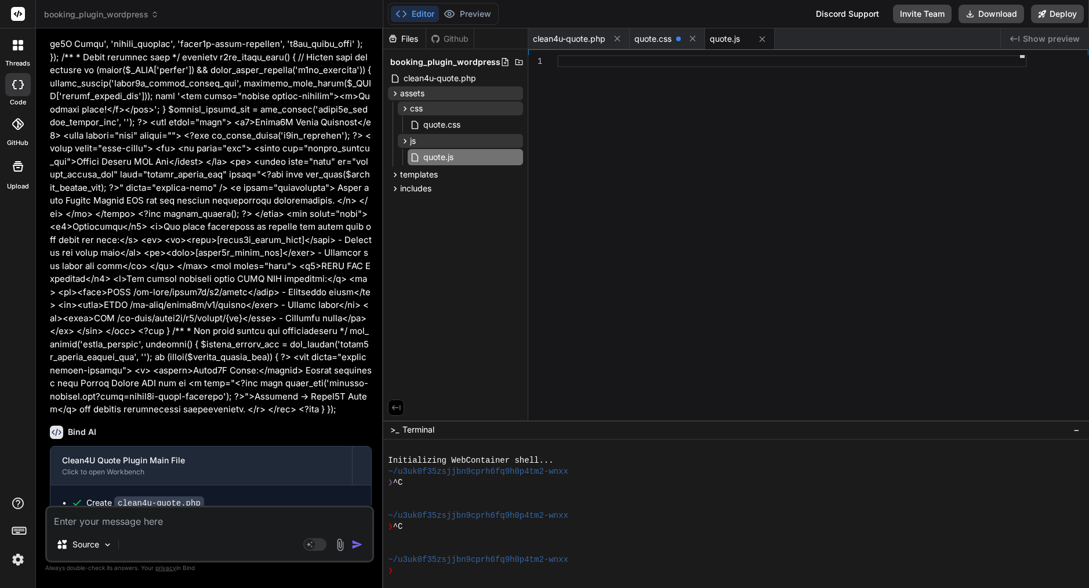
click at [714, 169] on div at bounding box center [792, 240] width 470 height 370
type textarea "})();"
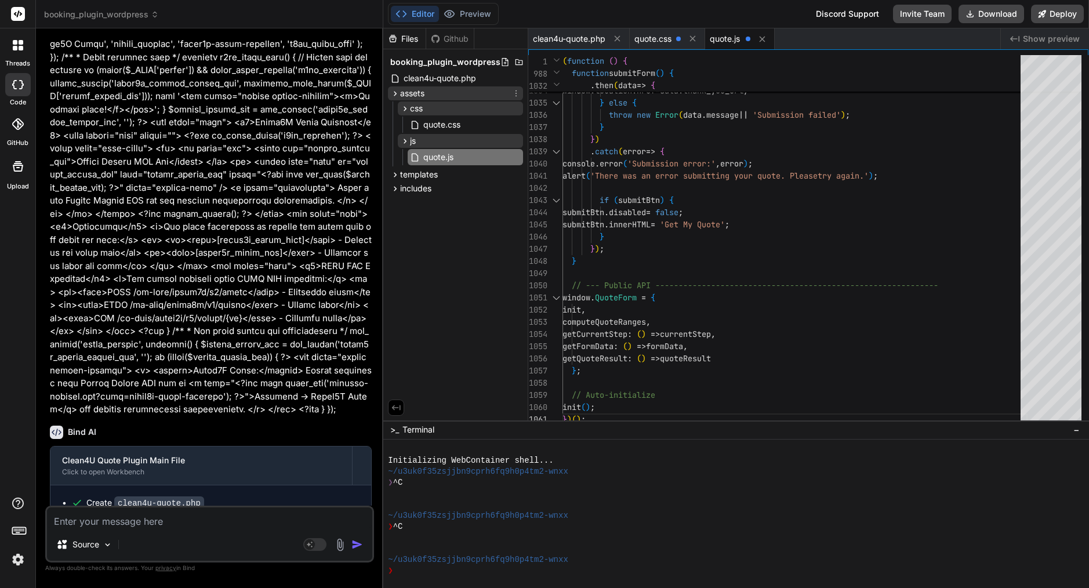
click at [394, 96] on icon at bounding box center [395, 94] width 10 height 10
